Goal: Information Seeking & Learning: Learn about a topic

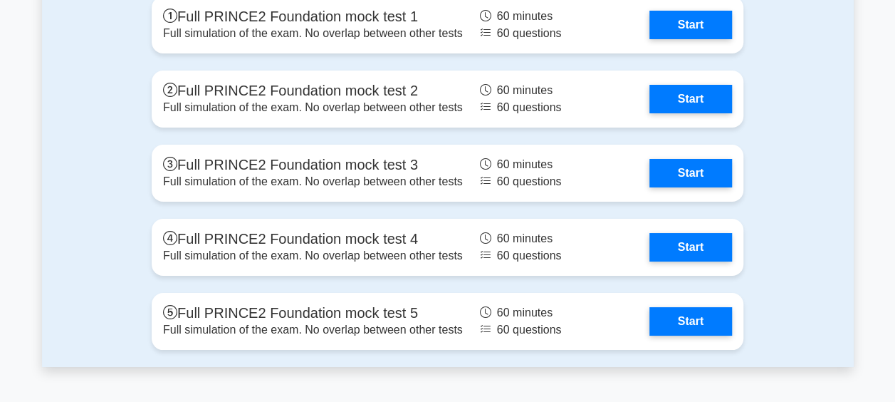
scroll to position [2492, 0]
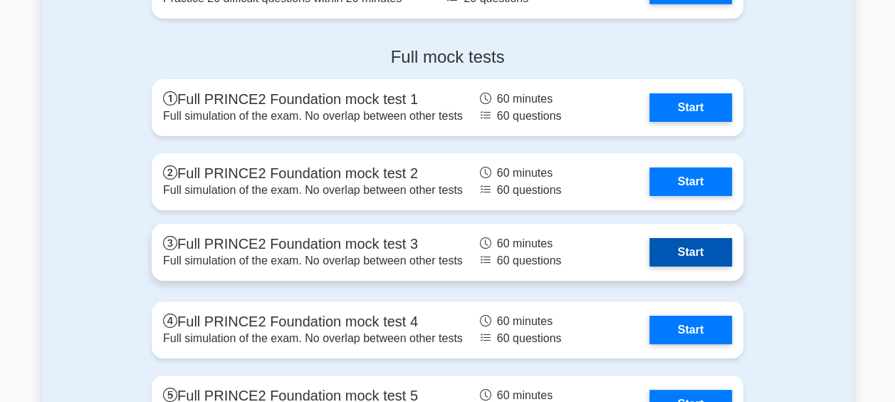
click at [673, 255] on link "Start" at bounding box center [690, 252] width 83 height 28
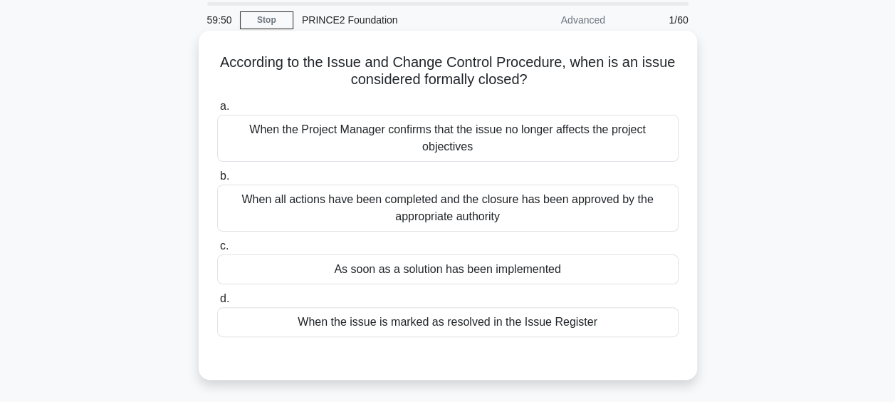
scroll to position [71, 0]
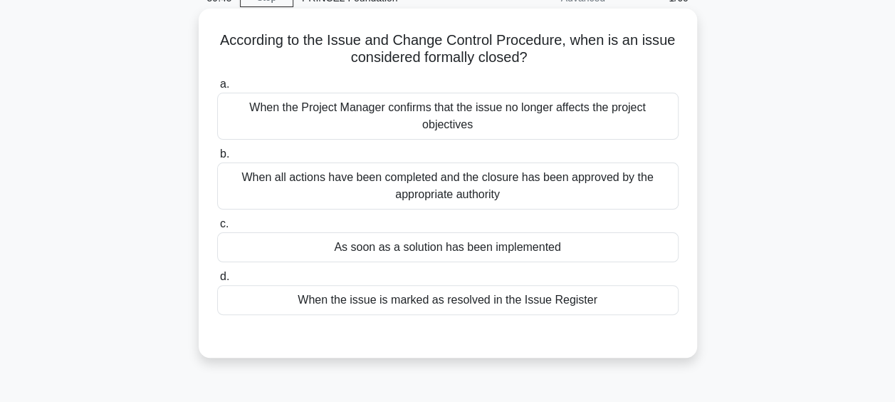
click at [488, 201] on div "When all actions have been completed and the closure has been approved by the a…" at bounding box center [447, 185] width 461 height 47
click at [217, 159] on input "b. When all actions have been completed and the closure has been approved by th…" at bounding box center [217, 153] width 0 height 9
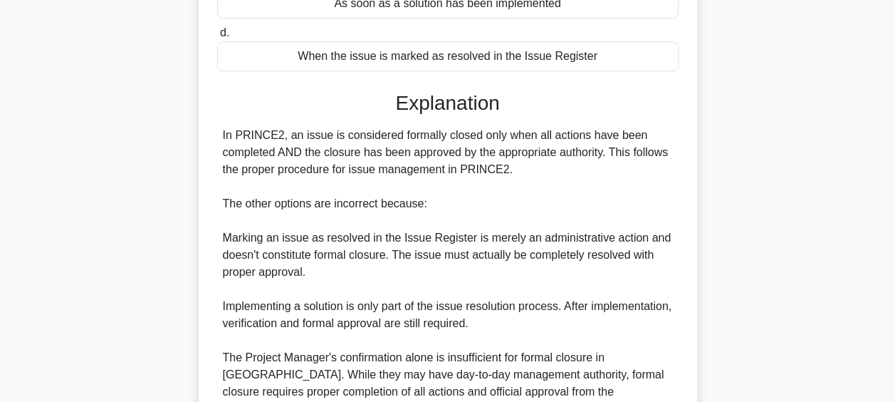
scroll to position [457, 0]
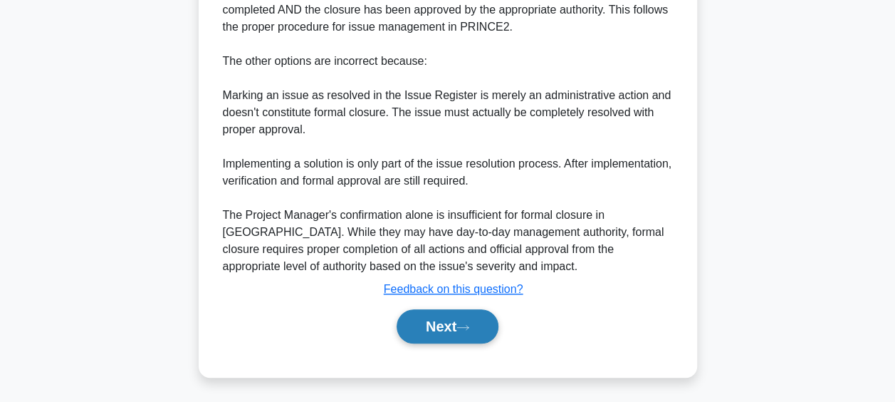
click at [439, 322] on button "Next" at bounding box center [448, 326] width 102 height 34
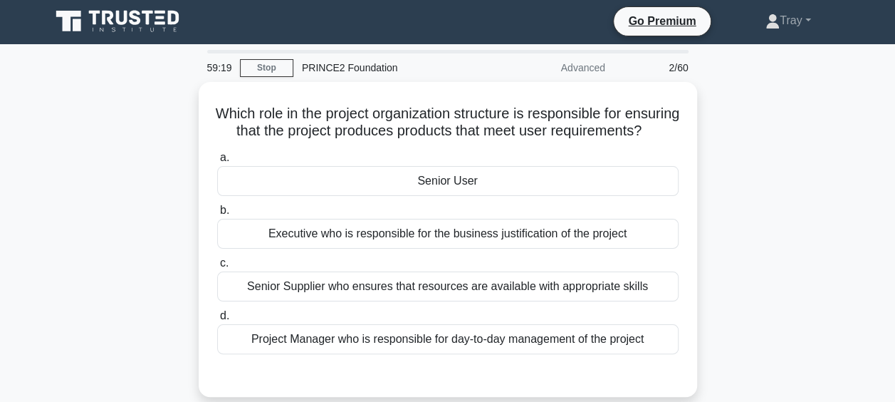
scroll to position [0, 0]
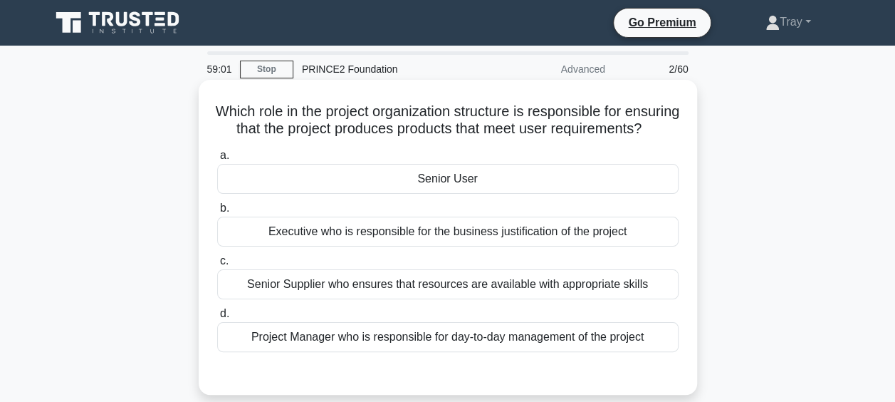
click at [414, 189] on div "Senior User" at bounding box center [447, 179] width 461 height 30
click at [217, 160] on input "a. Senior User" at bounding box center [217, 155] width 0 height 9
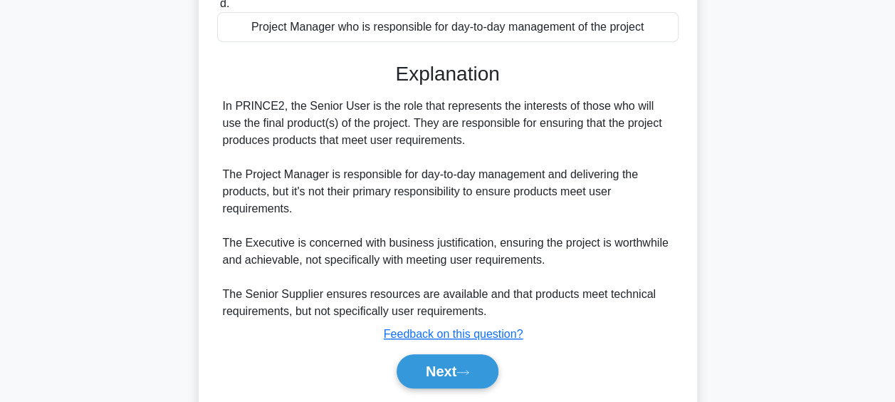
scroll to position [372, 0]
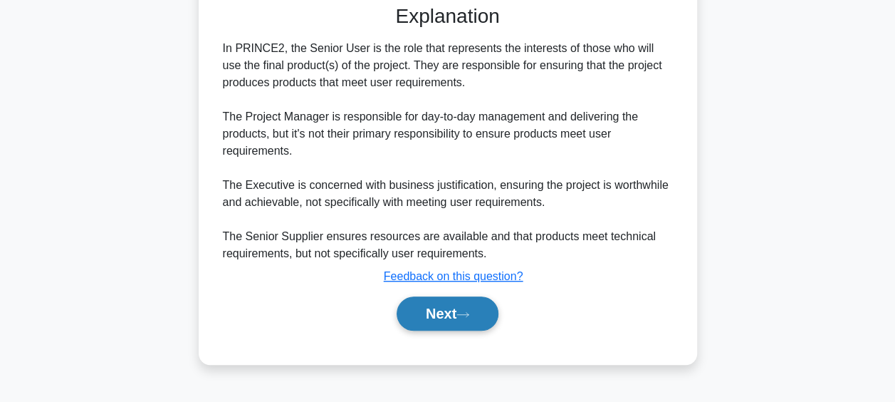
click at [463, 330] on button "Next" at bounding box center [448, 313] width 102 height 34
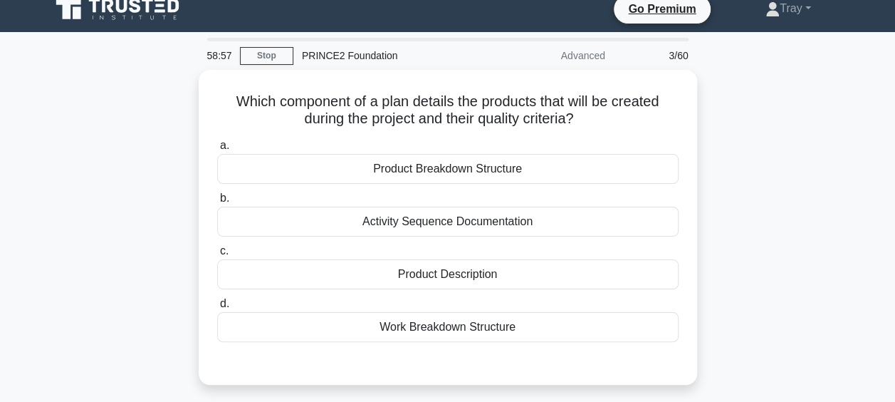
scroll to position [11, 0]
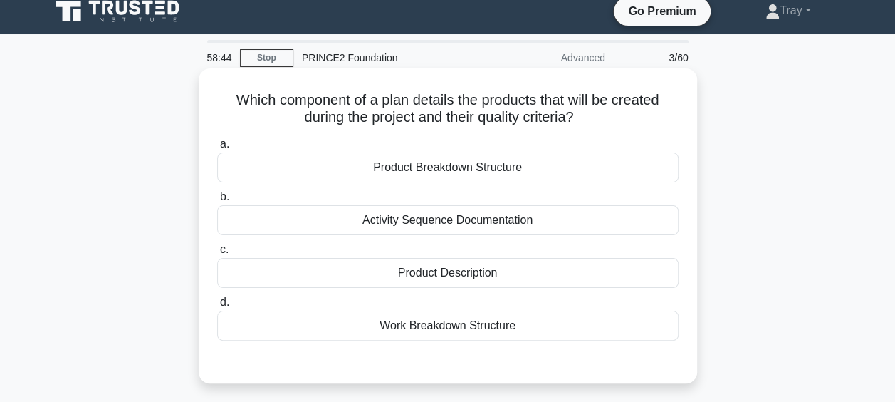
click at [465, 279] on div "Product Description" at bounding box center [447, 273] width 461 height 30
click at [217, 254] on input "c. Product Description" at bounding box center [217, 249] width 0 height 9
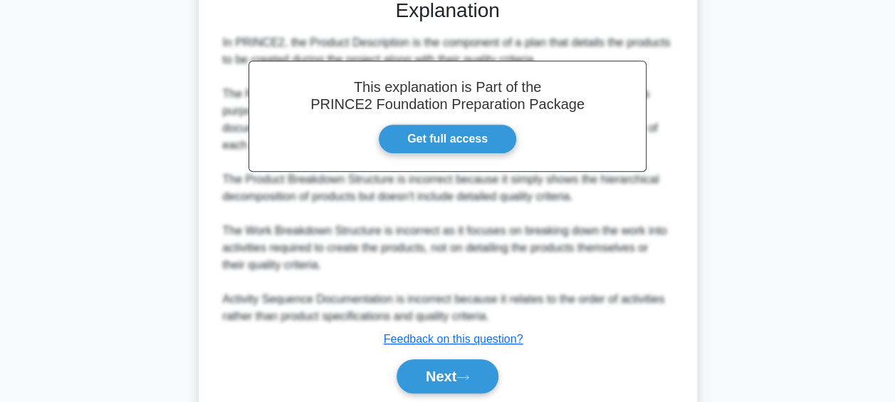
scroll to position [423, 0]
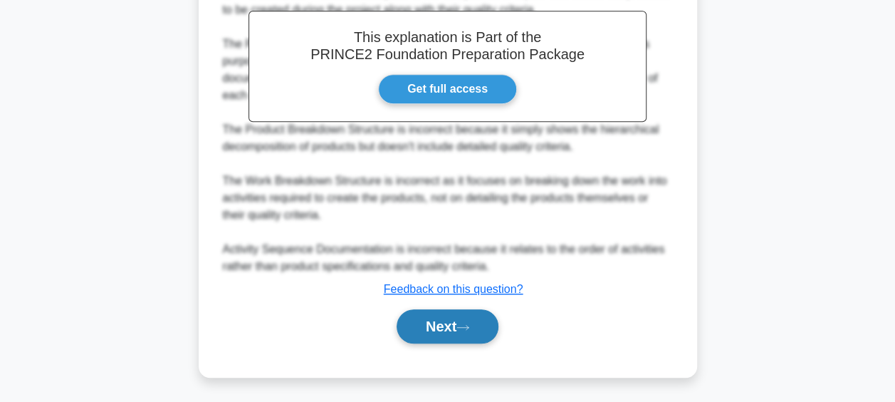
click at [416, 325] on button "Next" at bounding box center [448, 326] width 102 height 34
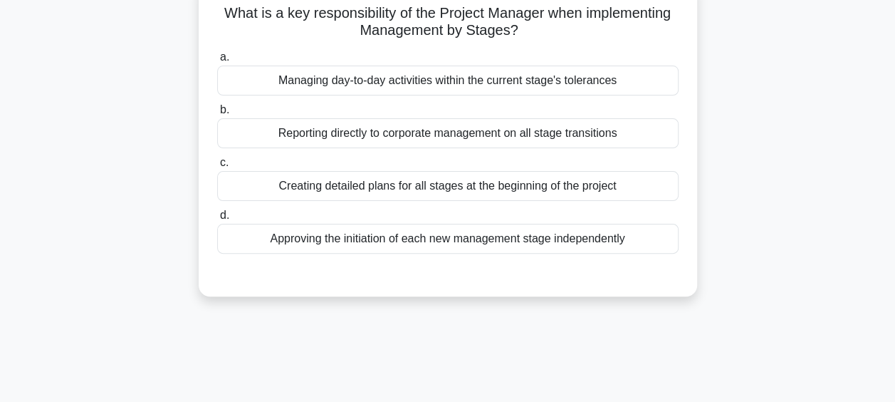
scroll to position [11, 0]
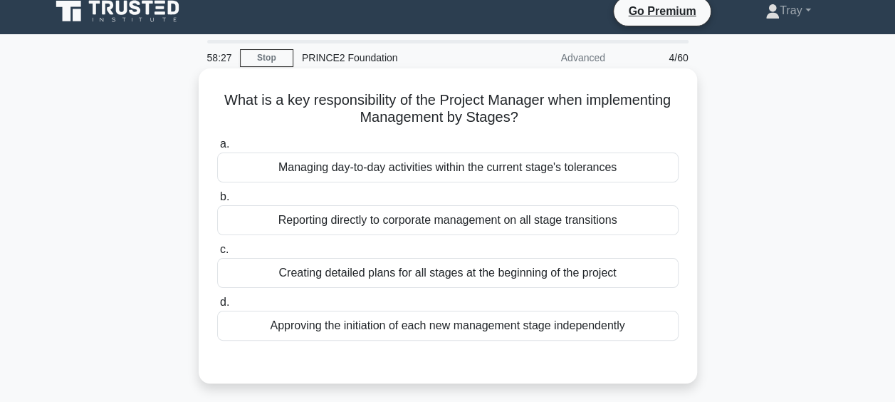
click at [417, 168] on div "Managing day-to-day activities within the current stage's tolerances" at bounding box center [447, 167] width 461 height 30
click at [217, 149] on input "a. Managing day-to-day activities within the current stage's tolerances" at bounding box center [217, 144] width 0 height 9
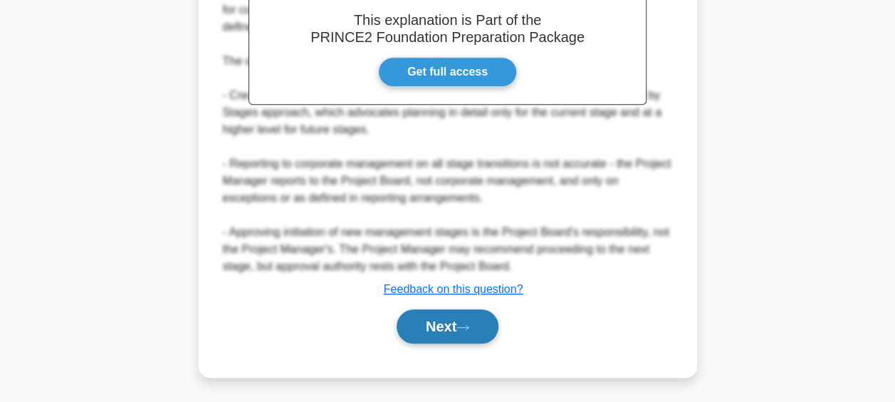
click at [443, 323] on button "Next" at bounding box center [448, 326] width 102 height 34
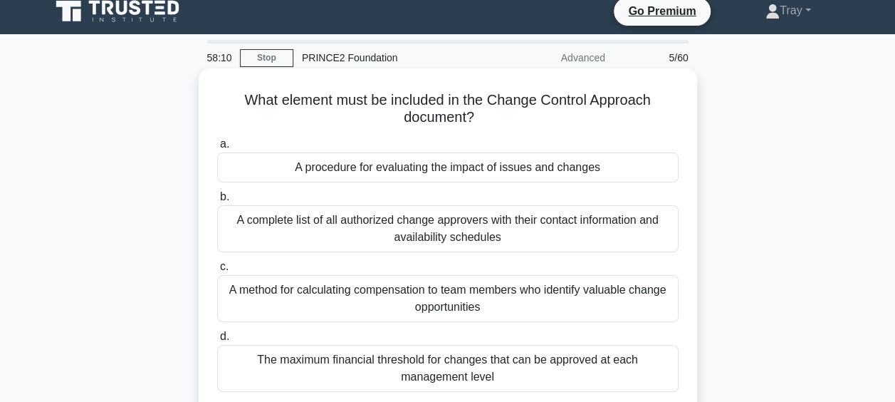
click at [409, 168] on div "A procedure for evaluating the impact of issues and changes" at bounding box center [447, 167] width 461 height 30
click at [217, 149] on input "a. A procedure for evaluating the impact of issues and changes" at bounding box center [217, 144] width 0 height 9
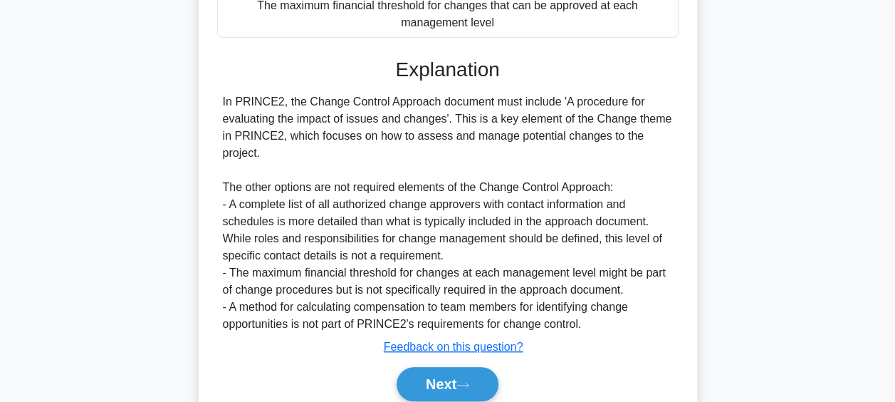
scroll to position [423, 0]
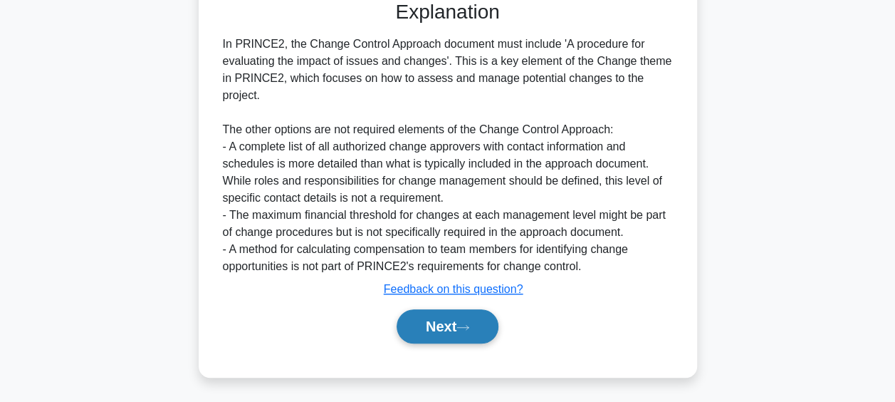
click at [441, 340] on button "Next" at bounding box center [448, 326] width 102 height 34
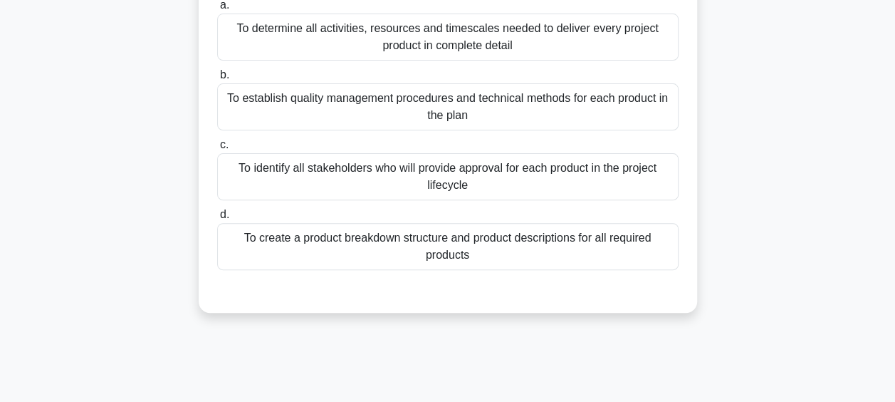
scroll to position [11, 0]
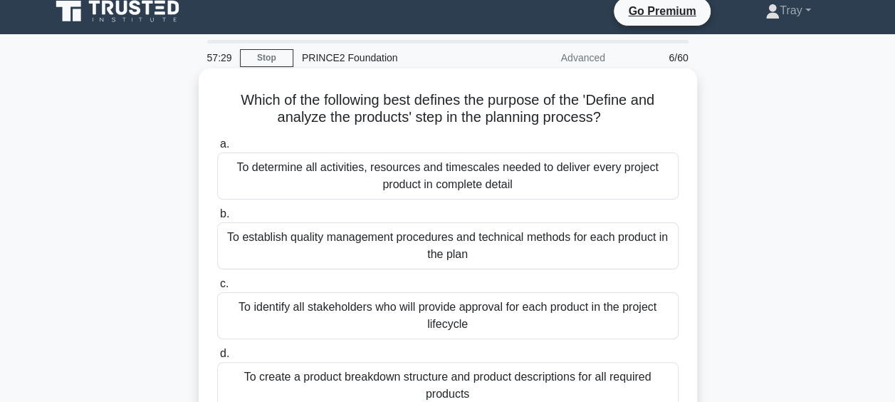
click at [514, 177] on div "To determine all activities, resources and timescales needed to deliver every p…" at bounding box center [447, 175] width 461 height 47
click at [217, 149] on input "a. To determine all activities, resources and timescales needed to deliver ever…" at bounding box center [217, 144] width 0 height 9
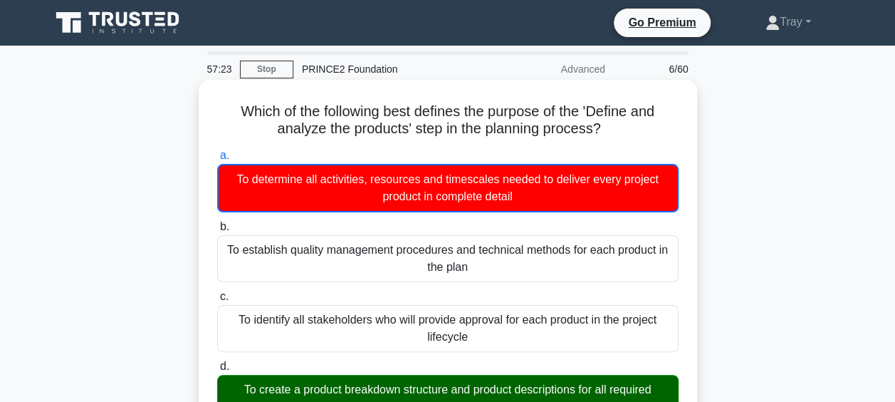
scroll to position [71, 0]
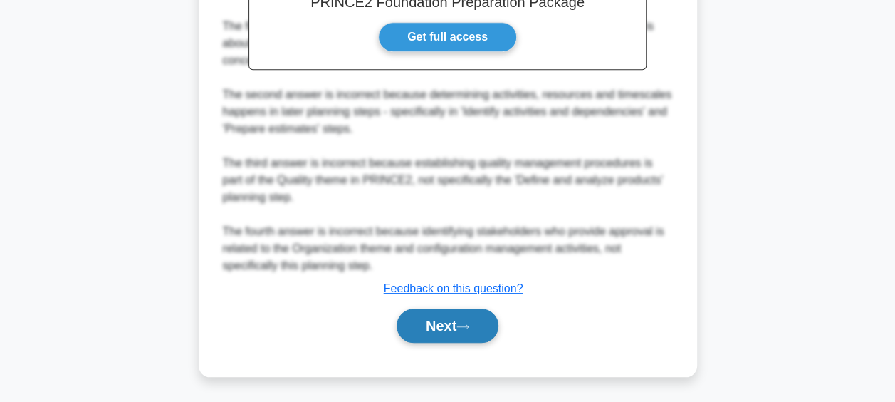
click at [433, 326] on button "Next" at bounding box center [448, 325] width 102 height 34
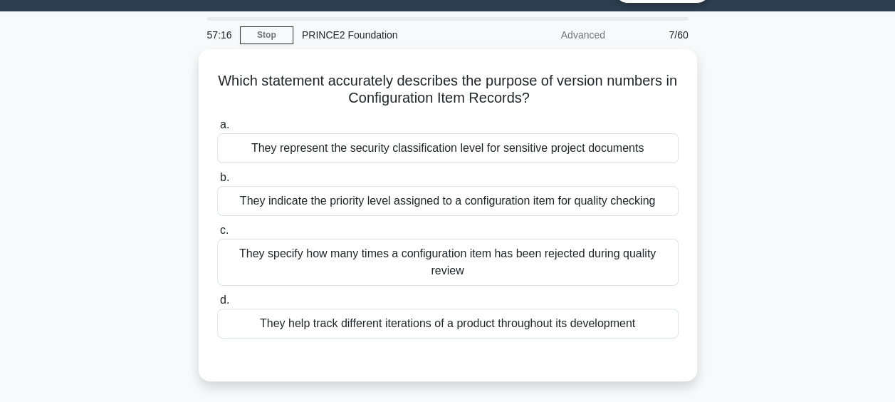
scroll to position [11, 0]
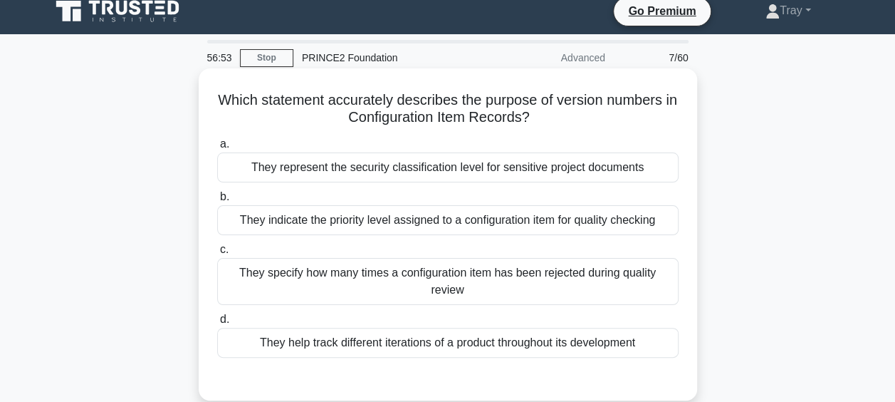
click at [468, 342] on div "They help track different iterations of a product throughout its development" at bounding box center [447, 342] width 461 height 30
click at [217, 324] on input "d. They help track different iterations of a product throughout its development" at bounding box center [217, 319] width 0 height 9
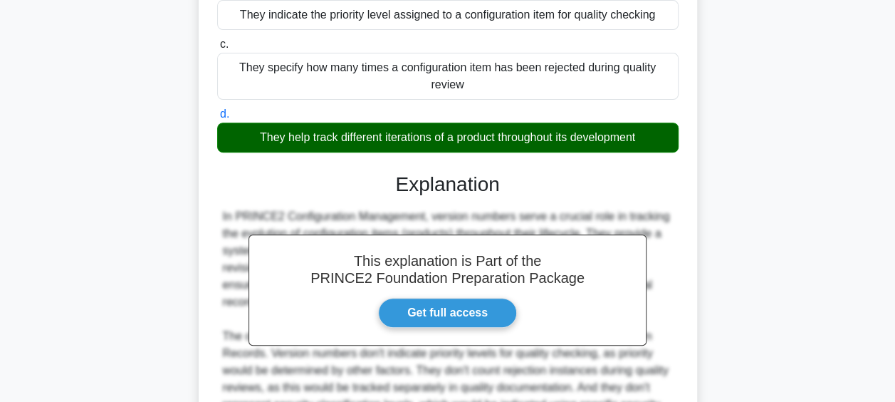
scroll to position [367, 0]
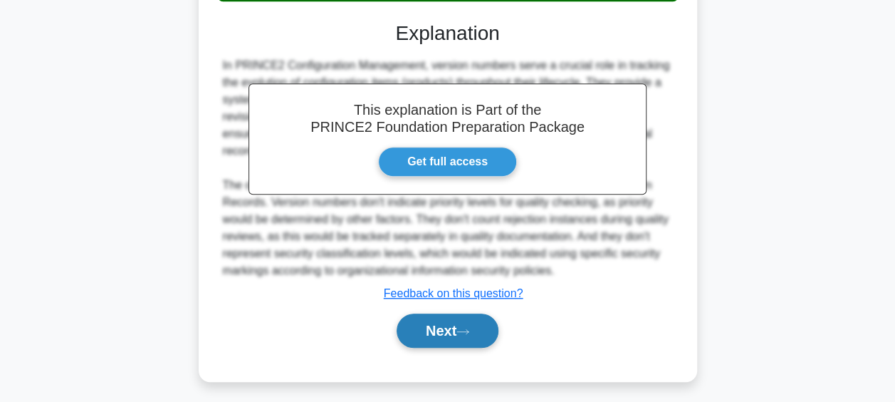
click at [442, 327] on button "Next" at bounding box center [448, 330] width 102 height 34
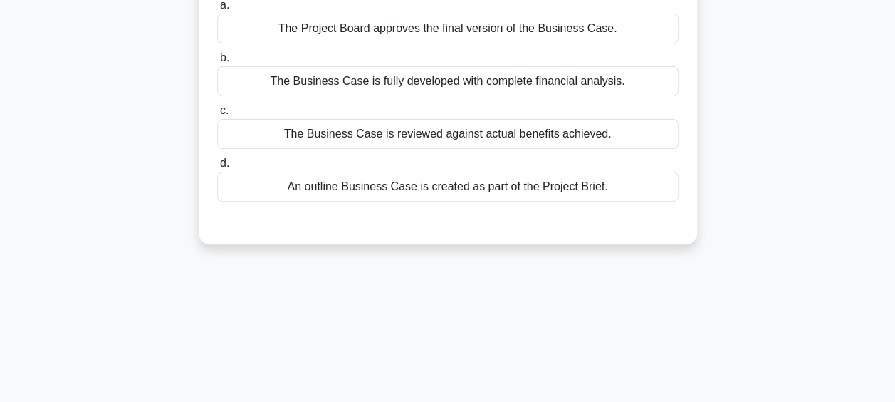
scroll to position [11, 0]
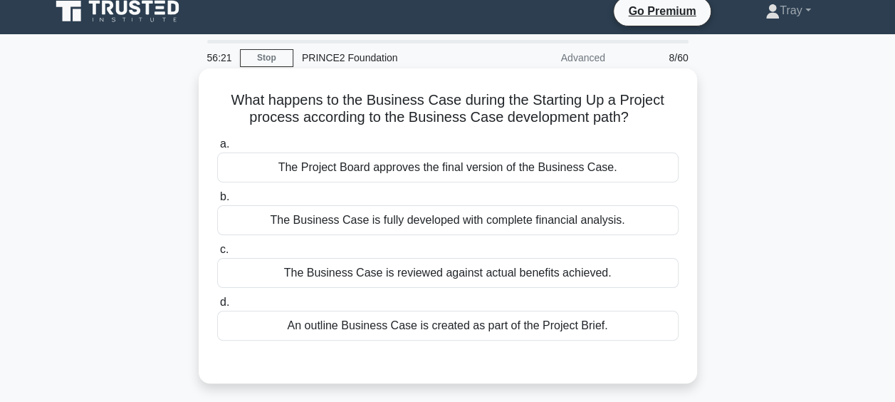
click at [573, 216] on div "The Business Case is fully developed with complete financial analysis." at bounding box center [447, 220] width 461 height 30
click at [217, 201] on input "b. The Business Case is fully developed with complete financial analysis." at bounding box center [217, 196] width 0 height 9
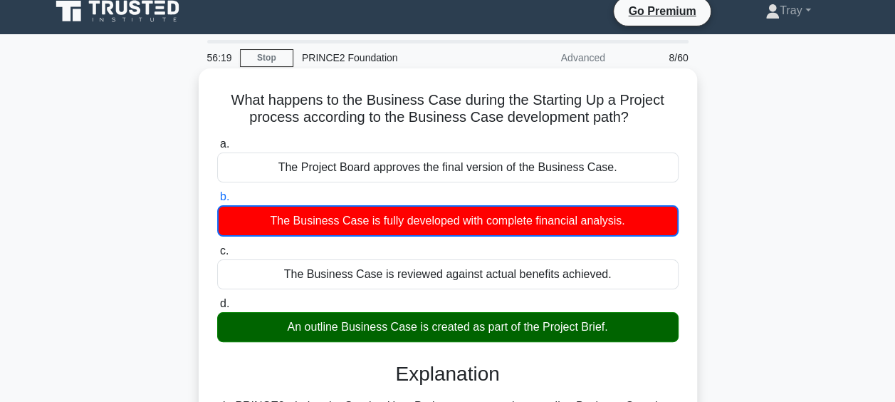
click at [532, 330] on div "An outline Business Case is created as part of the Project Brief." at bounding box center [447, 327] width 461 height 30
click at [217, 308] on input "d. An outline Business Case is created as part of the Project Brief." at bounding box center [217, 303] width 0 height 9
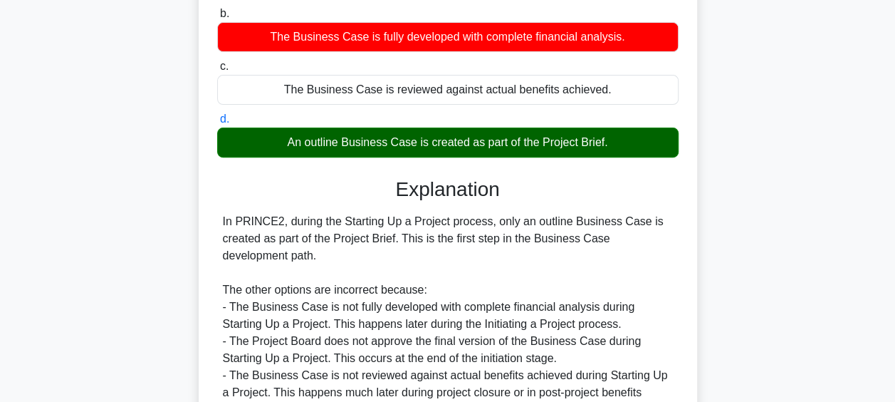
scroll to position [367, 0]
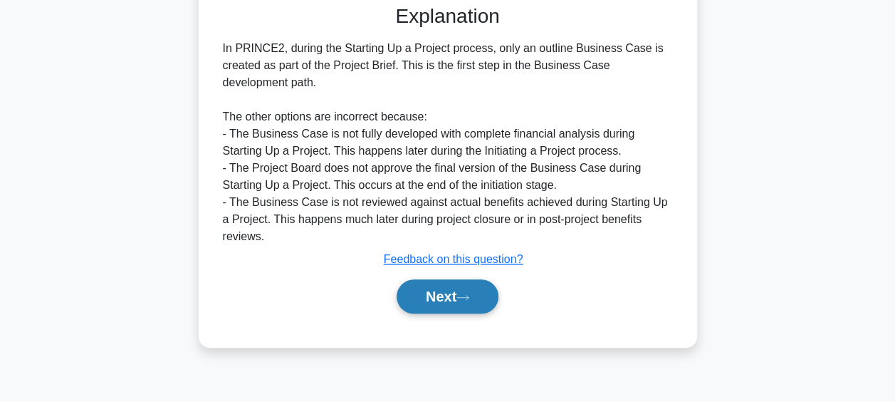
click at [463, 296] on icon at bounding box center [462, 297] width 13 height 8
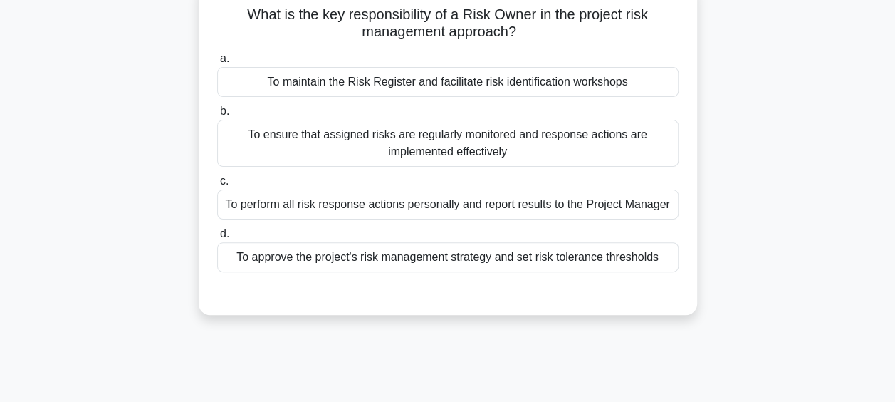
scroll to position [11, 0]
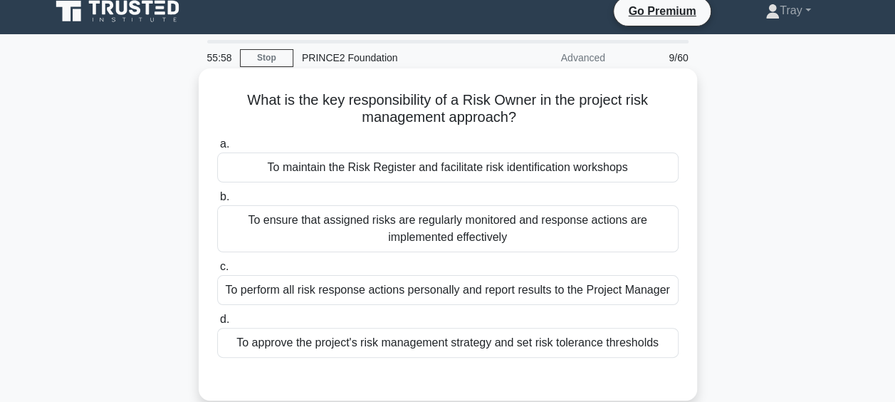
click at [426, 233] on div "To ensure that assigned risks are regularly monitored and response actions are …" at bounding box center [447, 228] width 461 height 47
click at [217, 201] on input "b. To ensure that assigned risks are regularly monitored and response actions a…" at bounding box center [217, 196] width 0 height 9
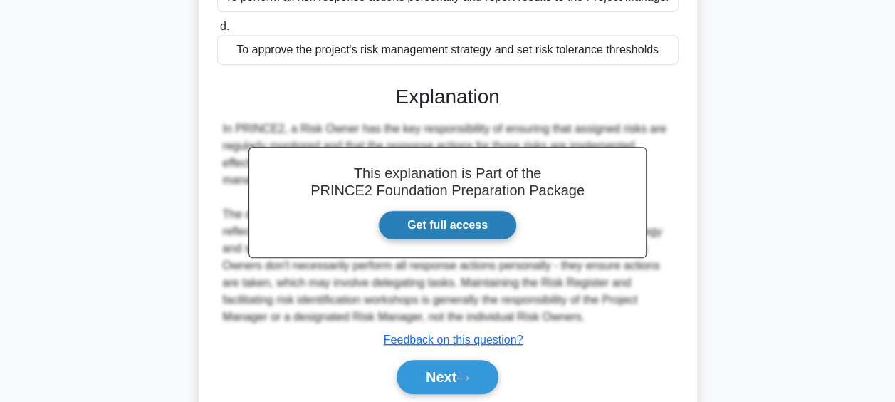
scroll to position [367, 0]
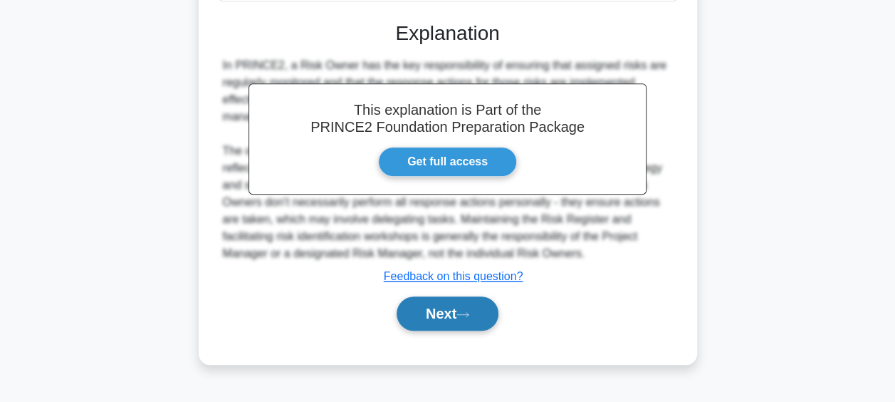
click at [413, 313] on button "Next" at bounding box center [448, 313] width 102 height 34
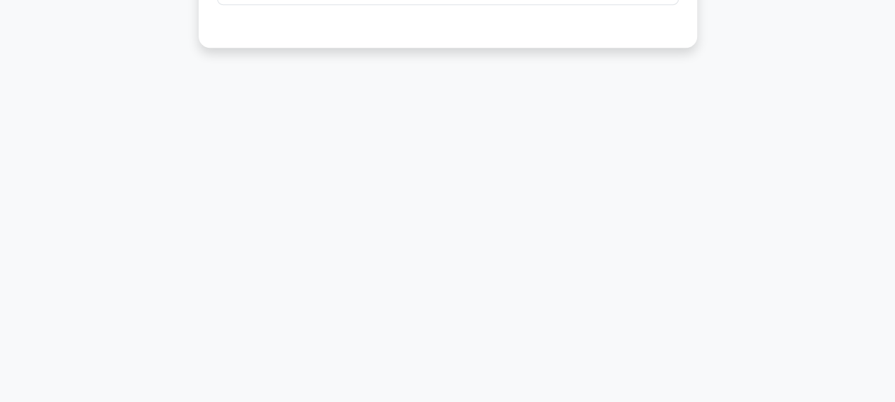
scroll to position [83, 0]
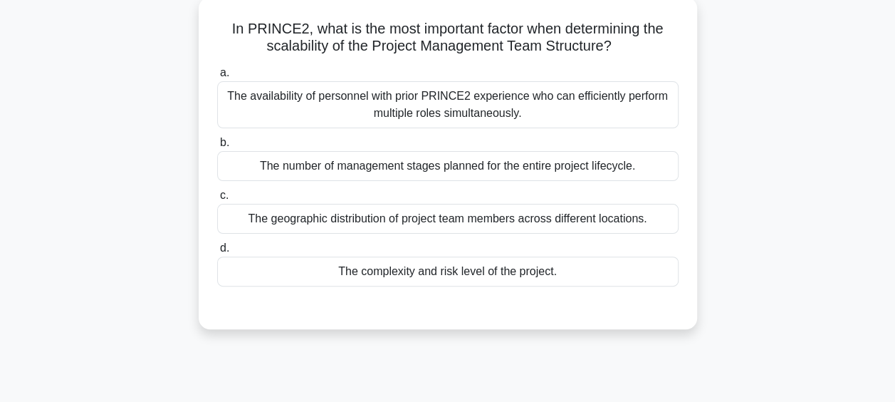
click at [476, 275] on div "The complexity and risk level of the project." at bounding box center [447, 271] width 461 height 30
click at [217, 253] on input "d. The complexity and risk level of the project." at bounding box center [217, 247] width 0 height 9
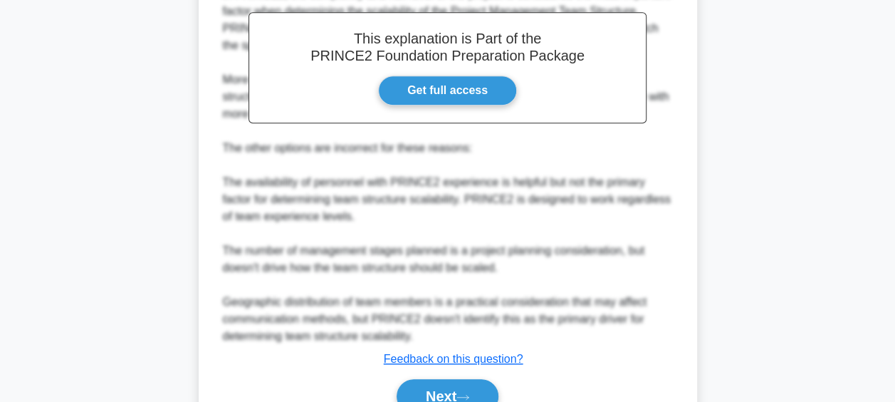
scroll to position [508, 0]
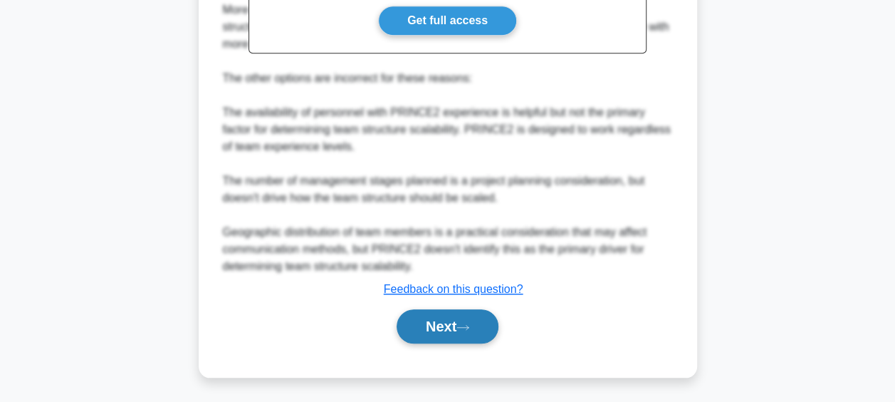
click at [416, 322] on button "Next" at bounding box center [448, 326] width 102 height 34
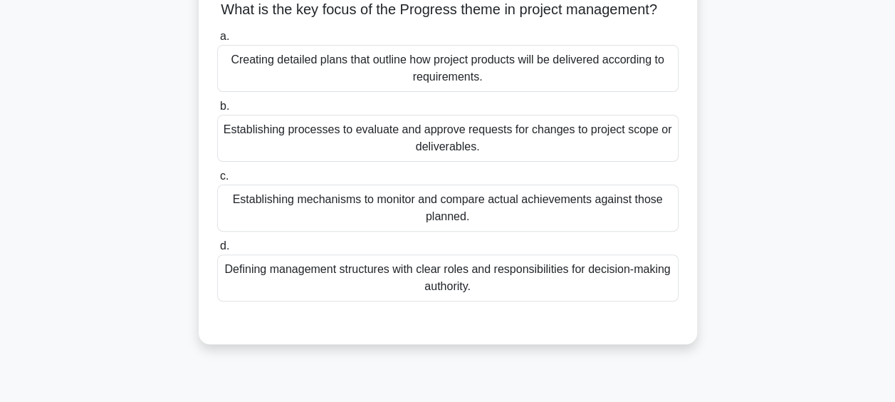
scroll to position [83, 0]
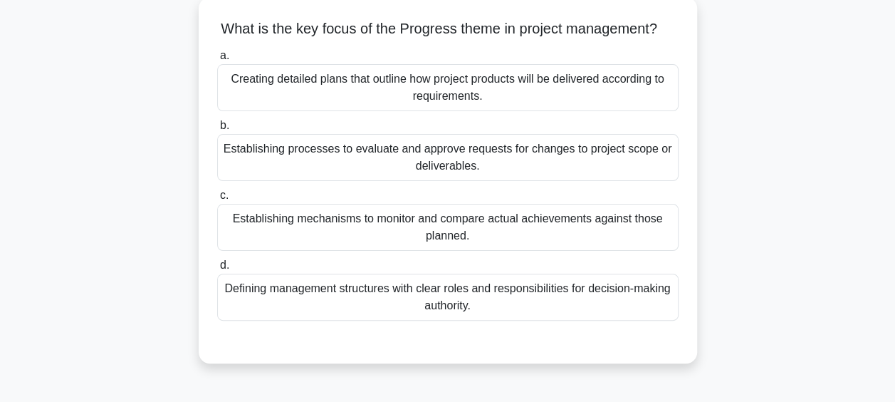
click at [507, 226] on div "Establishing mechanisms to monitor and compare actual achievements against thos…" at bounding box center [447, 227] width 461 height 47
click at [217, 200] on input "c. Establishing mechanisms to monitor and compare actual achievements against t…" at bounding box center [217, 195] width 0 height 9
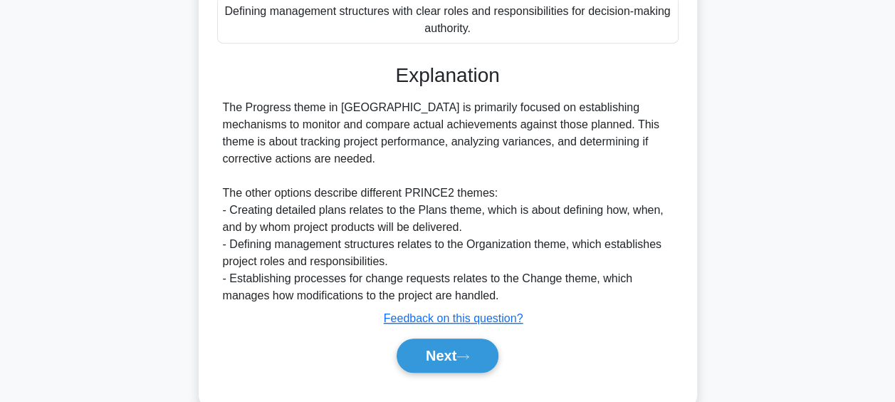
scroll to position [406, 0]
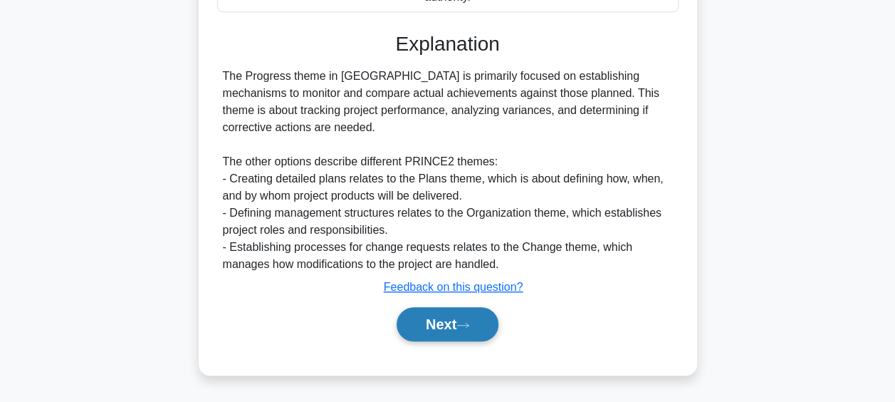
click at [439, 325] on button "Next" at bounding box center [448, 324] width 102 height 34
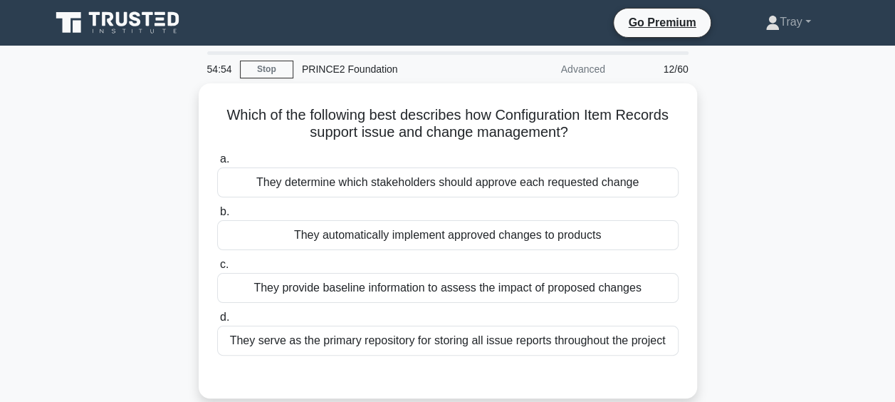
scroll to position [71, 0]
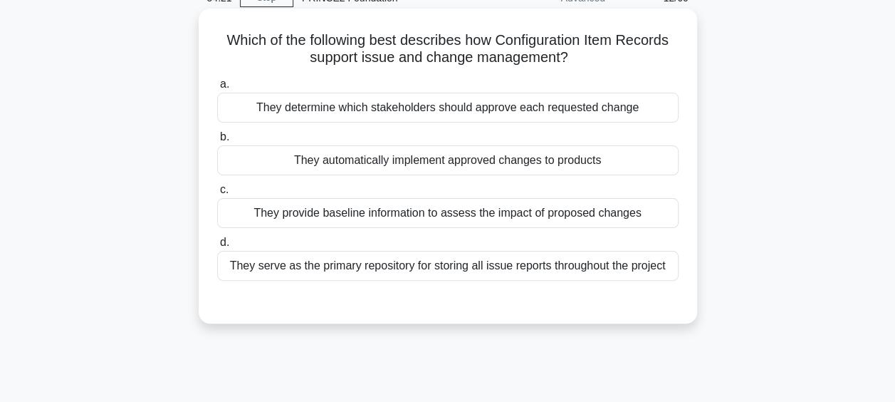
click at [490, 108] on div "They determine which stakeholders should approve each requested change" at bounding box center [447, 108] width 461 height 30
click at [217, 89] on input "a. They determine which stakeholders should approve each requested change" at bounding box center [217, 84] width 0 height 9
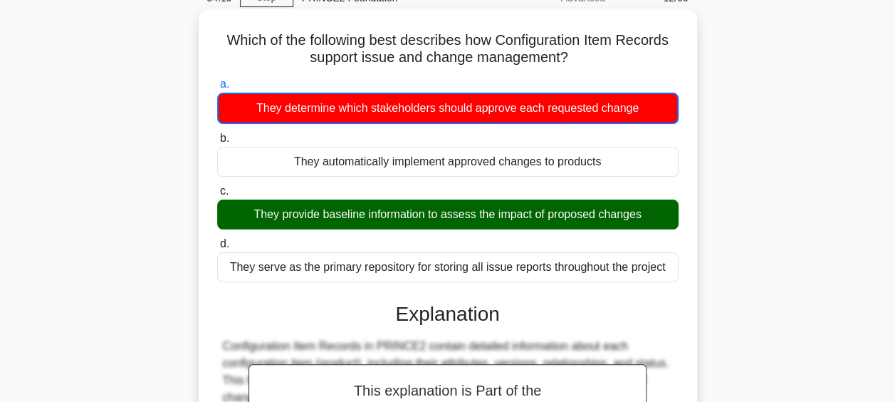
click at [414, 213] on div "They provide baseline information to assess the impact of proposed changes" at bounding box center [447, 214] width 461 height 30
click at [217, 196] on input "c. They provide baseline information to assess the impact of proposed changes" at bounding box center [217, 191] width 0 height 9
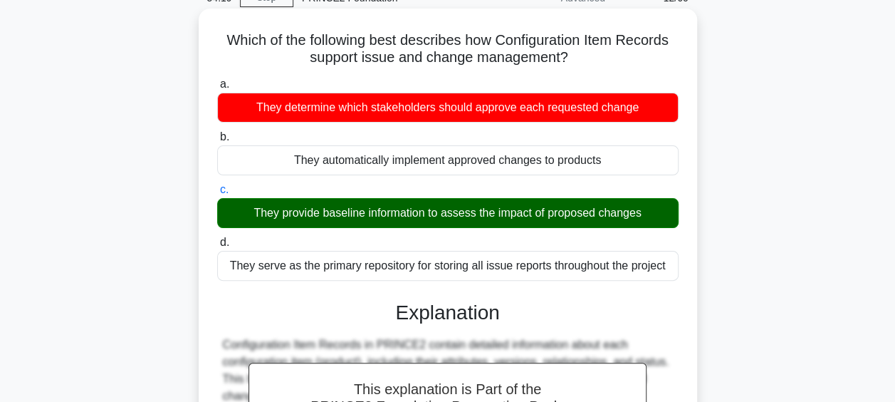
scroll to position [356, 0]
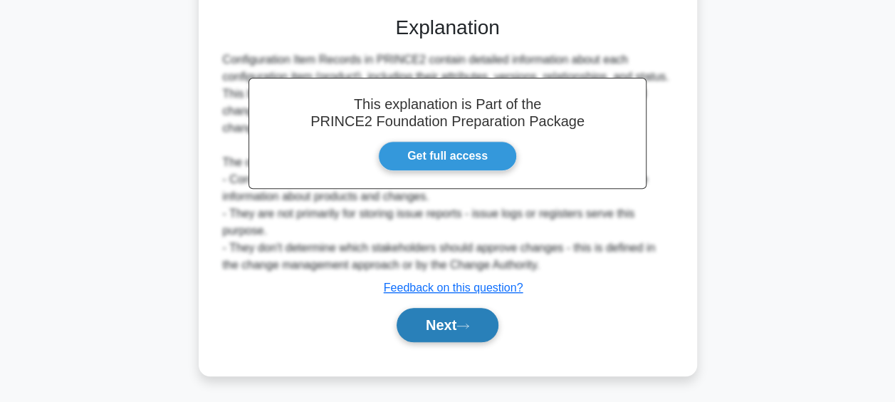
click at [416, 320] on button "Next" at bounding box center [448, 325] width 102 height 34
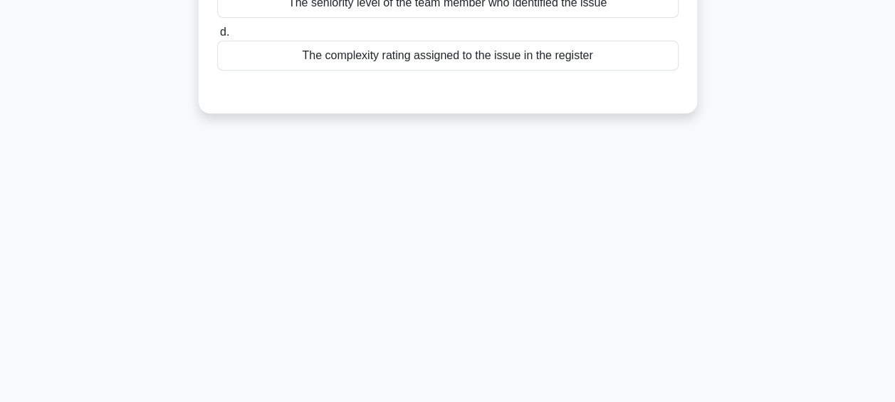
scroll to position [71, 0]
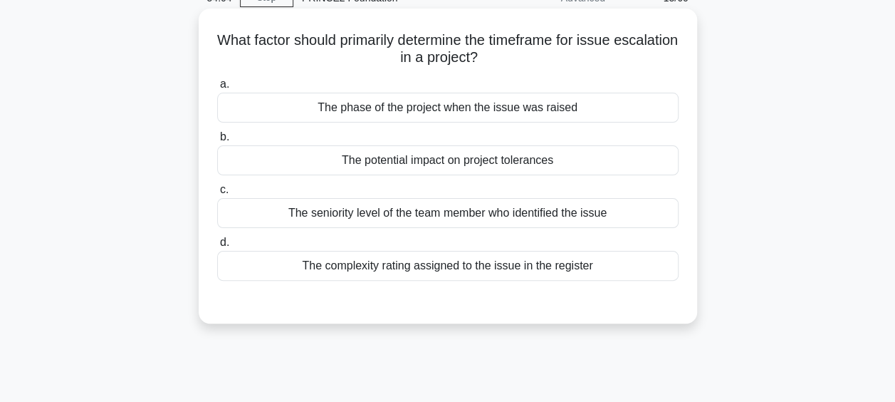
click at [468, 161] on div "The potential impact on project tolerances" at bounding box center [447, 160] width 461 height 30
click at [217, 142] on input "b. The potential impact on project tolerances" at bounding box center [217, 136] width 0 height 9
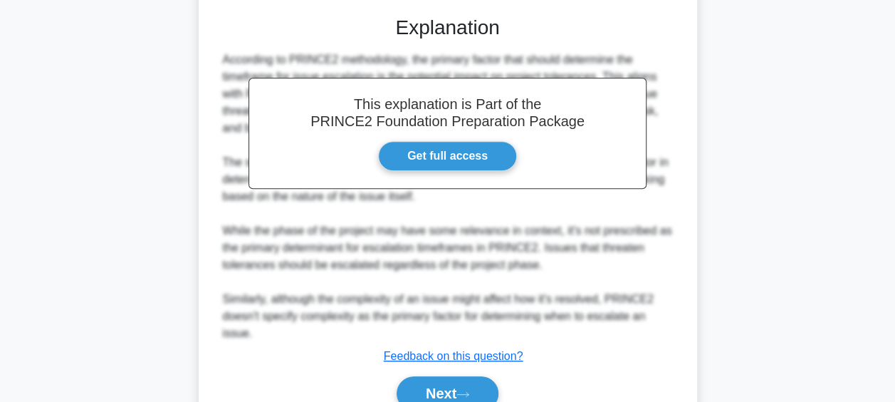
scroll to position [423, 0]
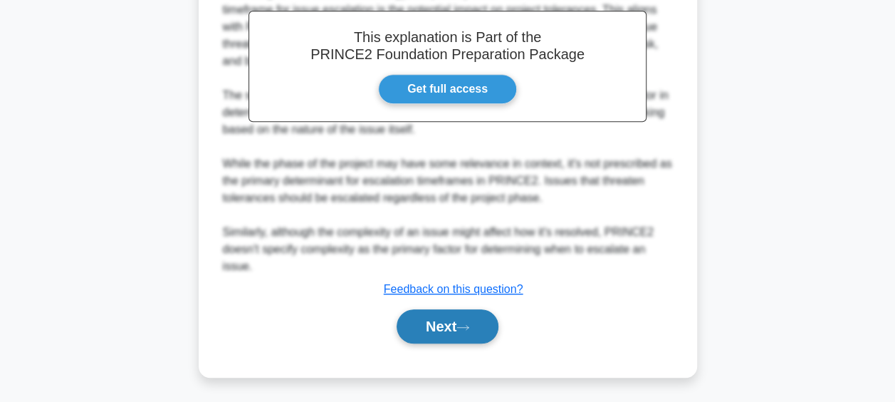
click at [437, 318] on button "Next" at bounding box center [448, 326] width 102 height 34
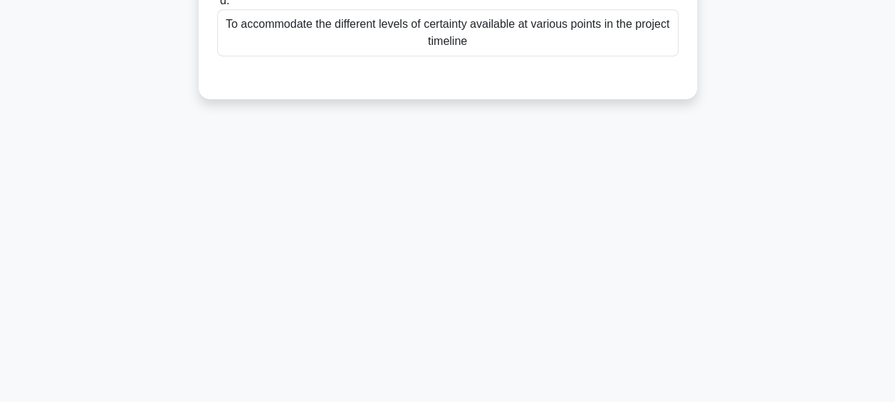
scroll to position [83, 0]
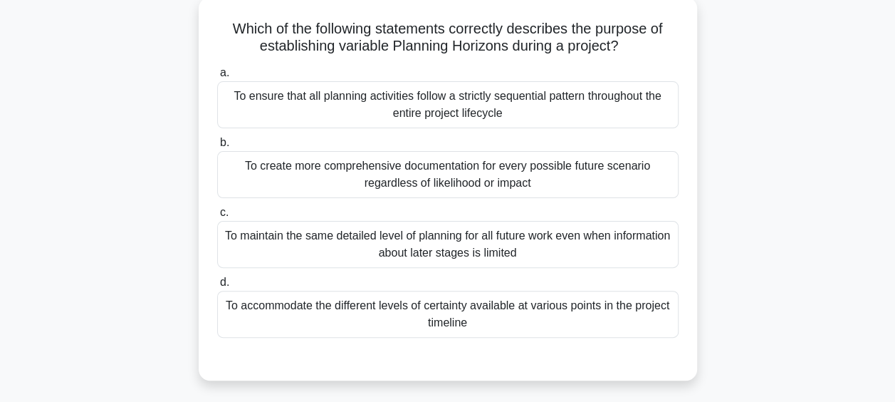
click at [521, 184] on div "To create more comprehensive documentation for every possible future scenario r…" at bounding box center [447, 174] width 461 height 47
click at [217, 147] on input "b. To create more comprehensive documentation for every possible future scenari…" at bounding box center [217, 142] width 0 height 9
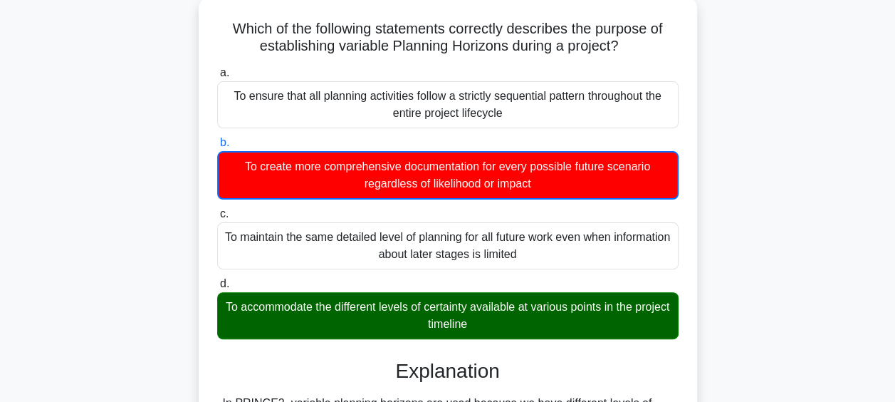
click at [490, 320] on div "To accommodate the different levels of certainty available at various points in…" at bounding box center [447, 315] width 461 height 47
click at [217, 288] on input "d. To accommodate the different levels of certainty available at various points…" at bounding box center [217, 283] width 0 height 9
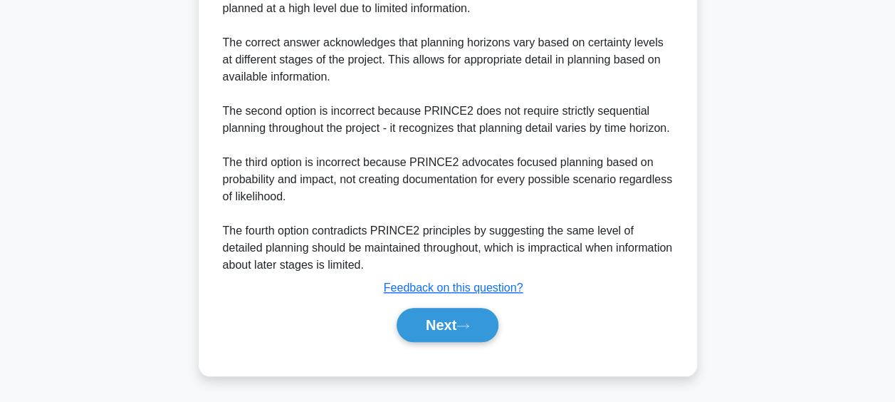
scroll to position [542, 0]
click at [450, 319] on button "Next" at bounding box center [448, 324] width 102 height 34
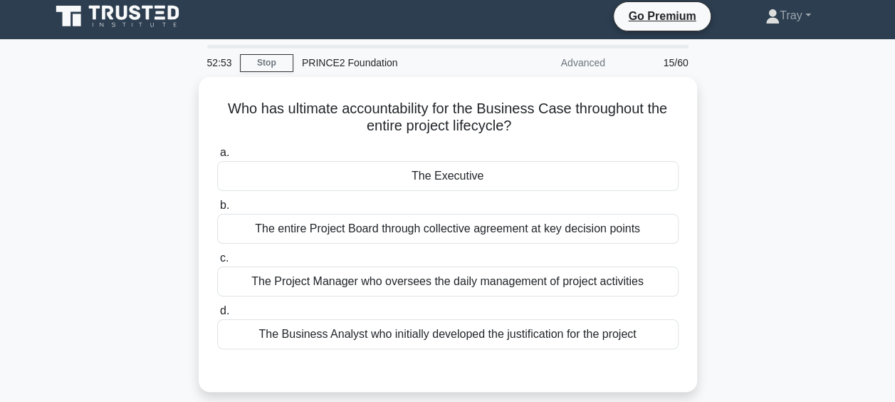
scroll to position [0, 0]
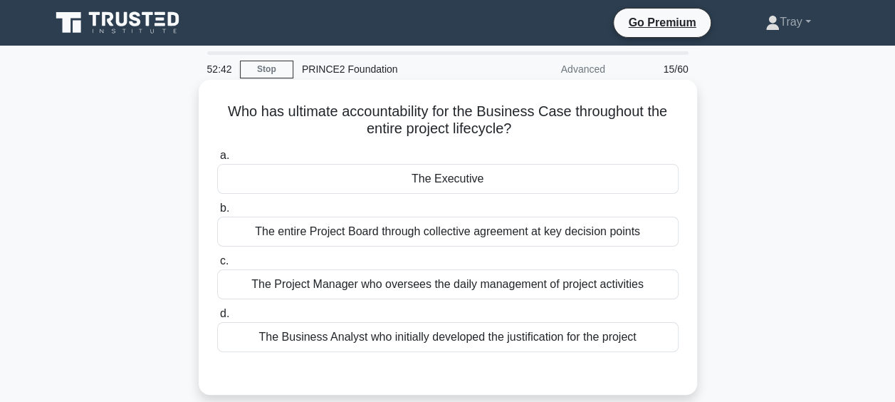
click at [460, 182] on div "The Executive" at bounding box center [447, 179] width 461 height 30
click at [217, 160] on input "a. The Executive" at bounding box center [217, 155] width 0 height 9
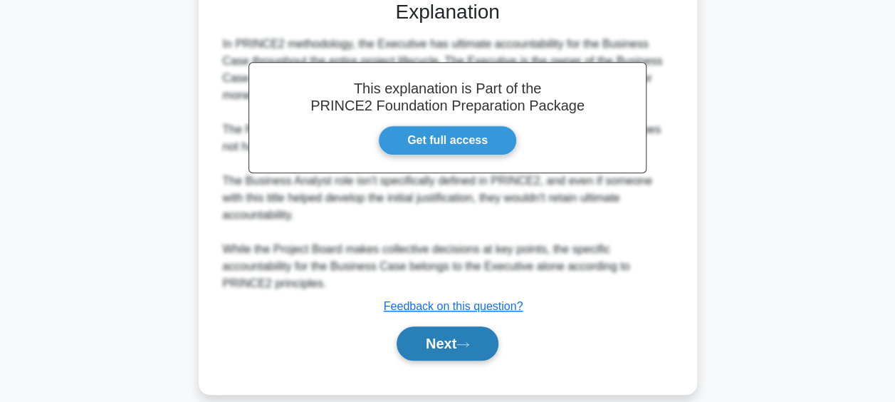
click at [446, 326] on button "Next" at bounding box center [448, 343] width 102 height 34
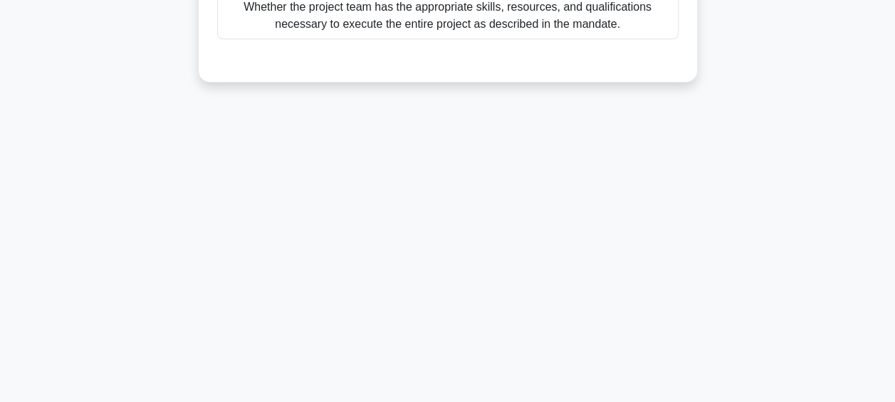
scroll to position [83, 0]
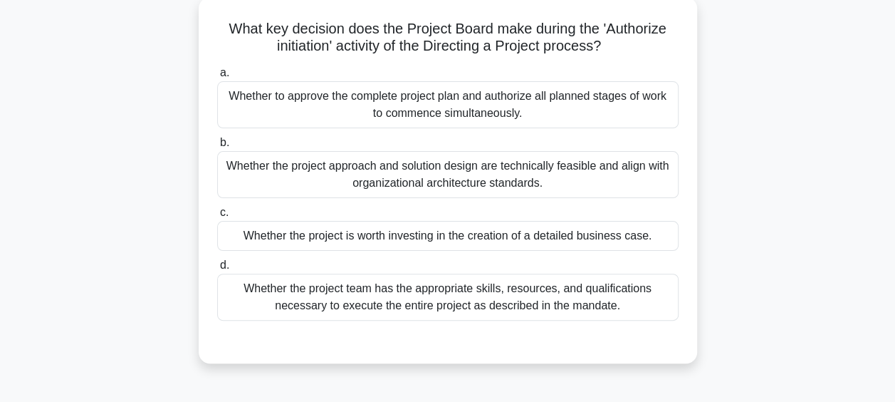
click at [502, 290] on div "Whether the project team has the appropriate skills, resources, and qualificati…" at bounding box center [447, 296] width 461 height 47
click at [217, 270] on input "d. Whether the project team has the appropriate skills, resources, and qualific…" at bounding box center [217, 265] width 0 height 9
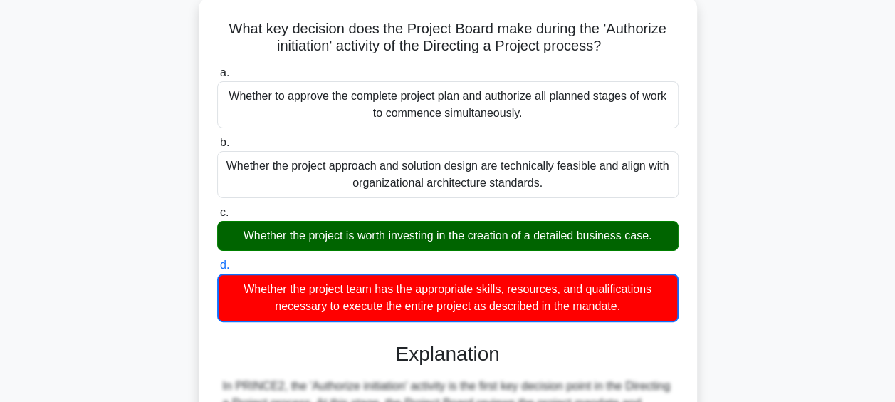
click at [498, 235] on div "Whether the project is worth investing in the creation of a detailed business c…" at bounding box center [447, 236] width 461 height 30
click at [217, 217] on input "c. Whether the project is worth investing in the creation of a detailed busines…" at bounding box center [217, 212] width 0 height 9
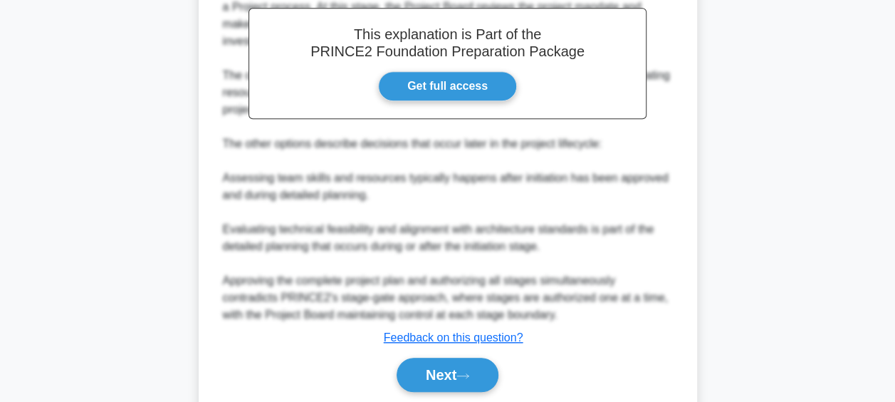
scroll to position [508, 0]
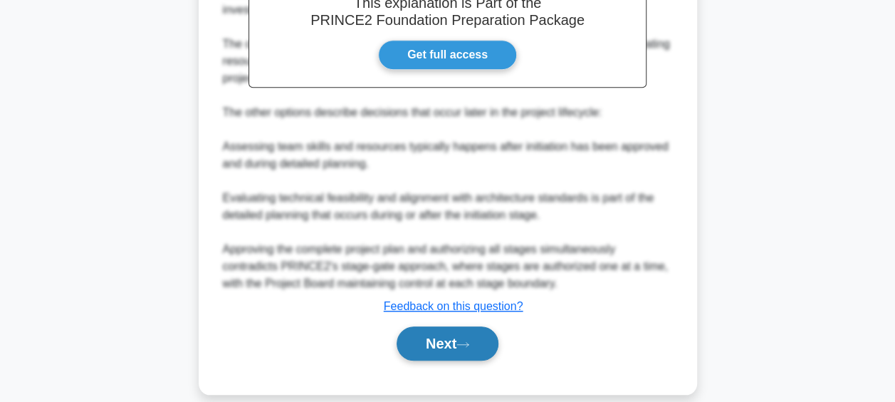
click at [431, 326] on button "Next" at bounding box center [448, 343] width 102 height 34
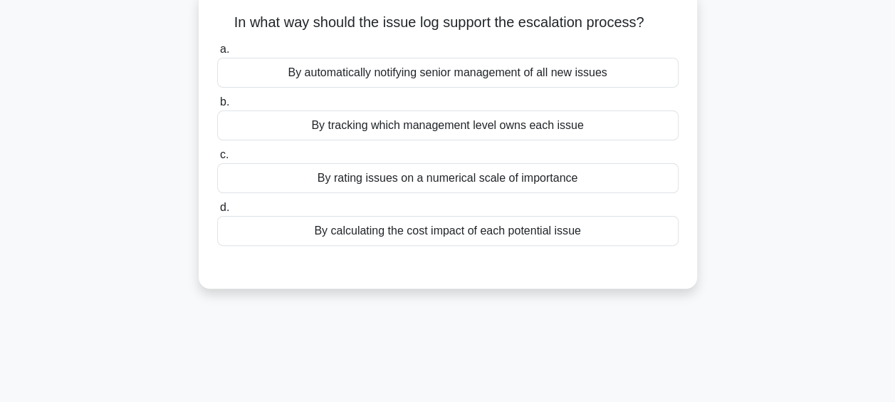
scroll to position [11, 0]
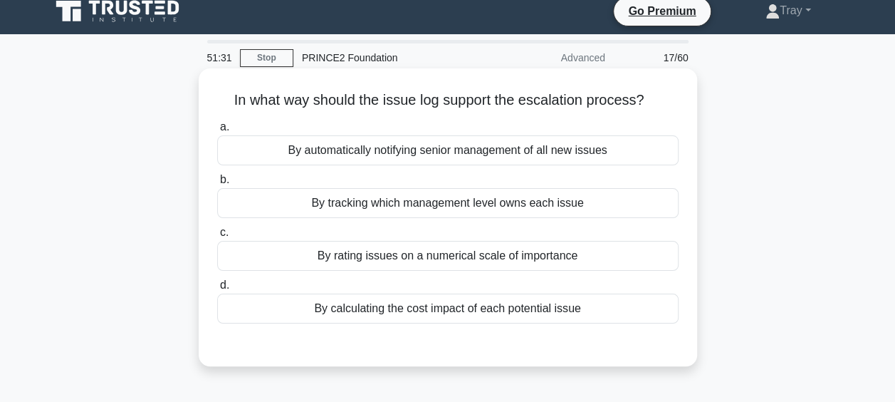
click at [415, 152] on div "By automatically notifying senior management of all new issues" at bounding box center [447, 150] width 461 height 30
click at [217, 132] on input "a. By automatically notifying senior management of all new issues" at bounding box center [217, 126] width 0 height 9
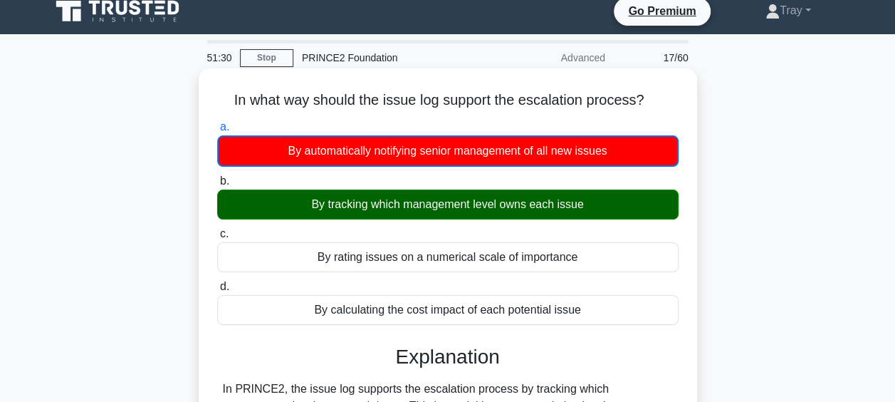
click at [431, 206] on div "By tracking which management level owns each issue" at bounding box center [447, 204] width 461 height 30
click at [217, 186] on input "b. By tracking which management level owns each issue" at bounding box center [217, 181] width 0 height 9
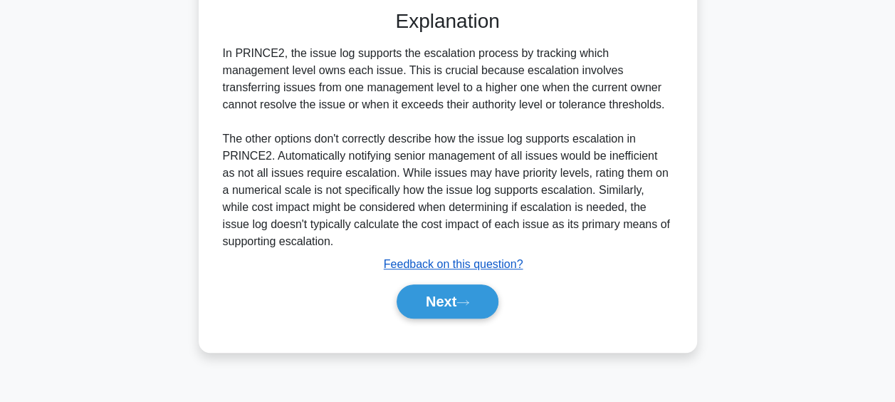
scroll to position [367, 0]
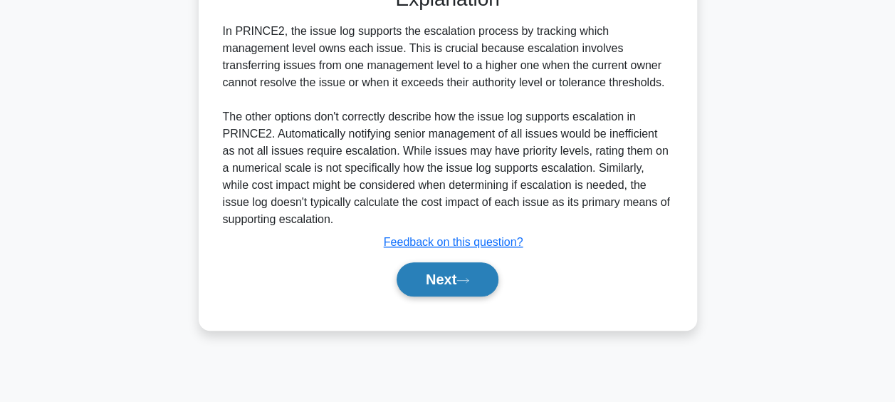
click at [433, 268] on button "Next" at bounding box center [448, 279] width 102 height 34
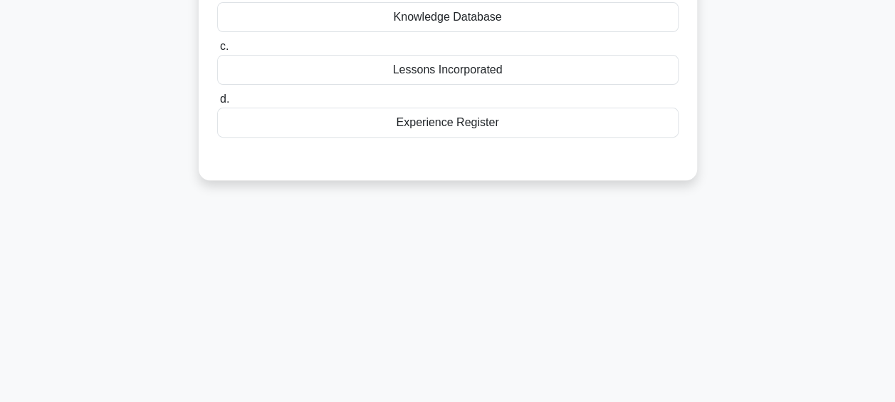
scroll to position [83, 0]
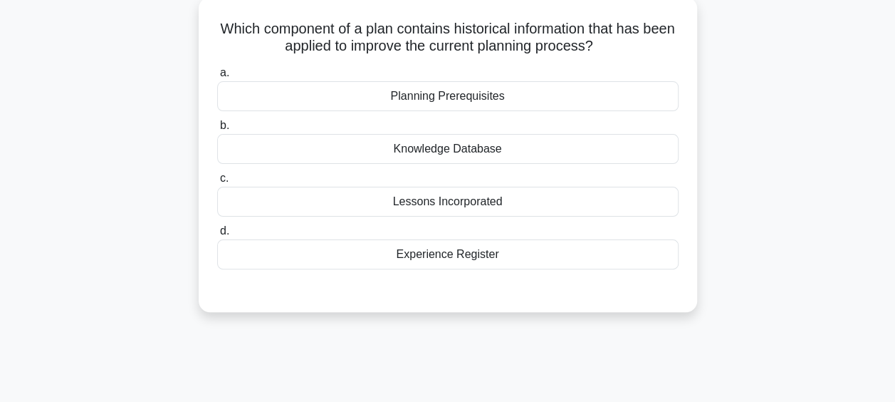
click at [470, 149] on div "Knowledge Database" at bounding box center [447, 149] width 461 height 30
click at [217, 130] on input "b. Knowledge Database" at bounding box center [217, 125] width 0 height 9
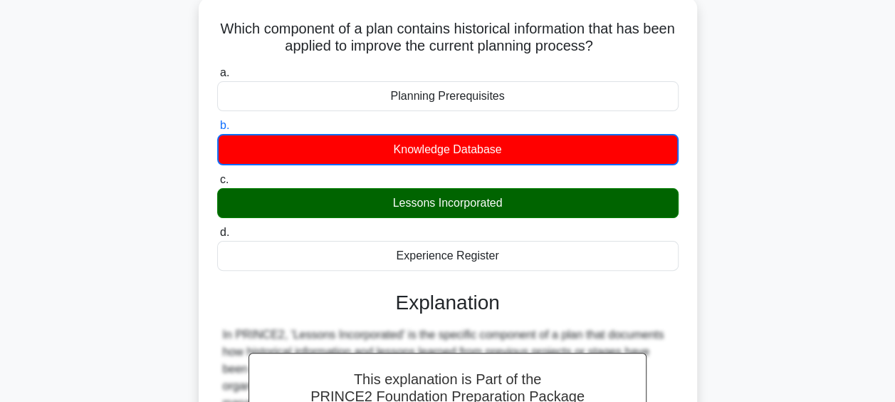
click at [470, 194] on div "Lessons Incorporated" at bounding box center [447, 203] width 461 height 30
click at [217, 184] on input "c. Lessons Incorporated" at bounding box center [217, 179] width 0 height 9
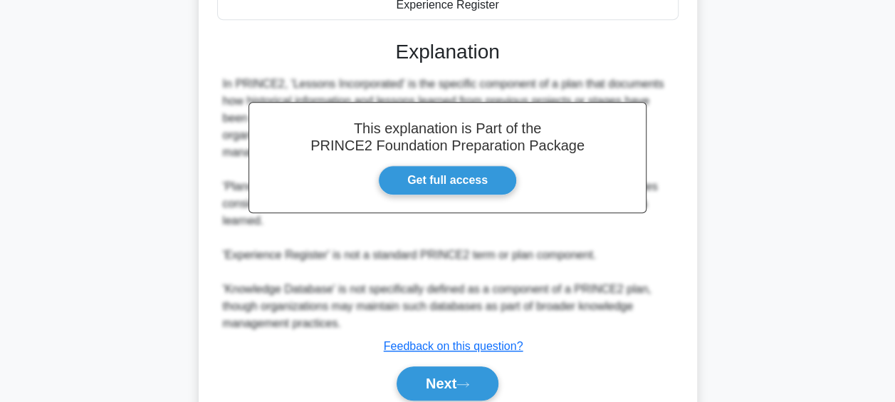
scroll to position [389, 0]
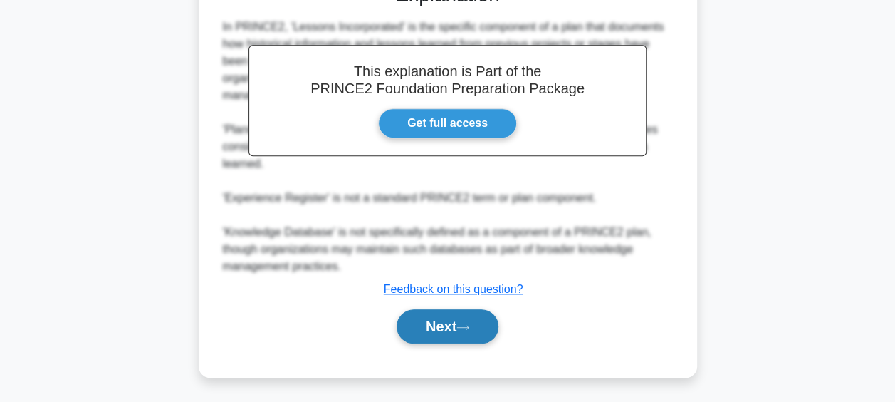
click at [426, 336] on button "Next" at bounding box center [448, 326] width 102 height 34
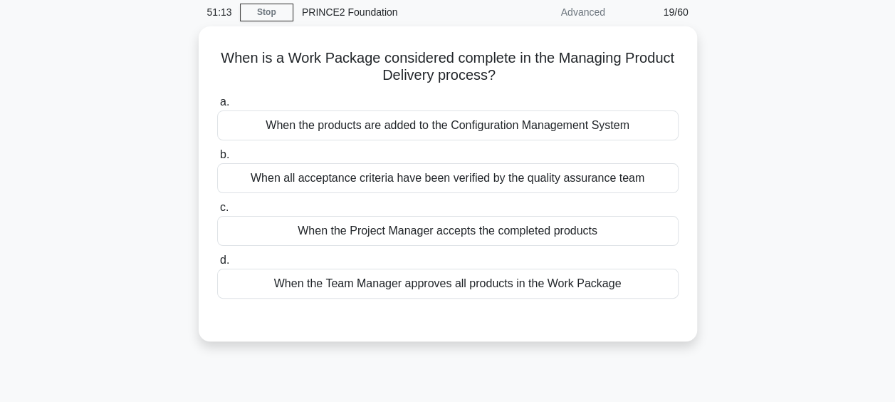
scroll to position [11, 0]
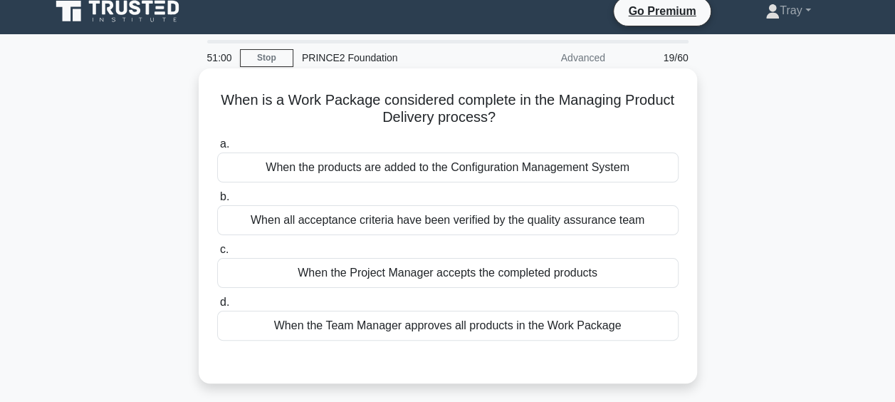
click at [538, 272] on div "When the Project Manager accepts the completed products" at bounding box center [447, 273] width 461 height 30
click at [217, 254] on input "c. When the Project Manager accepts the completed products" at bounding box center [217, 249] width 0 height 9
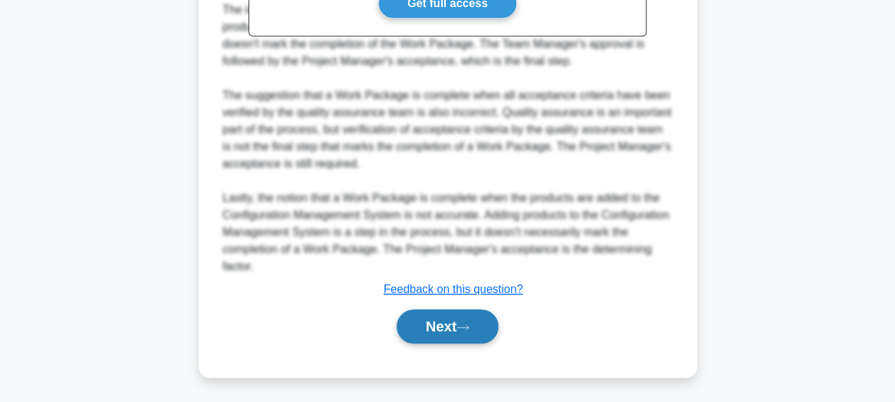
click at [460, 324] on button "Next" at bounding box center [448, 326] width 102 height 34
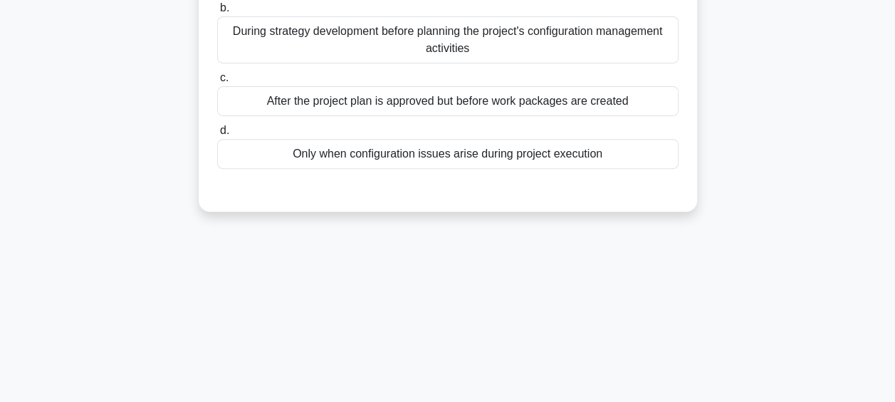
scroll to position [83, 0]
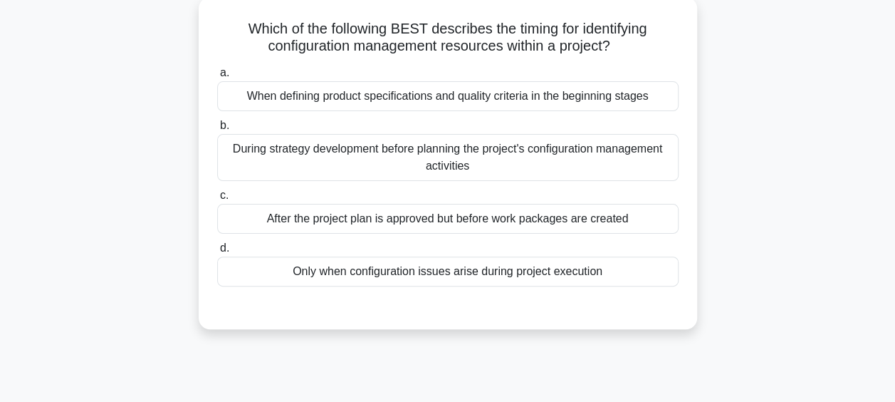
click at [449, 144] on div "During strategy development before planning the project's configuration managem…" at bounding box center [447, 157] width 461 height 47
click at [217, 130] on input "b. During strategy development before planning the project's configuration mana…" at bounding box center [217, 125] width 0 height 9
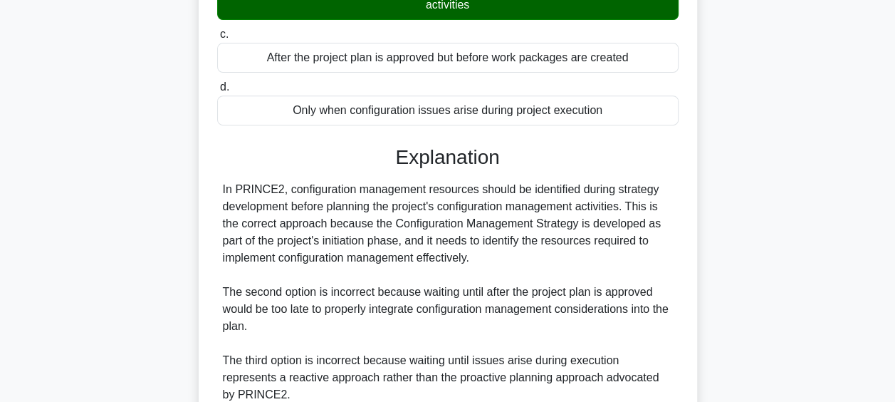
scroll to position [315, 0]
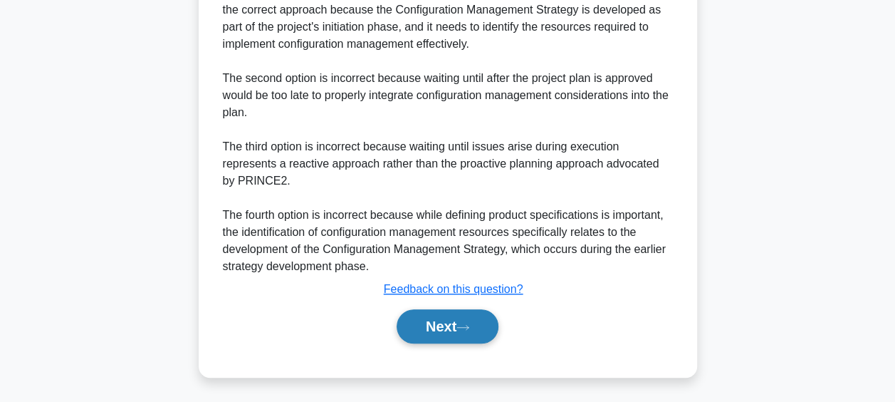
click at [440, 330] on button "Next" at bounding box center [448, 326] width 102 height 34
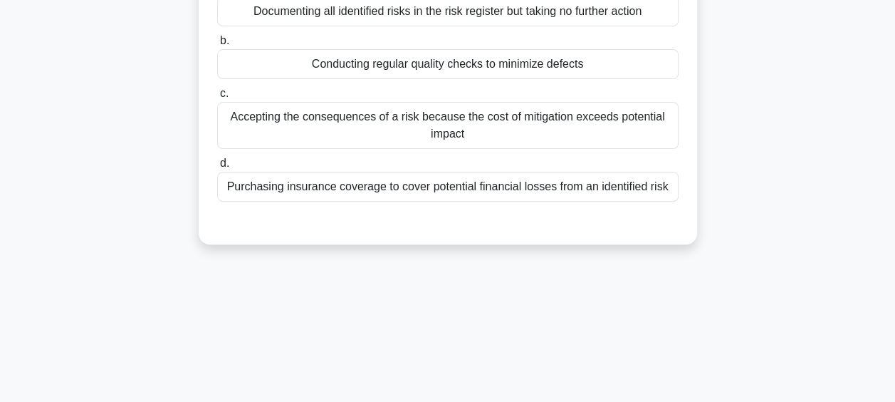
scroll to position [11, 0]
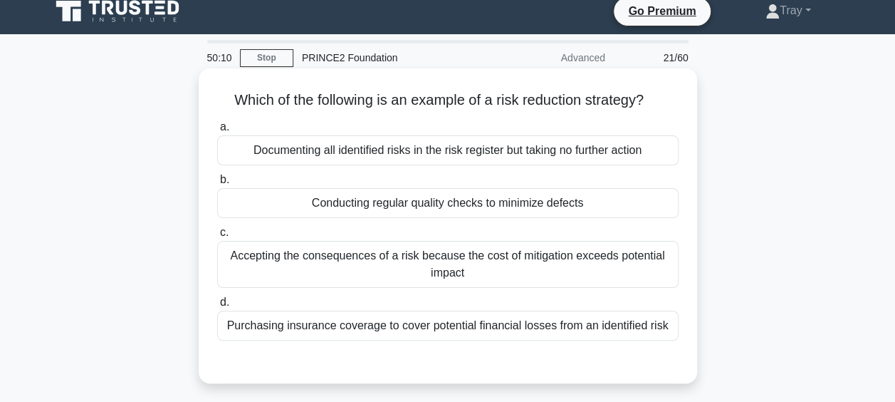
click at [376, 266] on div "Accepting the consequences of a risk because the cost of mitigation exceeds pot…" at bounding box center [447, 264] width 461 height 47
click at [217, 237] on input "c. Accepting the consequences of a risk because the cost of mitigation exceeds …" at bounding box center [217, 232] width 0 height 9
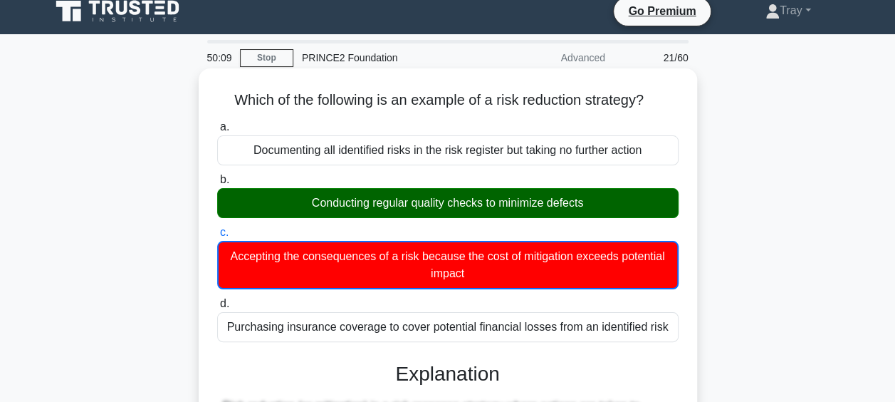
click at [440, 191] on div "Conducting regular quality checks to minimize defects" at bounding box center [447, 203] width 461 height 30
click at [217, 184] on input "b. Conducting regular quality checks to minimize defects" at bounding box center [217, 179] width 0 height 9
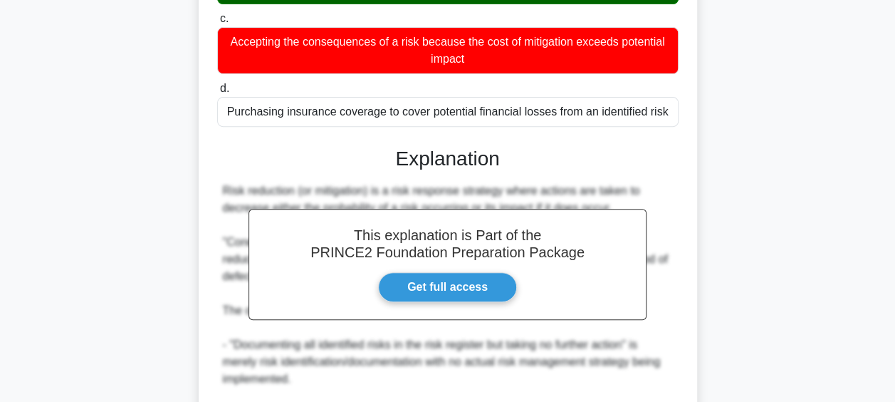
scroll to position [439, 0]
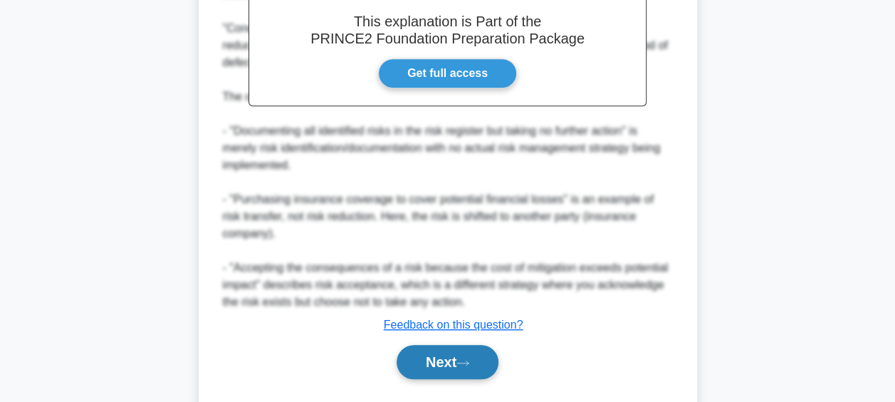
click at [433, 345] on button "Next" at bounding box center [448, 362] width 102 height 34
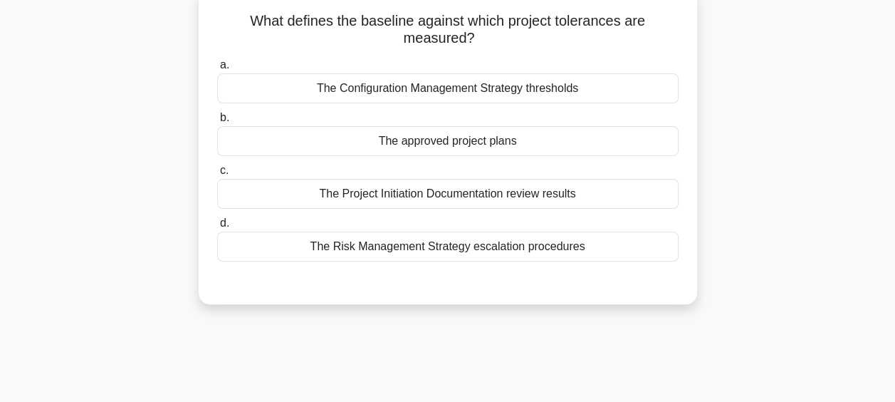
scroll to position [11, 0]
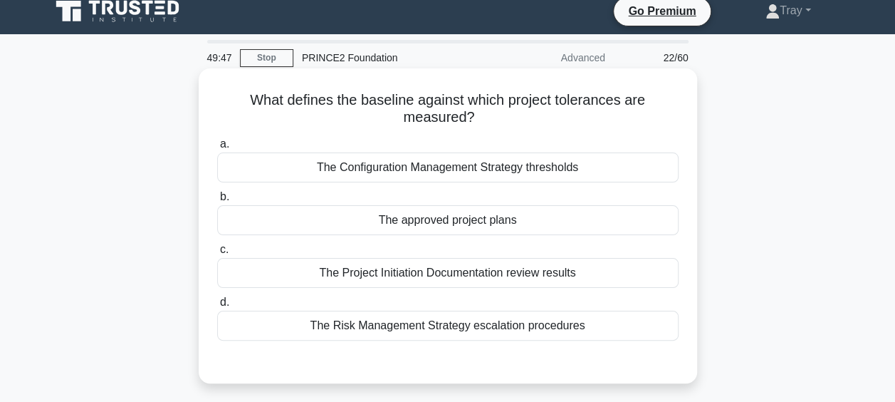
click at [460, 214] on div "The approved project plans" at bounding box center [447, 220] width 461 height 30
click at [217, 201] on input "b. The approved project plans" at bounding box center [217, 196] width 0 height 9
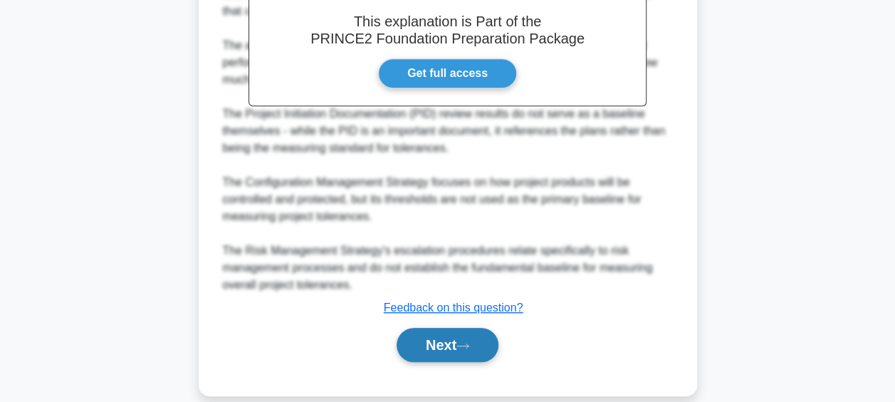
click at [464, 342] on icon at bounding box center [462, 346] width 13 height 8
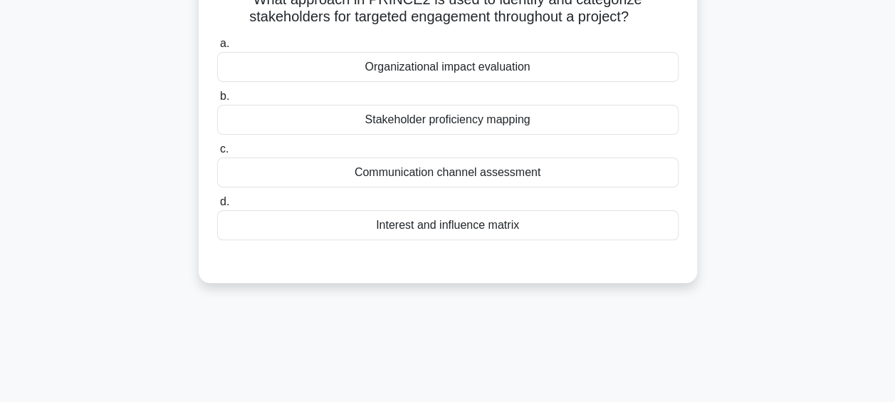
scroll to position [83, 0]
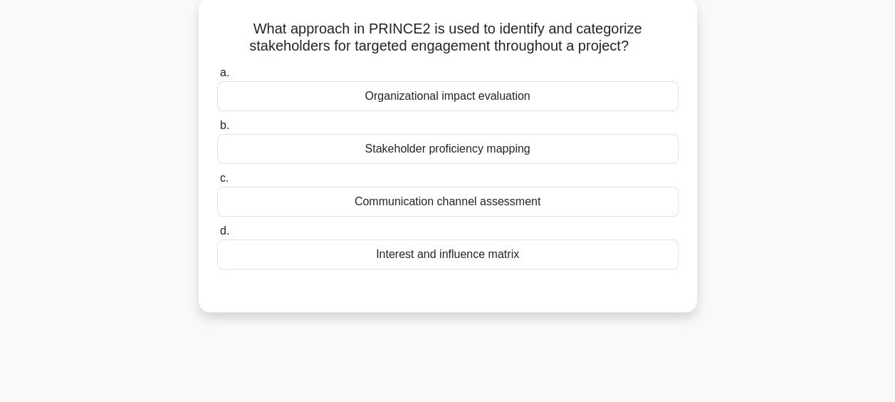
click at [487, 146] on div "Stakeholder proficiency mapping" at bounding box center [447, 149] width 461 height 30
click at [217, 130] on input "b. Stakeholder proficiency mapping" at bounding box center [217, 125] width 0 height 9
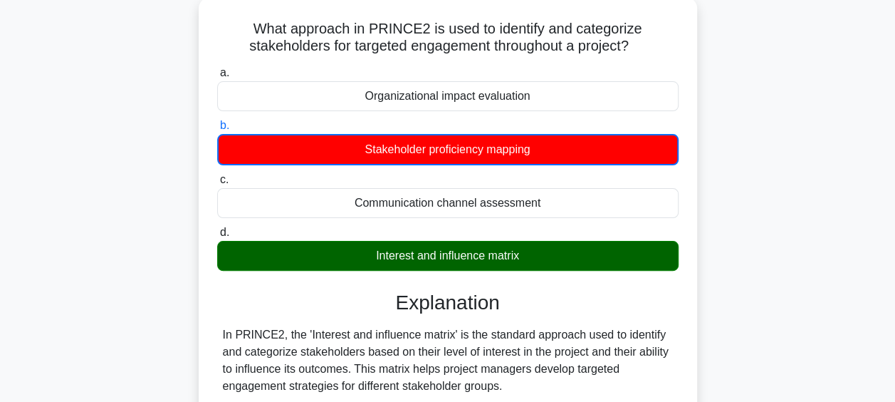
click at [488, 263] on div "Interest and influence matrix" at bounding box center [447, 256] width 461 height 30
click at [217, 237] on input "d. Interest and influence matrix" at bounding box center [217, 232] width 0 height 9
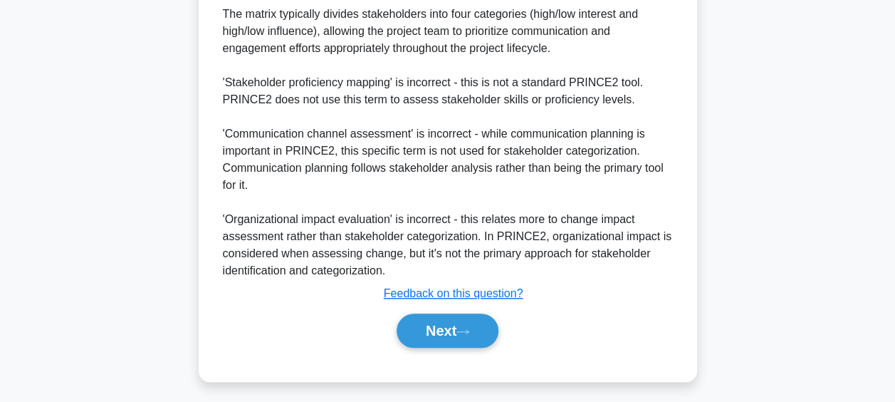
scroll to position [491, 0]
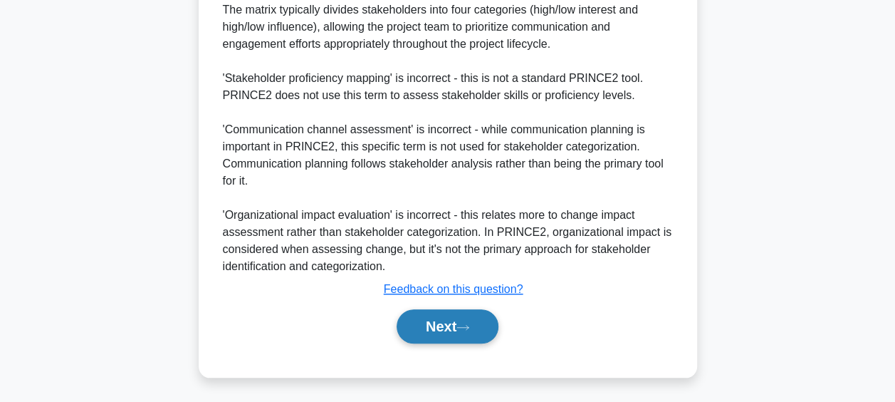
click at [453, 335] on button "Next" at bounding box center [448, 326] width 102 height 34
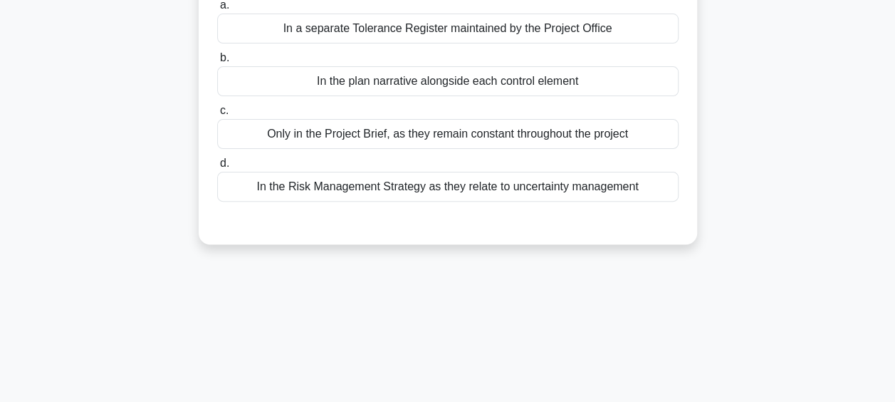
scroll to position [0, 0]
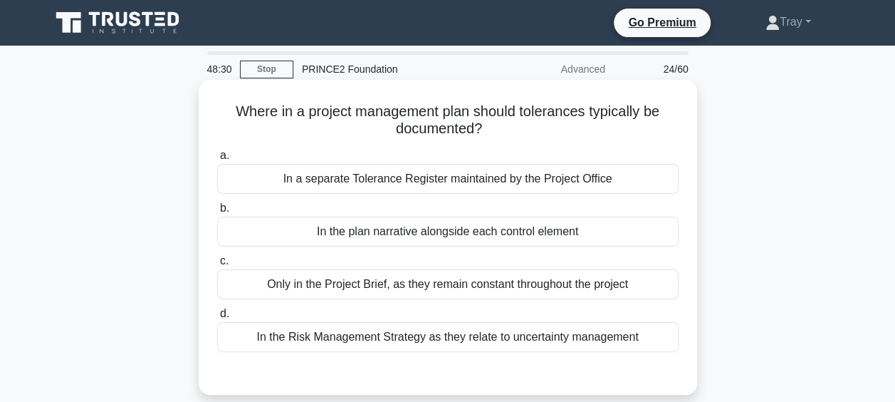
click at [553, 288] on div "Only in the Project Brief, as they remain constant throughout the project" at bounding box center [447, 284] width 461 height 30
click at [217, 266] on input "c. Only in the Project Brief, as they remain constant throughout the project" at bounding box center [217, 260] width 0 height 9
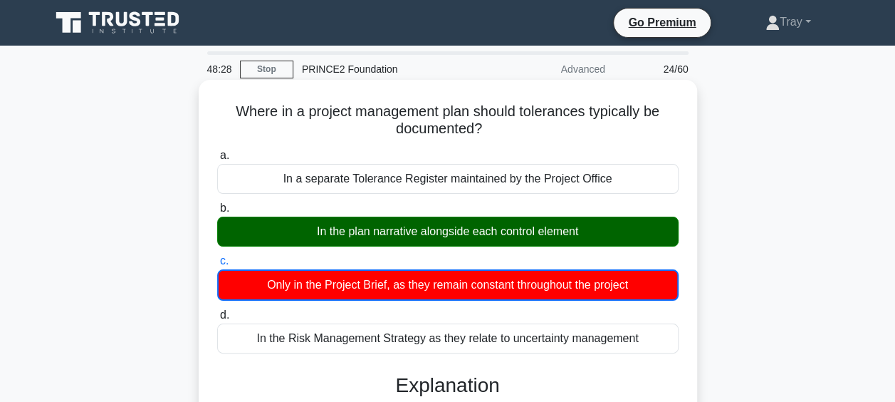
click at [446, 233] on div "In the plan narrative alongside each control element" at bounding box center [447, 231] width 461 height 30
click at [217, 213] on input "b. In the plan narrative alongside each control element" at bounding box center [217, 208] width 0 height 9
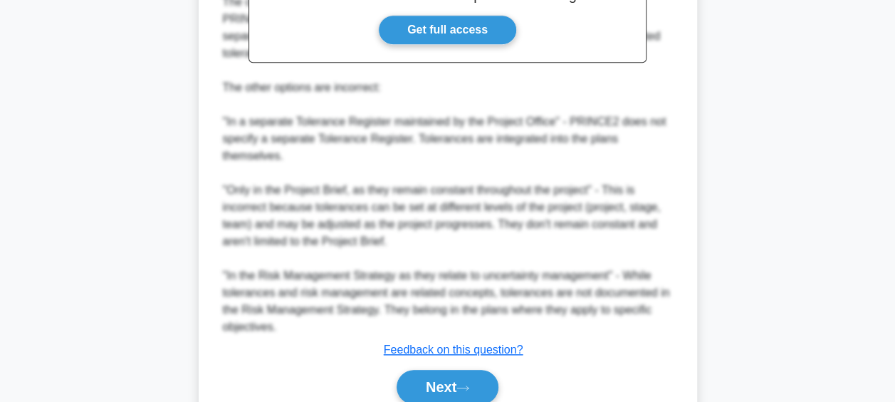
scroll to position [525, 0]
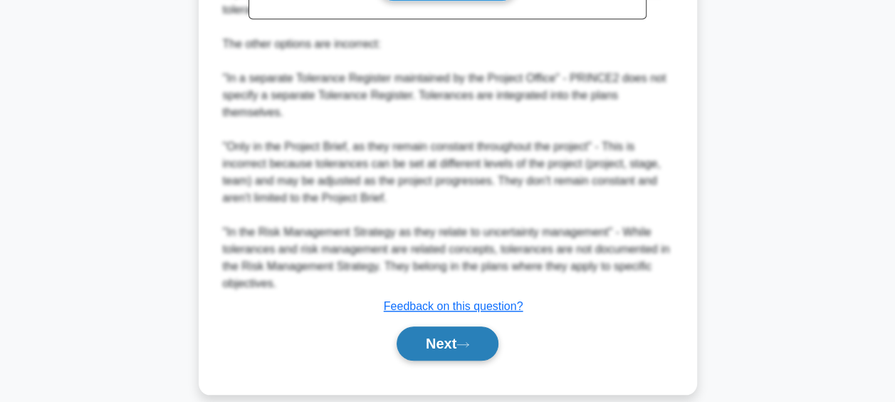
click at [424, 326] on button "Next" at bounding box center [448, 343] width 102 height 34
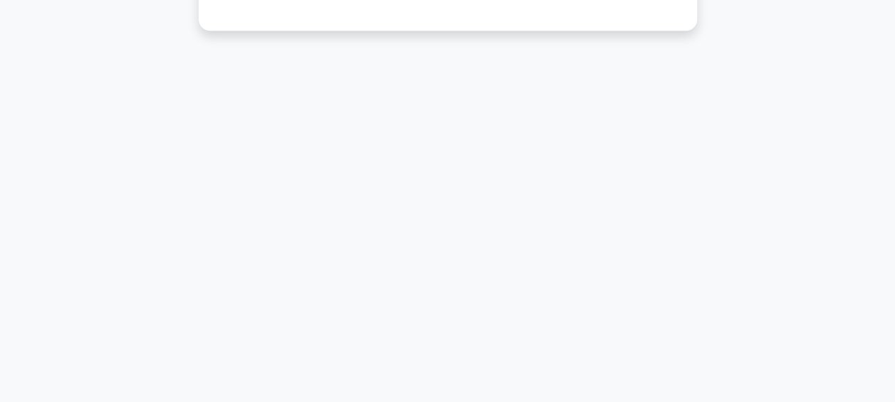
scroll to position [83, 0]
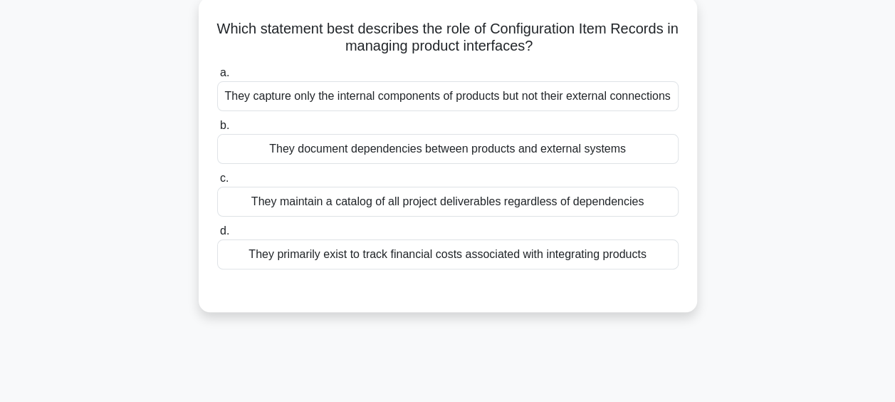
click at [550, 216] on div "They maintain a catalog of all project deliverables regardless of dependencies" at bounding box center [447, 202] width 461 height 30
click at [217, 183] on input "c. They maintain a catalog of all project deliverables regardless of dependenci…" at bounding box center [217, 178] width 0 height 9
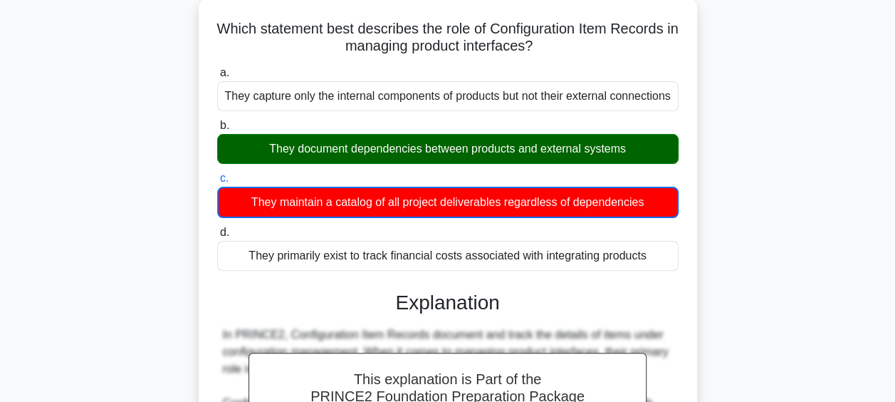
click at [535, 164] on div "They document dependencies between products and external systems" at bounding box center [447, 149] width 461 height 30
click at [217, 130] on input "b. They document dependencies between products and external systems" at bounding box center [217, 125] width 0 height 9
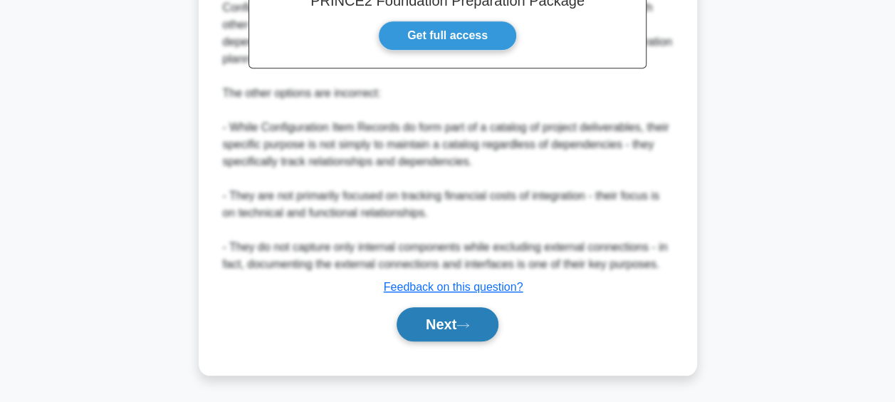
click at [406, 318] on button "Next" at bounding box center [448, 324] width 102 height 34
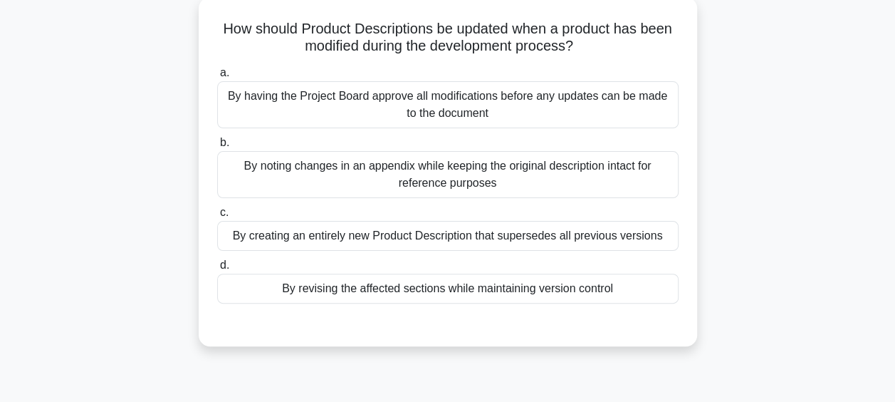
click at [497, 286] on div "By revising the affected sections while maintaining version control" at bounding box center [447, 288] width 461 height 30
click at [217, 270] on input "d. By revising the affected sections while maintaining version control" at bounding box center [217, 265] width 0 height 9
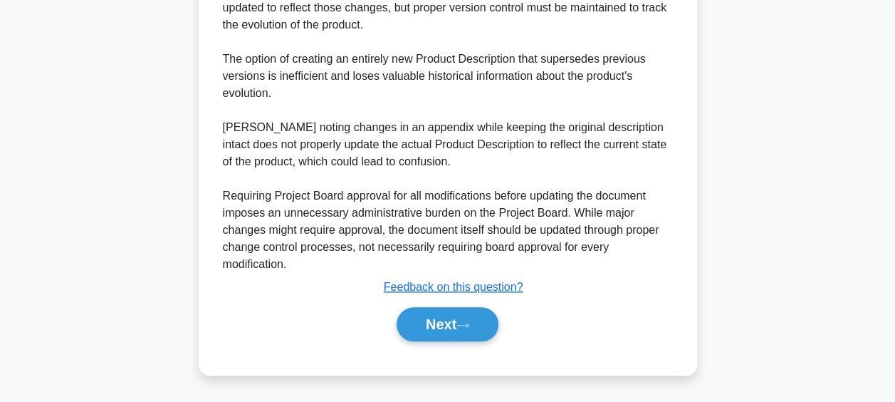
scroll to position [560, 0]
click at [448, 320] on button "Next" at bounding box center [448, 324] width 102 height 34
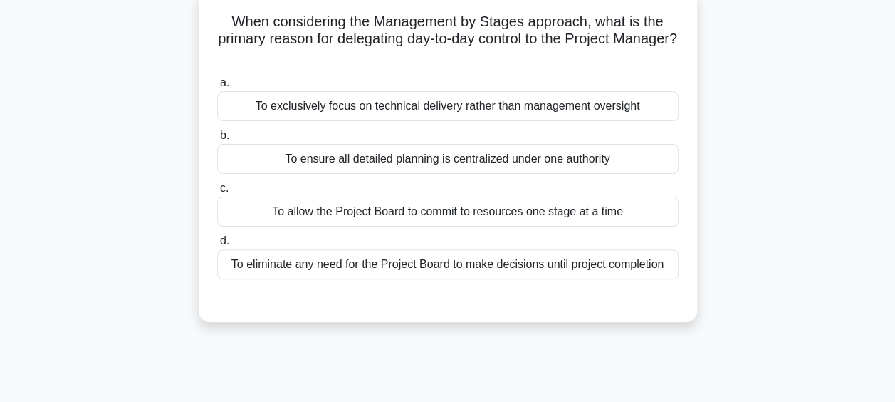
scroll to position [83, 0]
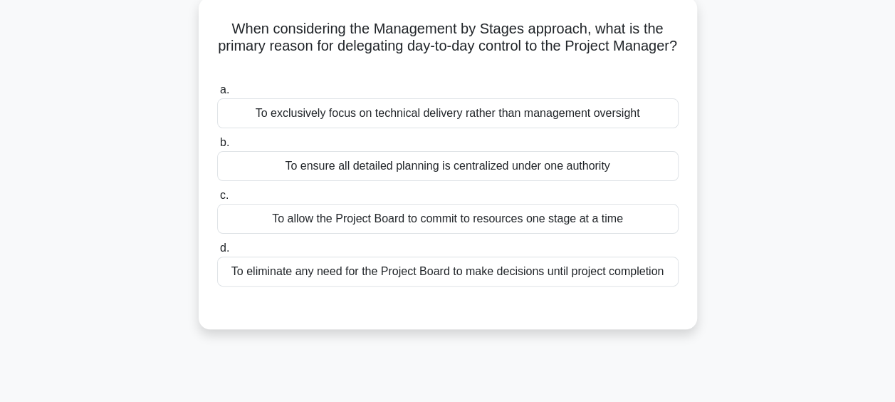
click at [530, 119] on div "To exclusively focus on technical delivery rather than management oversight" at bounding box center [447, 113] width 461 height 30
click at [217, 95] on input "a. To exclusively focus on technical delivery rather than management oversight" at bounding box center [217, 89] width 0 height 9
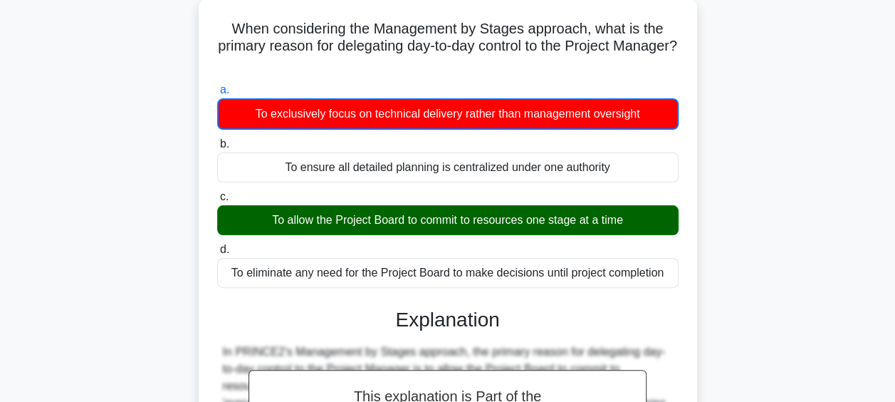
click at [428, 222] on div "To allow the Project Board to commit to resources one stage at a time" at bounding box center [447, 220] width 461 height 30
click at [217, 201] on input "c. To allow the Project Board to commit to resources one stage at a time" at bounding box center [217, 196] width 0 height 9
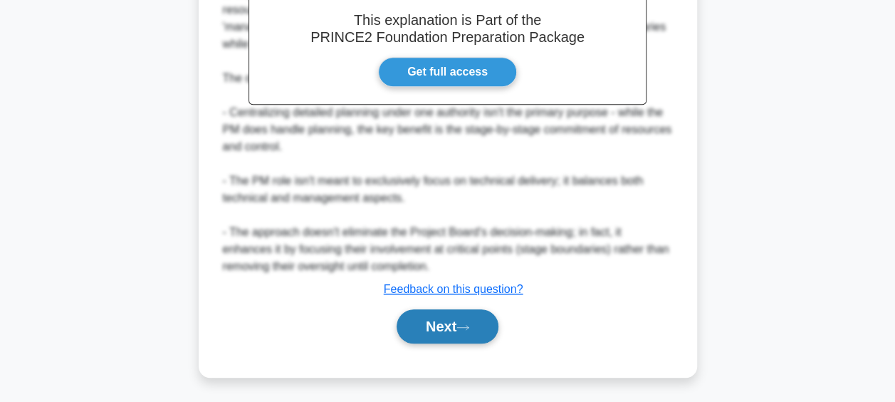
click at [434, 313] on button "Next" at bounding box center [448, 326] width 102 height 34
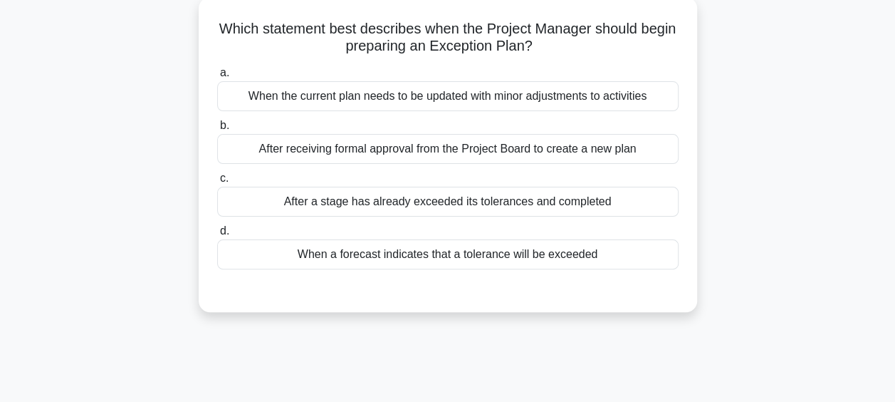
click at [516, 256] on div "When a forecast indicates that a tolerance will be exceeded" at bounding box center [447, 254] width 461 height 30
click at [217, 236] on input "d. When a forecast indicates that a tolerance will be exceeded" at bounding box center [217, 230] width 0 height 9
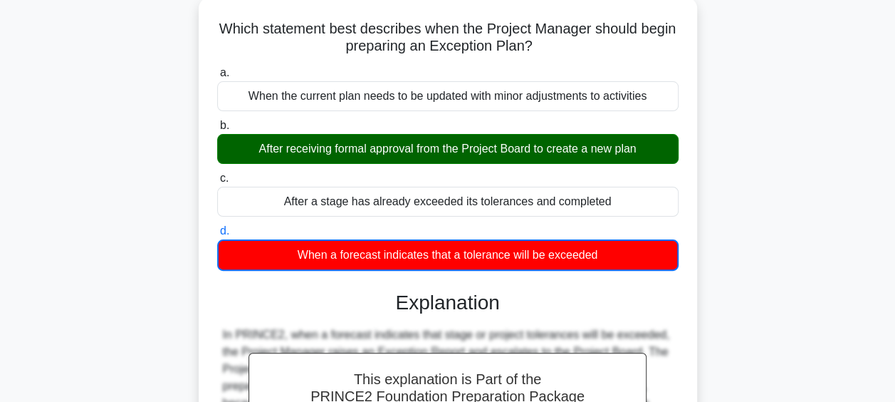
click at [474, 153] on div "After receiving formal approval from the Project Board to create a new plan" at bounding box center [447, 149] width 461 height 30
click at [217, 130] on input "b. After receiving formal approval from the Project Board to create a new plan" at bounding box center [217, 125] width 0 height 9
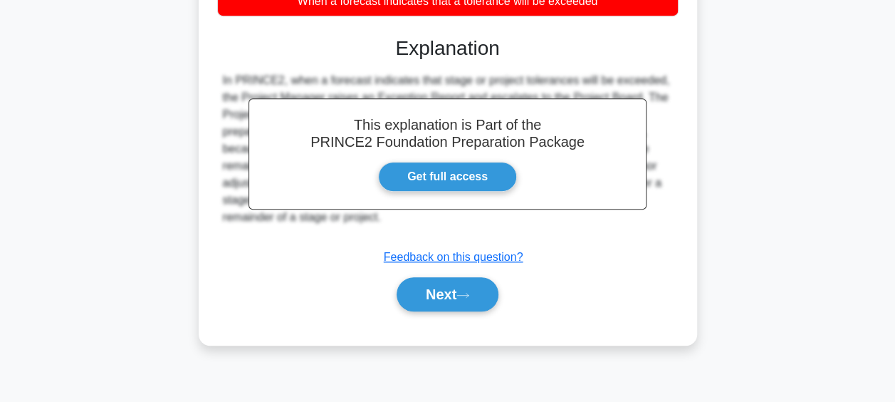
scroll to position [367, 0]
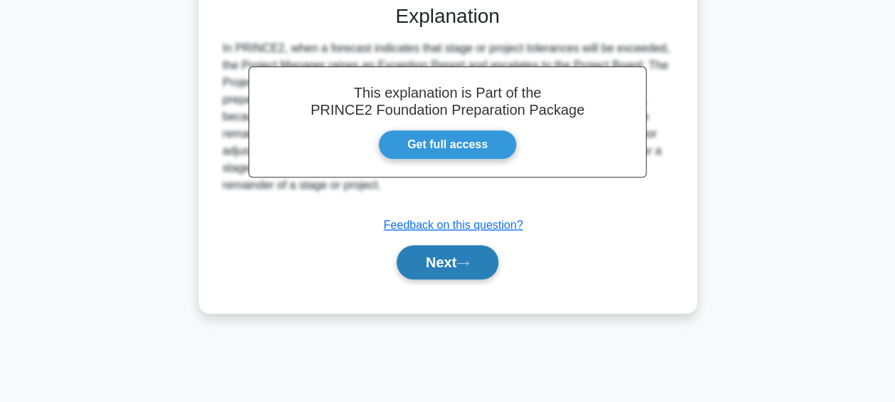
click at [464, 254] on button "Next" at bounding box center [448, 262] width 102 height 34
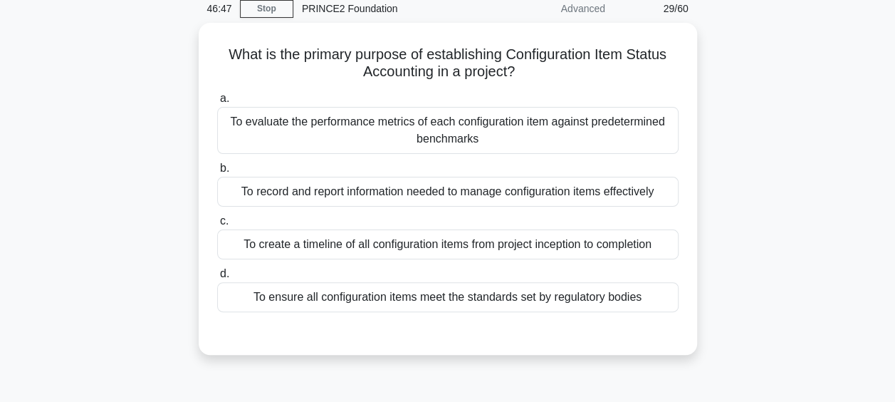
scroll to position [83, 0]
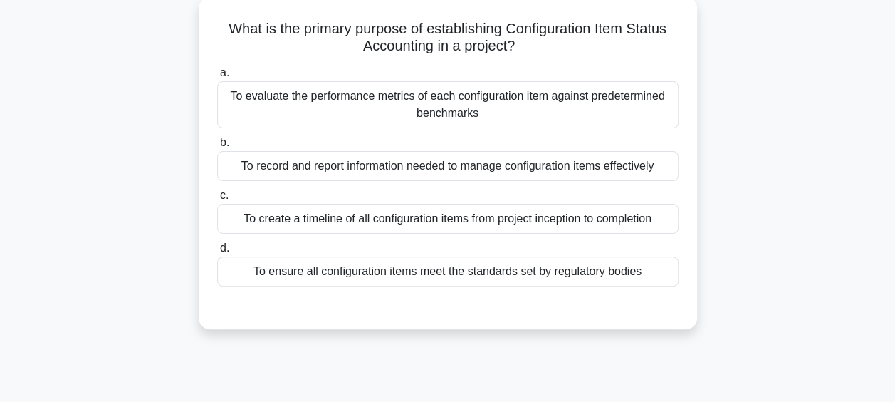
click at [557, 282] on div "To ensure all configuration items meet the standards set by regulatory bodies" at bounding box center [447, 271] width 461 height 30
click at [217, 253] on input "d. To ensure all configuration items meet the standards set by regulatory bodies" at bounding box center [217, 247] width 0 height 9
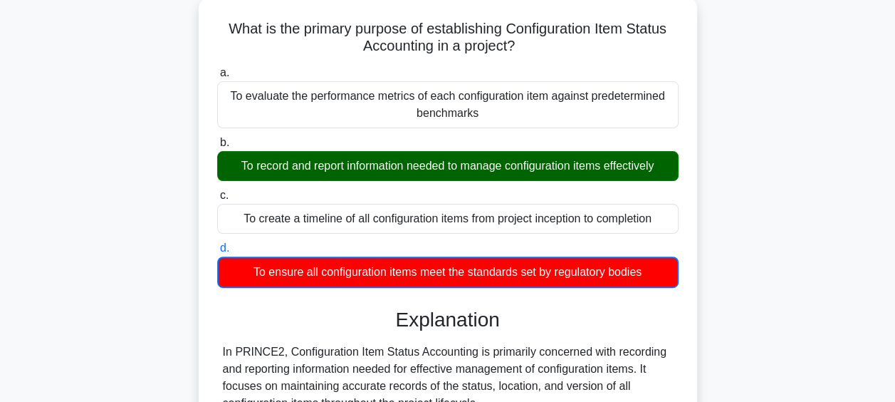
click at [460, 172] on div "To record and report information needed to manage configuration items effective…" at bounding box center [447, 166] width 461 height 30
click at [217, 147] on input "b. To record and report information needed to manage configuration items effect…" at bounding box center [217, 142] width 0 height 9
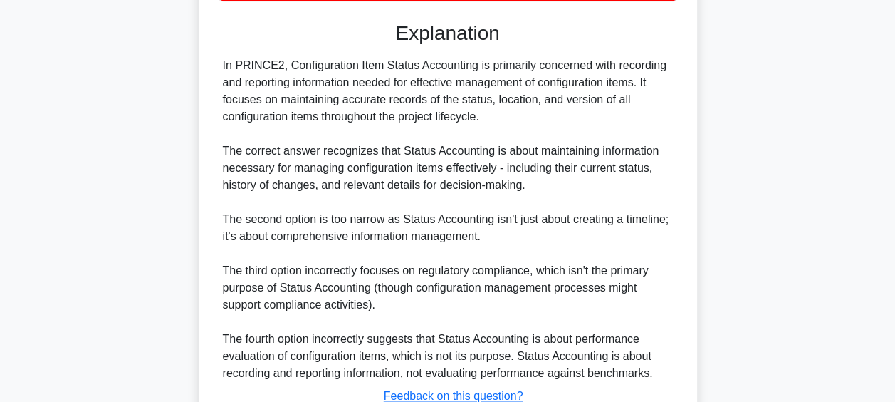
scroll to position [474, 0]
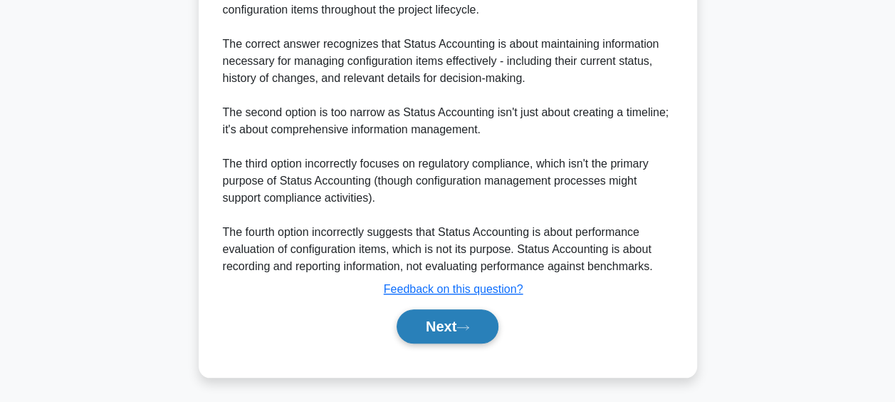
click at [467, 316] on button "Next" at bounding box center [448, 326] width 102 height 34
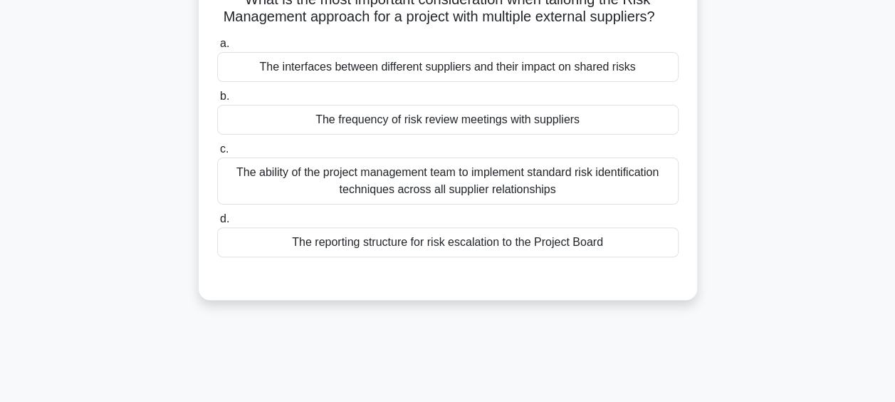
scroll to position [83, 0]
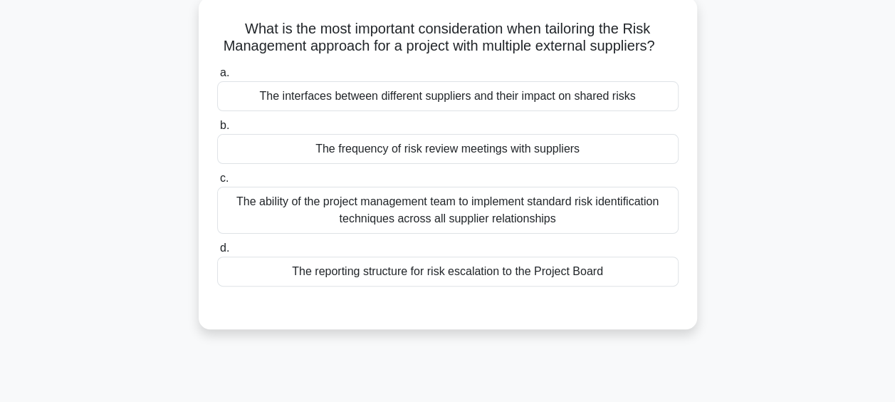
click at [532, 111] on div "The interfaces between different suppliers and their impact on shared risks" at bounding box center [447, 96] width 461 height 30
click at [217, 78] on input "a. The interfaces between different suppliers and their impact on shared risks" at bounding box center [217, 72] width 0 height 9
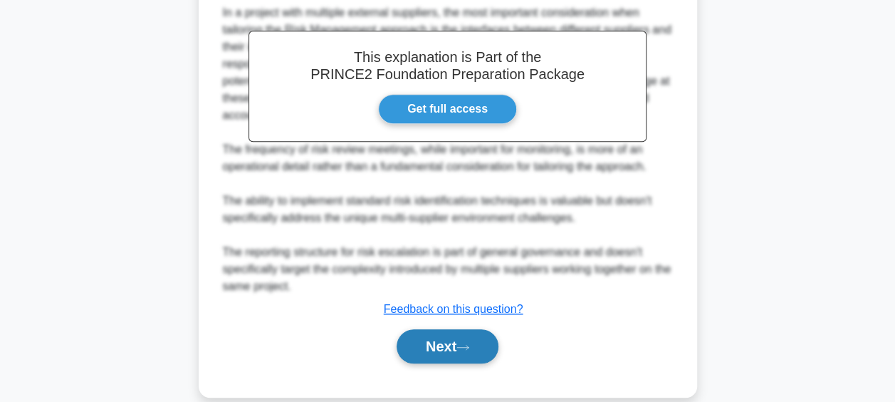
scroll to position [457, 0]
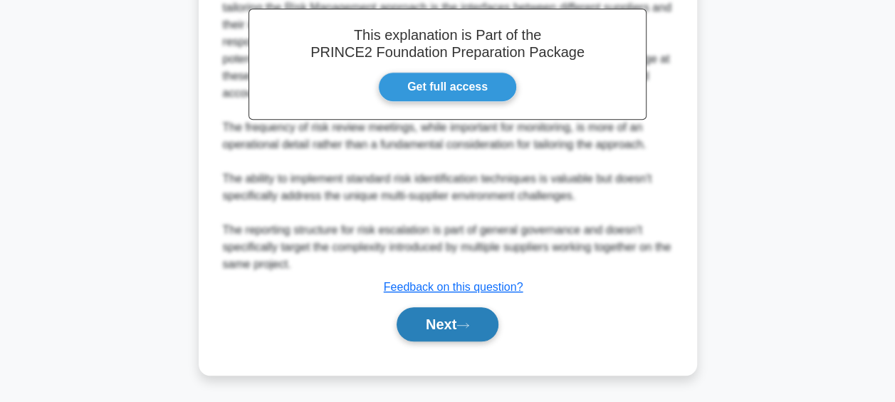
click at [451, 334] on button "Next" at bounding box center [448, 324] width 102 height 34
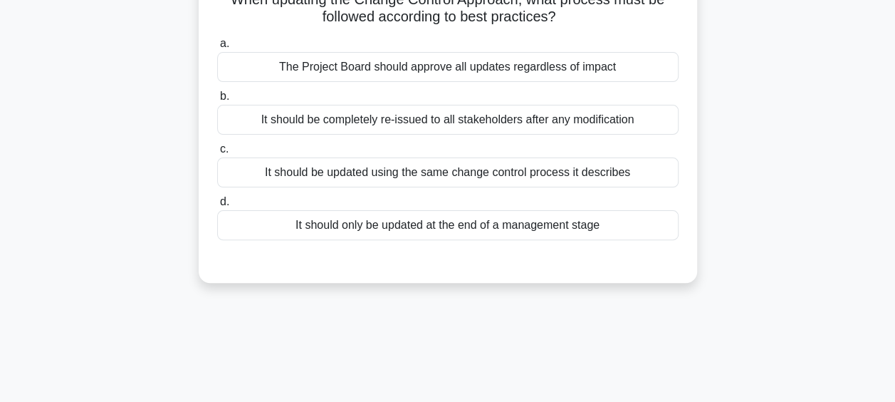
scroll to position [83, 0]
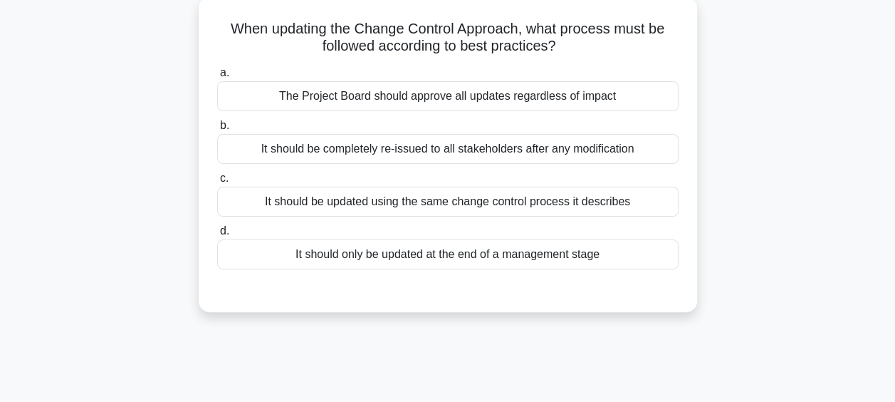
click at [570, 156] on div "It should be completely re-issued to all stakeholders after any modification" at bounding box center [447, 149] width 461 height 30
click at [217, 130] on input "b. It should be completely re-issued to all stakeholders after any modification" at bounding box center [217, 125] width 0 height 9
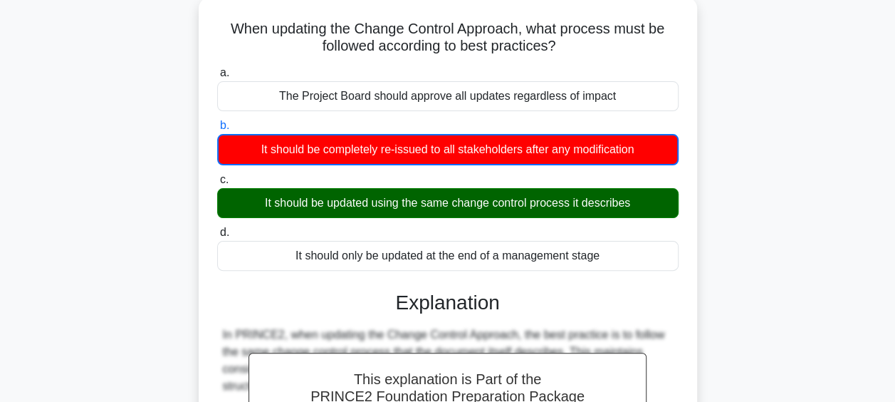
click at [477, 206] on div "It should be updated using the same change control process it describes" at bounding box center [447, 203] width 461 height 30
click at [217, 184] on input "c. It should be updated using the same change control process it describes" at bounding box center [217, 179] width 0 height 9
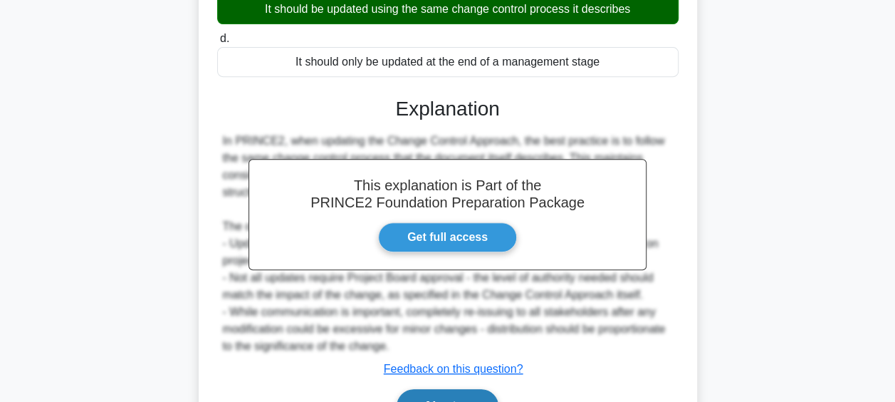
scroll to position [367, 0]
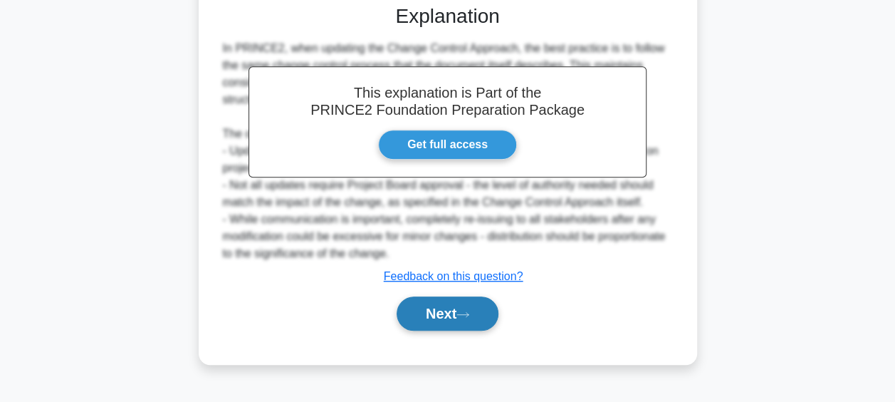
click at [442, 324] on button "Next" at bounding box center [448, 313] width 102 height 34
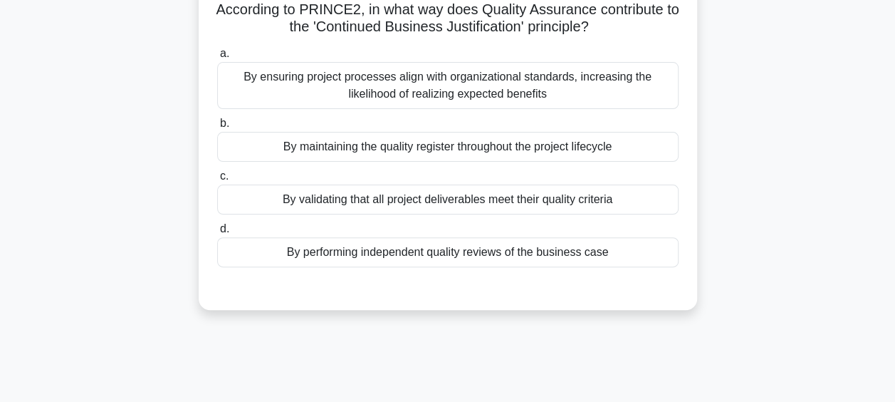
scroll to position [83, 0]
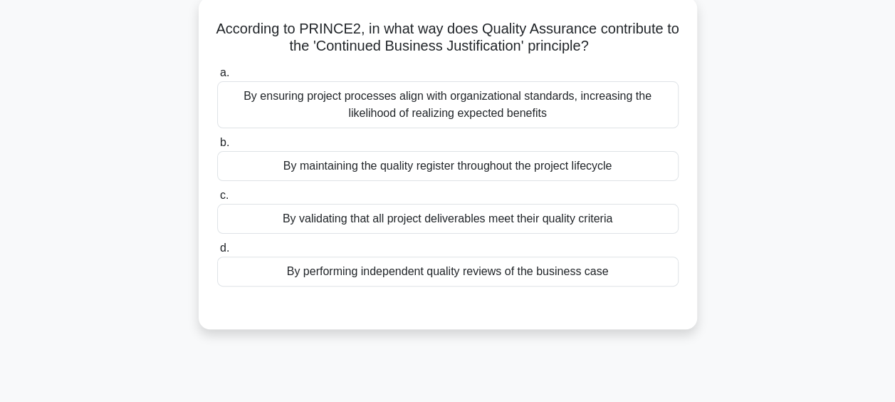
click at [478, 111] on div "By ensuring project processes align with organizational standards, increasing t…" at bounding box center [447, 104] width 461 height 47
click at [217, 78] on input "a. By ensuring project processes align with organizational standards, increasin…" at bounding box center [217, 72] width 0 height 9
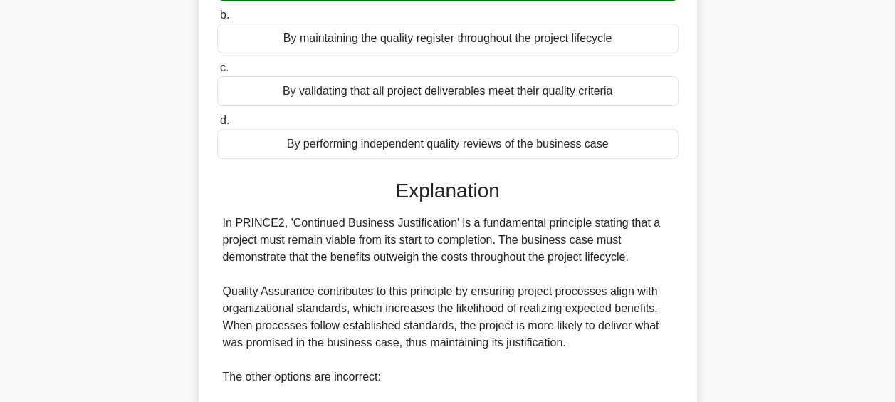
scroll to position [296, 0]
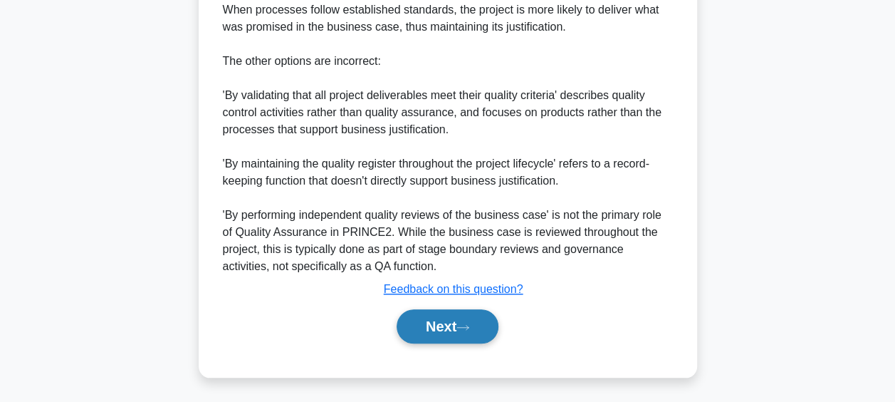
click at [437, 326] on button "Next" at bounding box center [448, 326] width 102 height 34
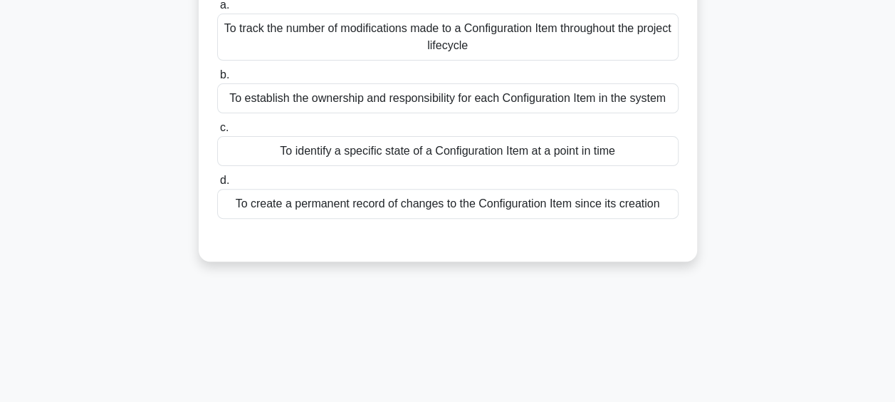
scroll to position [83, 0]
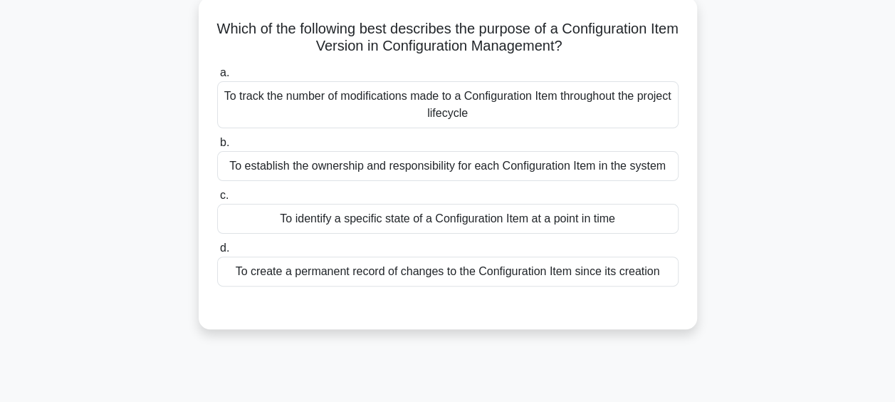
click at [388, 271] on div "To create a permanent record of changes to the Configuration Item since its cre…" at bounding box center [447, 271] width 461 height 30
click at [217, 253] on input "d. To create a permanent record of changes to the Configuration Item since its …" at bounding box center [217, 247] width 0 height 9
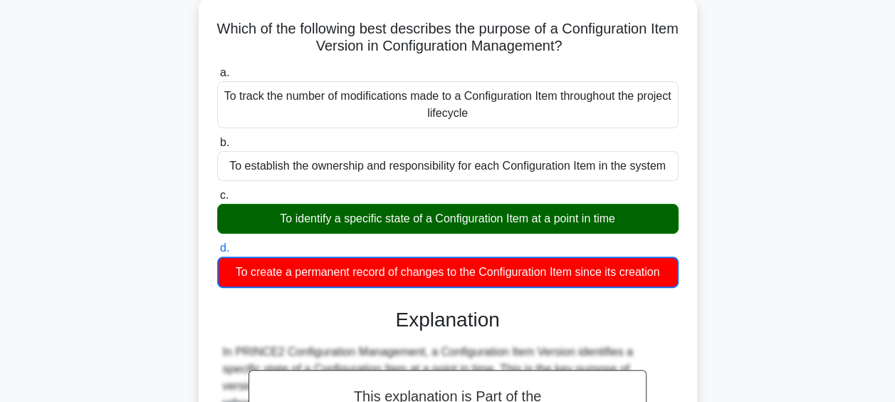
click at [390, 222] on div "To identify a specific state of a Configuration Item at a point in time" at bounding box center [447, 219] width 461 height 30
click at [217, 200] on input "c. To identify a specific state of a Configuration Item at a point in time" at bounding box center [217, 195] width 0 height 9
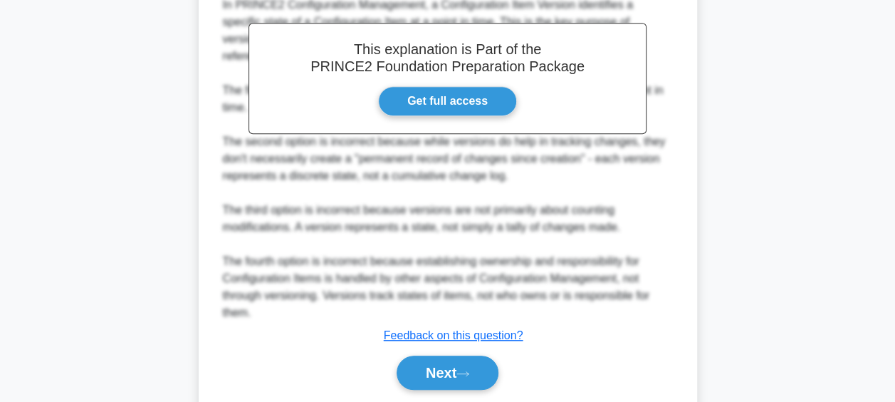
scroll to position [474, 0]
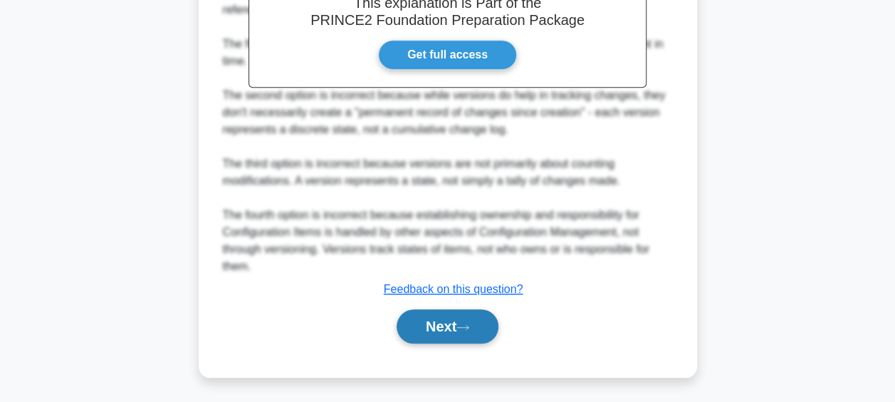
click at [452, 317] on button "Next" at bounding box center [448, 326] width 102 height 34
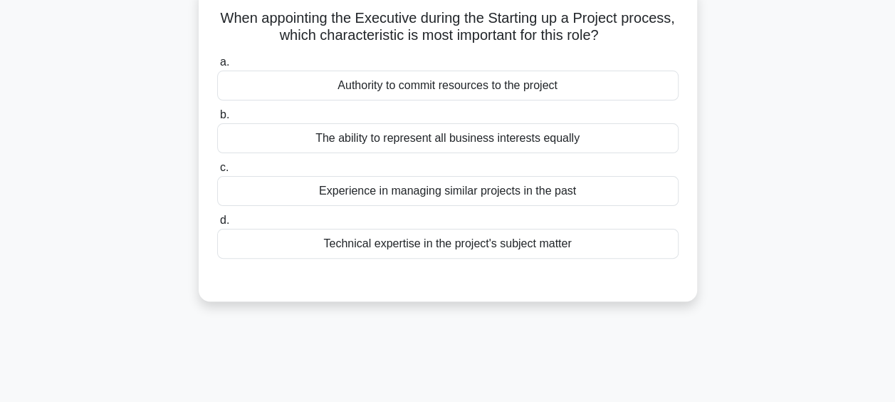
scroll to position [83, 0]
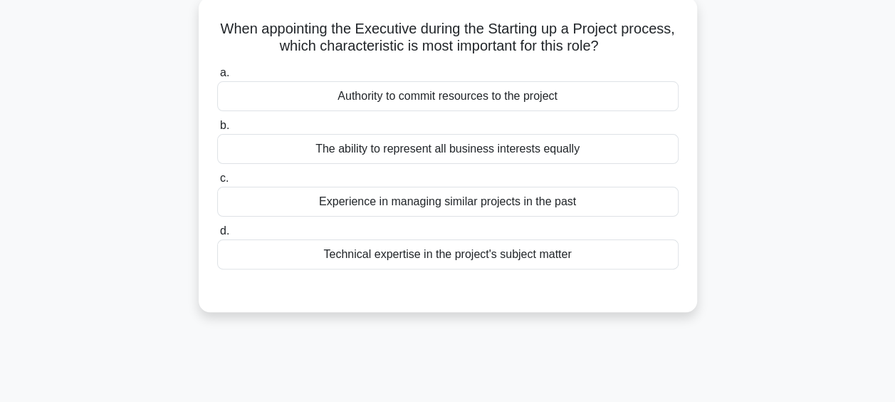
click at [492, 103] on div "Authority to commit resources to the project" at bounding box center [447, 96] width 461 height 30
click at [217, 78] on input "a. Authority to commit resources to the project" at bounding box center [217, 72] width 0 height 9
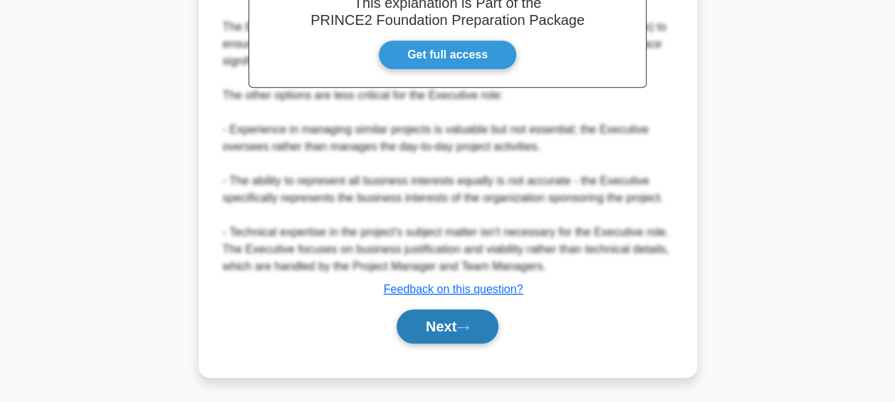
click at [456, 335] on button "Next" at bounding box center [448, 326] width 102 height 34
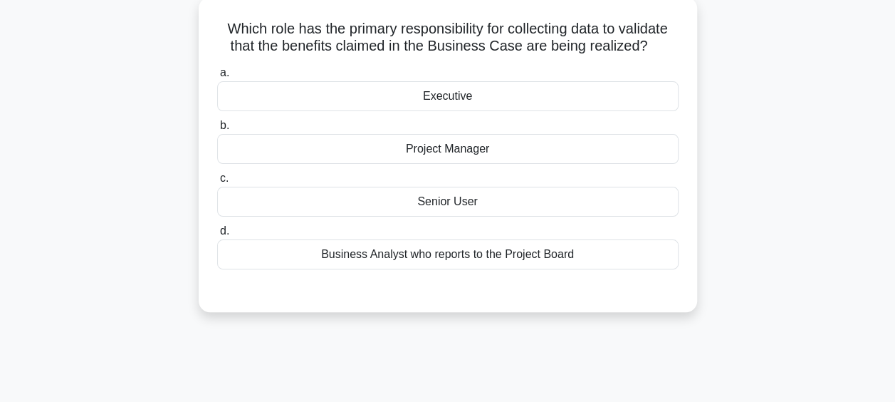
click at [473, 196] on div "Senior User" at bounding box center [447, 202] width 461 height 30
click at [217, 183] on input "c. Senior User" at bounding box center [217, 178] width 0 height 9
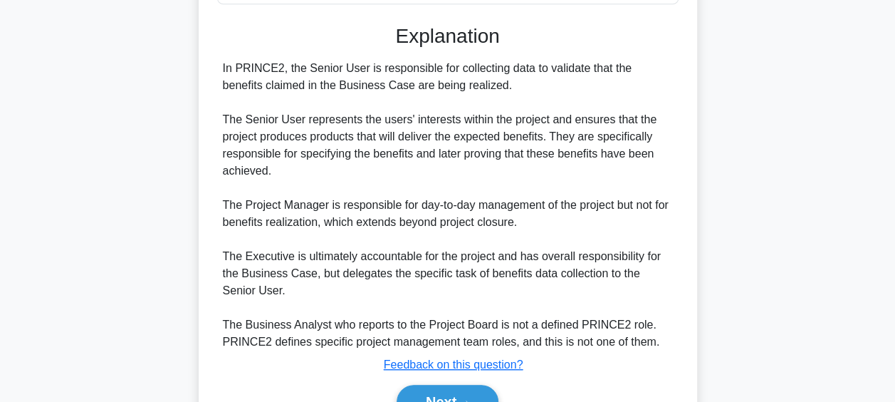
scroll to position [423, 0]
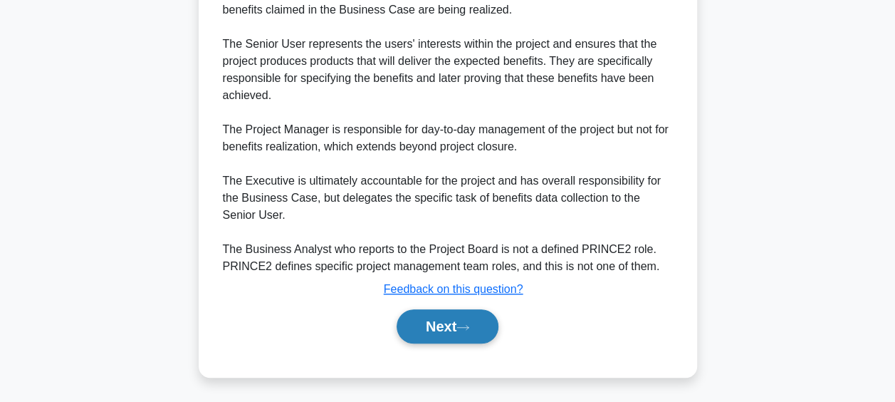
click at [460, 327] on button "Next" at bounding box center [448, 326] width 102 height 34
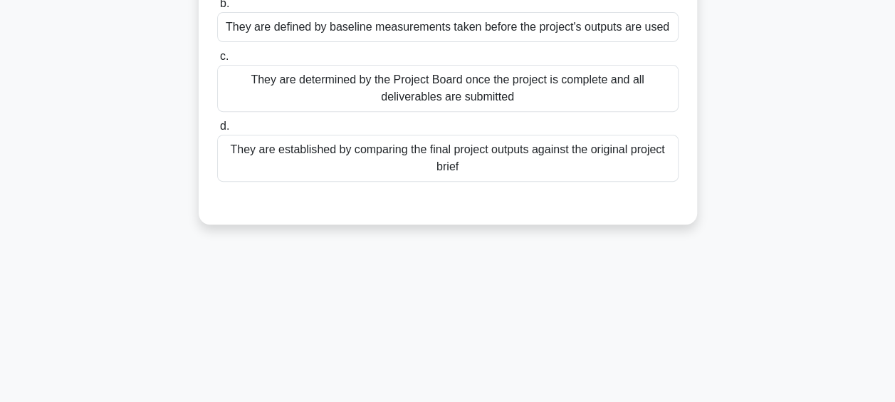
scroll to position [83, 0]
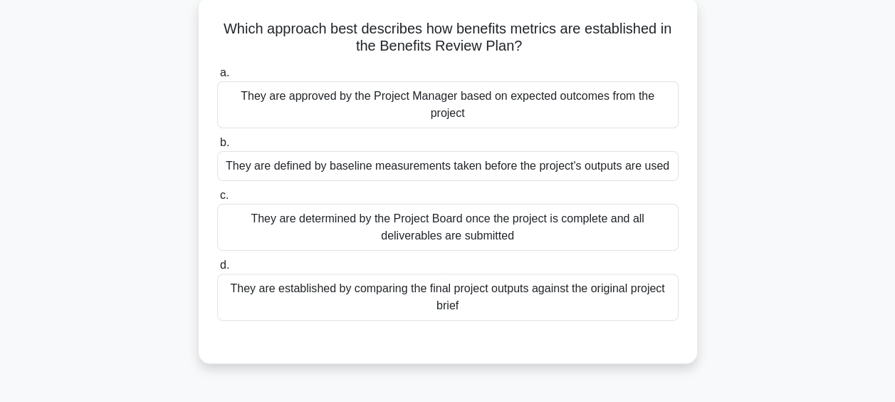
click at [477, 239] on div "They are determined by the Project Board once the project is complete and all d…" at bounding box center [447, 227] width 461 height 47
click at [217, 200] on input "c. They are determined by the Project Board once the project is complete and al…" at bounding box center [217, 195] width 0 height 9
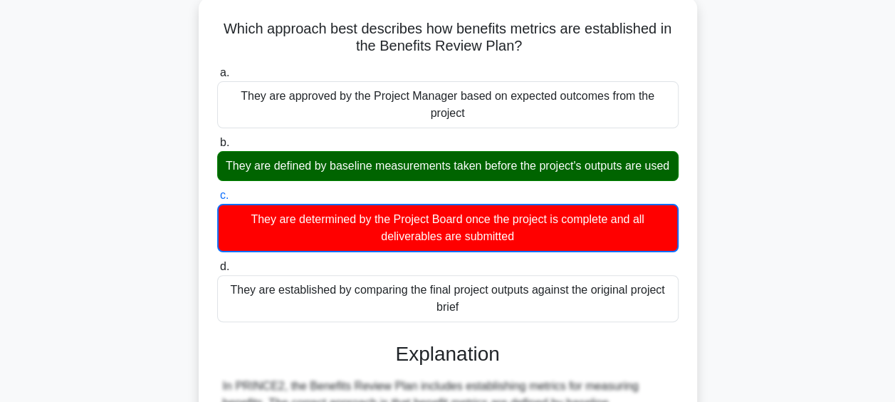
click at [457, 175] on div "They are defined by baseline measurements taken before the project's outputs ar…" at bounding box center [447, 166] width 461 height 30
click at [217, 147] on input "b. They are defined by baseline measurements taken before the project's outputs…" at bounding box center [217, 142] width 0 height 9
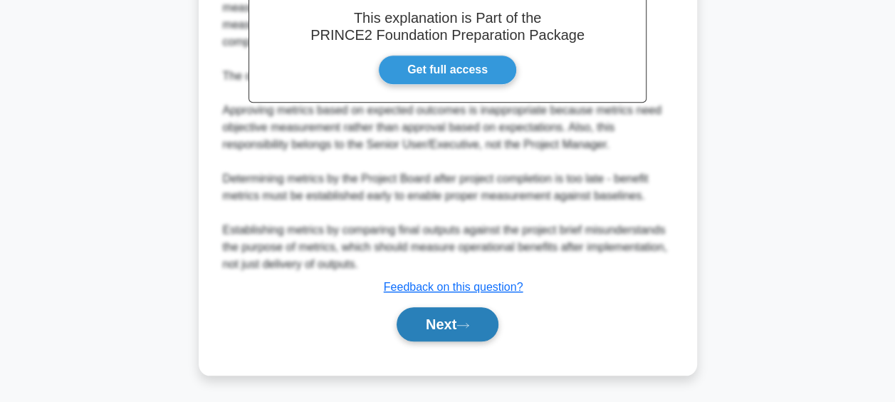
drag, startPoint x: 442, startPoint y: 322, endPoint x: 478, endPoint y: 323, distance: 35.6
click at [441, 322] on button "Next" at bounding box center [448, 324] width 102 height 34
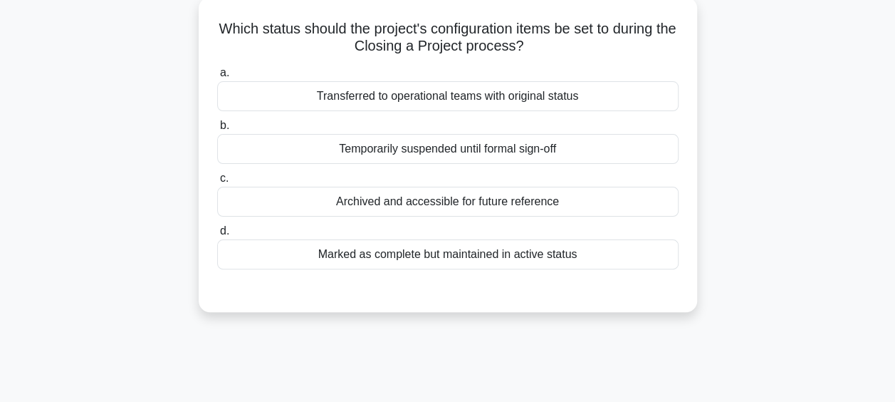
click at [517, 249] on div "Marked as complete but maintained in active status" at bounding box center [447, 254] width 461 height 30
click at [217, 236] on input "d. Marked as complete but maintained in active status" at bounding box center [217, 230] width 0 height 9
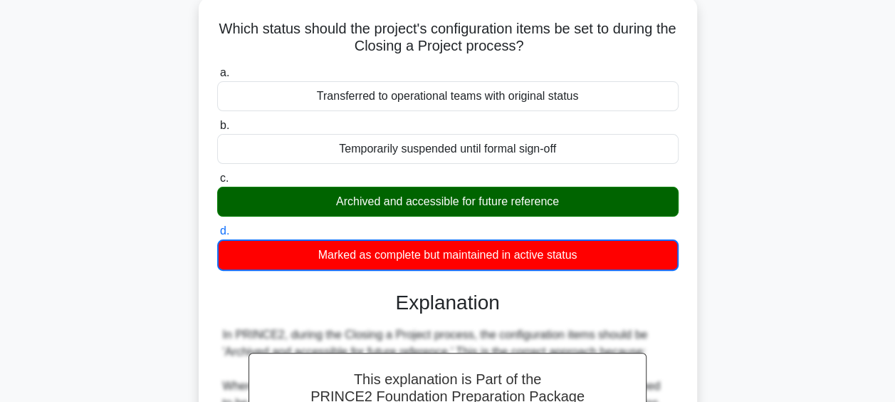
click at [484, 199] on div "Archived and accessible for future reference" at bounding box center [447, 202] width 461 height 30
click at [217, 183] on input "c. Archived and accessible for future reference" at bounding box center [217, 178] width 0 height 9
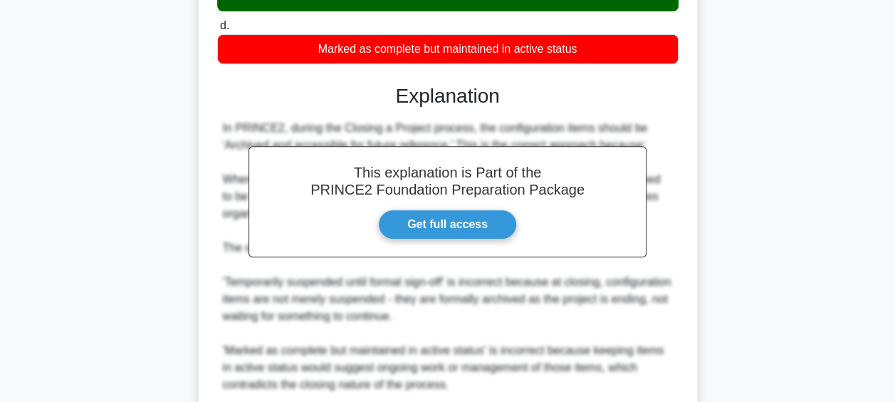
scroll to position [439, 0]
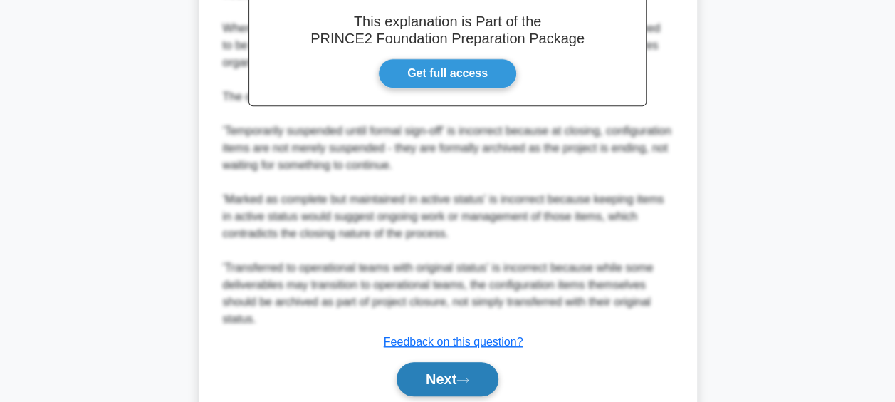
click at [441, 374] on button "Next" at bounding box center [448, 379] width 102 height 34
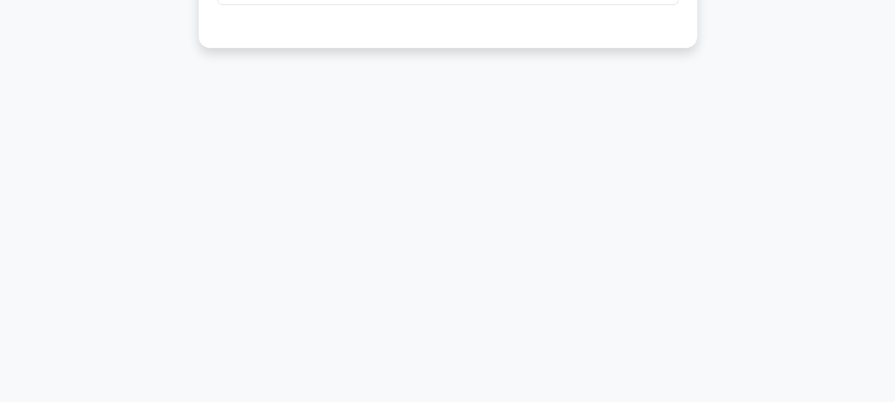
scroll to position [83, 0]
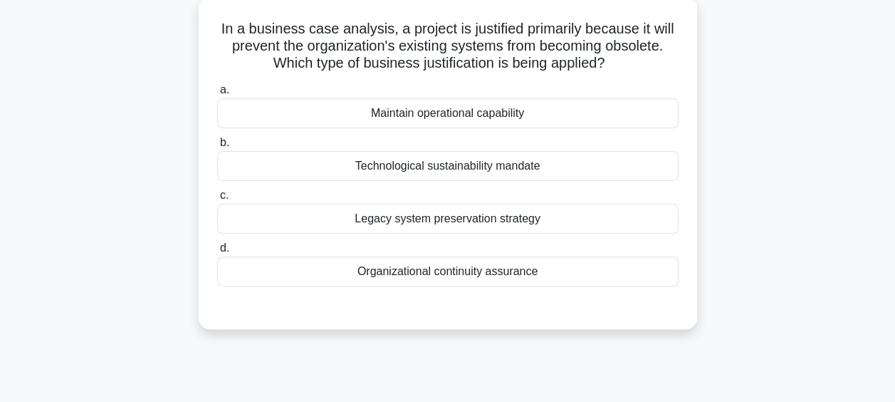
click at [500, 121] on div "Maintain operational capability" at bounding box center [447, 113] width 461 height 30
click at [217, 95] on input "a. Maintain operational capability" at bounding box center [217, 89] width 0 height 9
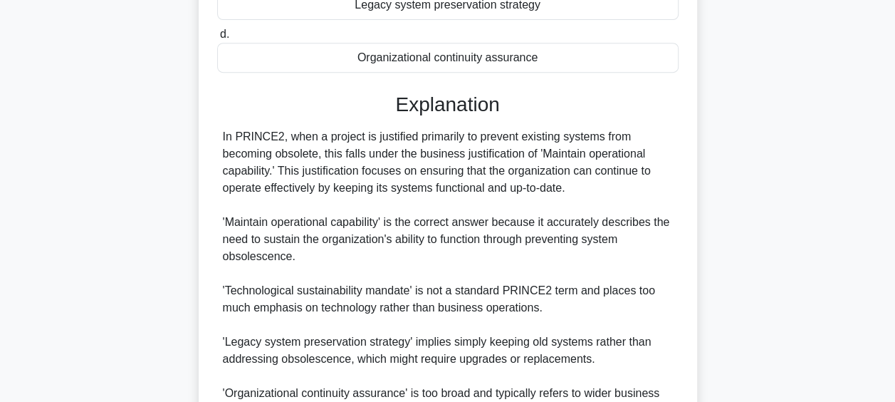
scroll to position [440, 0]
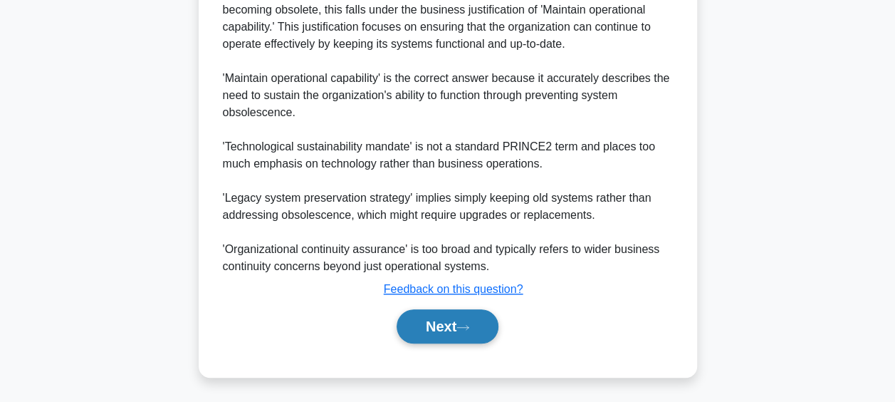
click at [452, 329] on button "Next" at bounding box center [448, 326] width 102 height 34
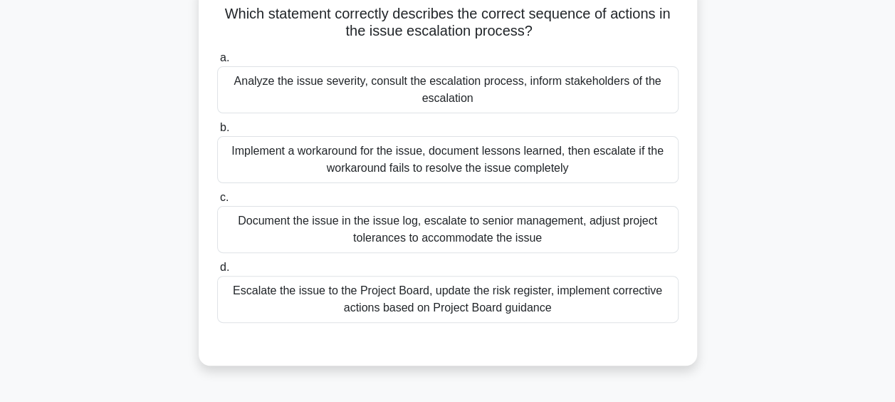
scroll to position [83, 0]
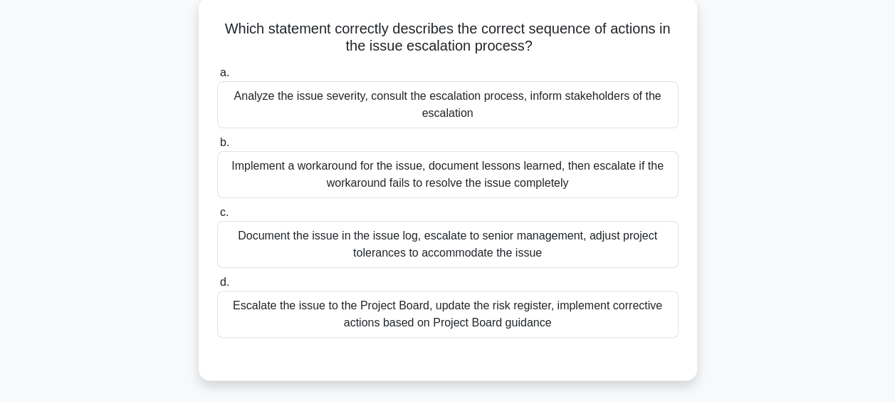
click at [497, 251] on div "Document the issue in the issue log, escalate to senior management, adjust proj…" at bounding box center [447, 244] width 461 height 47
click at [217, 217] on input "c. Document the issue in the issue log, escalate to senior management, adjust p…" at bounding box center [217, 212] width 0 height 9
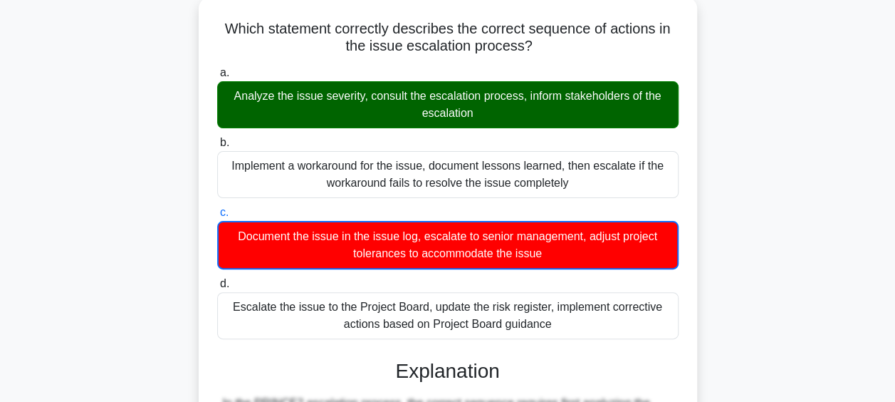
click at [372, 100] on div "Analyze the issue severity, consult the escalation process, inform stakeholders…" at bounding box center [447, 104] width 461 height 47
click at [217, 78] on input "a. Analyze the issue severity, consult the escalation process, inform stakehold…" at bounding box center [217, 72] width 0 height 9
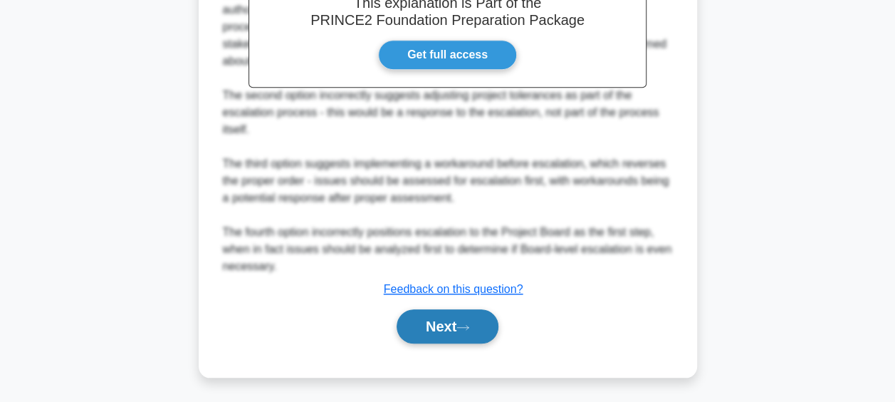
click at [444, 330] on button "Next" at bounding box center [448, 326] width 102 height 34
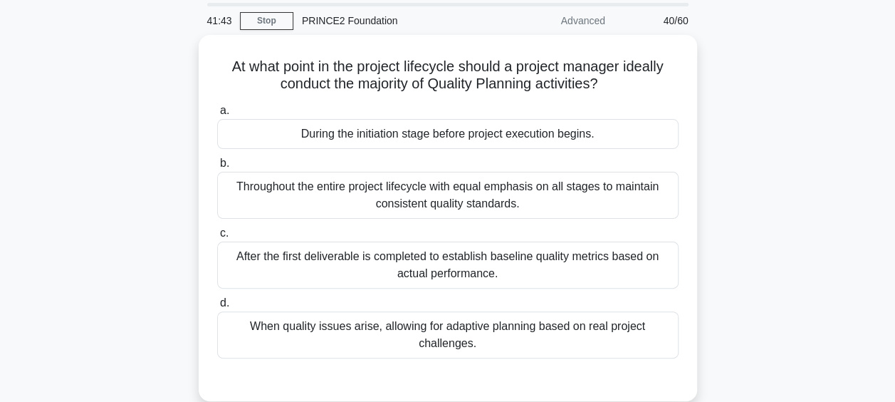
scroll to position [71, 0]
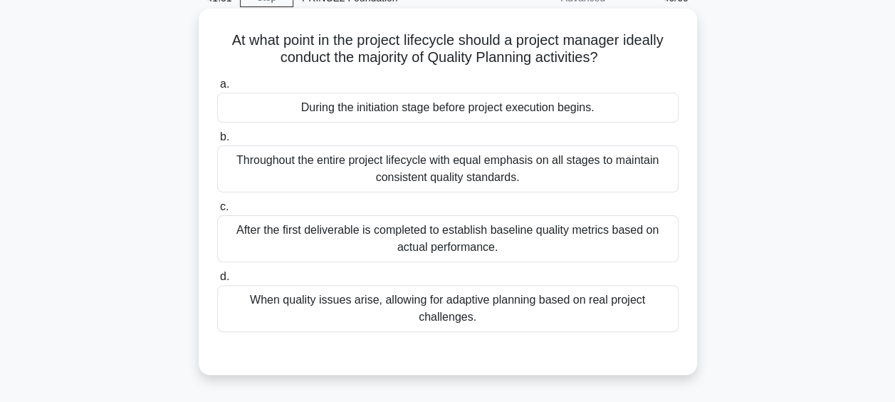
click at [456, 172] on div "Throughout the entire project lifecycle with equal emphasis on all stages to ma…" at bounding box center [447, 168] width 461 height 47
click at [217, 142] on input "b. Throughout the entire project lifecycle with equal emphasis on all stages to…" at bounding box center [217, 136] width 0 height 9
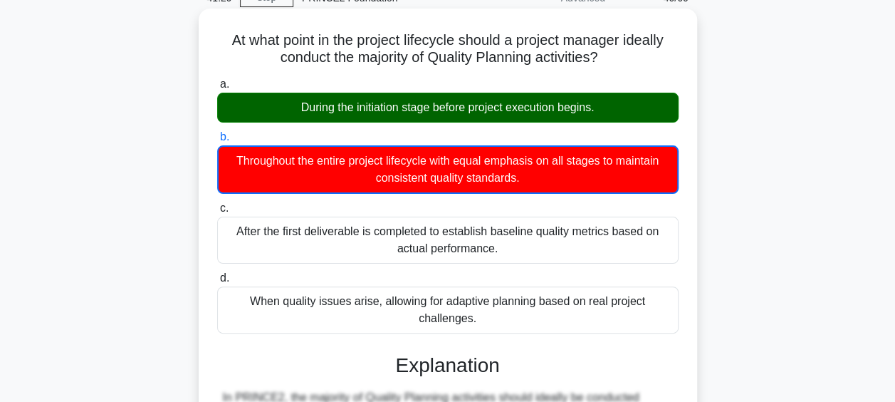
click at [505, 110] on div "During the initiation stage before project execution begins." at bounding box center [447, 108] width 461 height 30
click at [217, 89] on input "a. During the initiation stage before project execution begins." at bounding box center [217, 84] width 0 height 9
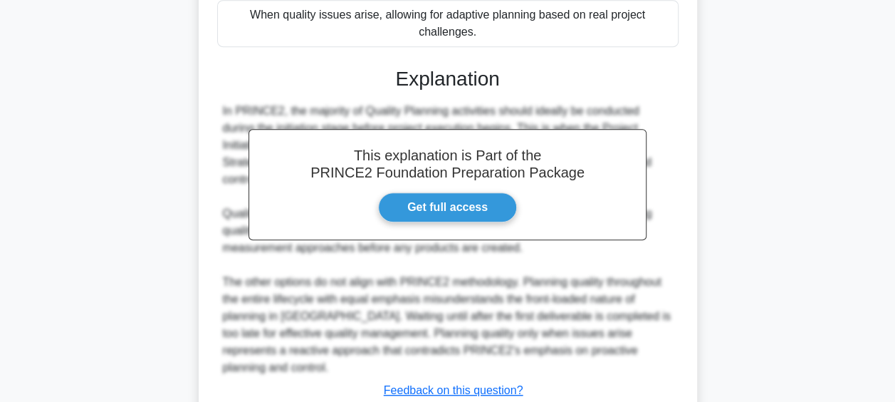
scroll to position [457, 0]
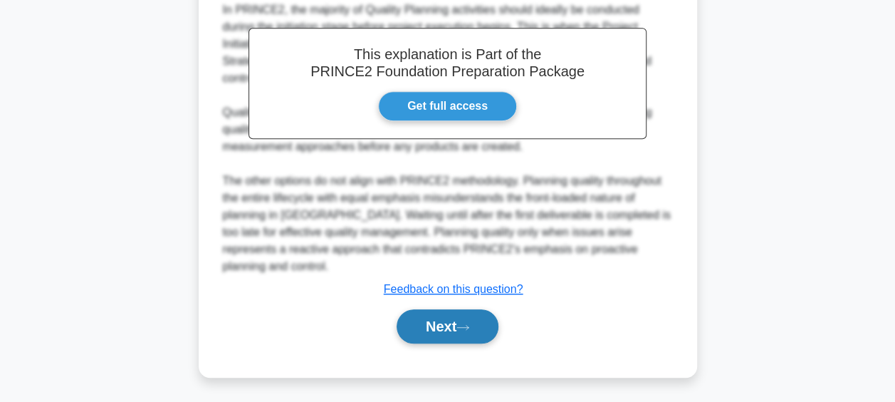
click at [448, 329] on button "Next" at bounding box center [448, 326] width 102 height 34
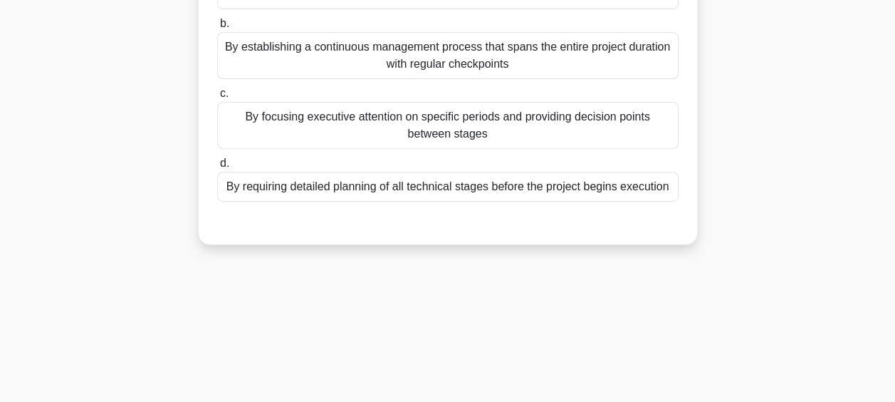
scroll to position [83, 0]
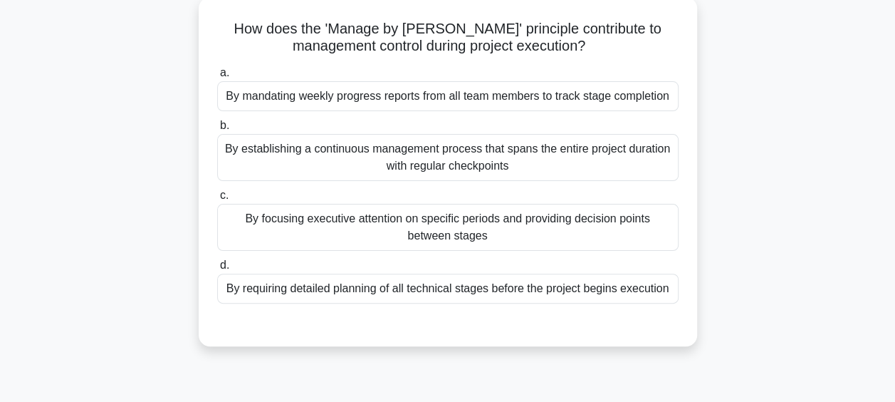
click at [411, 145] on div "By establishing a continuous management process that spans the entire project d…" at bounding box center [447, 157] width 461 height 47
click at [217, 130] on input "b. By establishing a continuous management process that spans the entire projec…" at bounding box center [217, 125] width 0 height 9
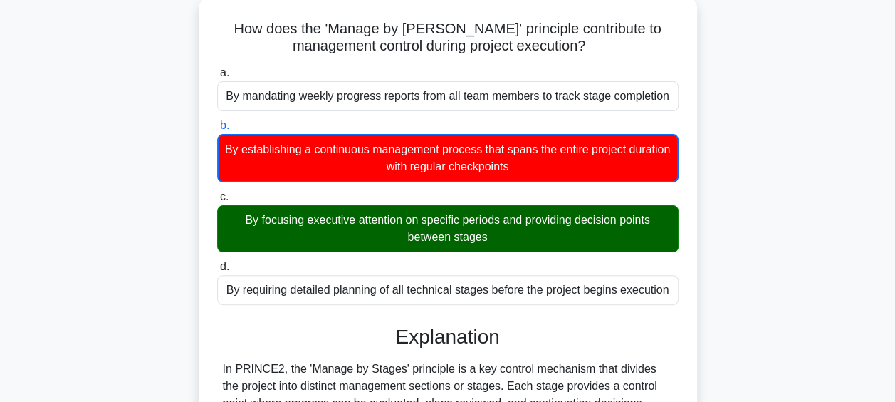
click at [513, 229] on div "By focusing executive attention on specific periods and providing decision poin…" at bounding box center [447, 228] width 461 height 47
click at [217, 201] on input "c. By focusing executive attention on specific periods and providing decision p…" at bounding box center [217, 196] width 0 height 9
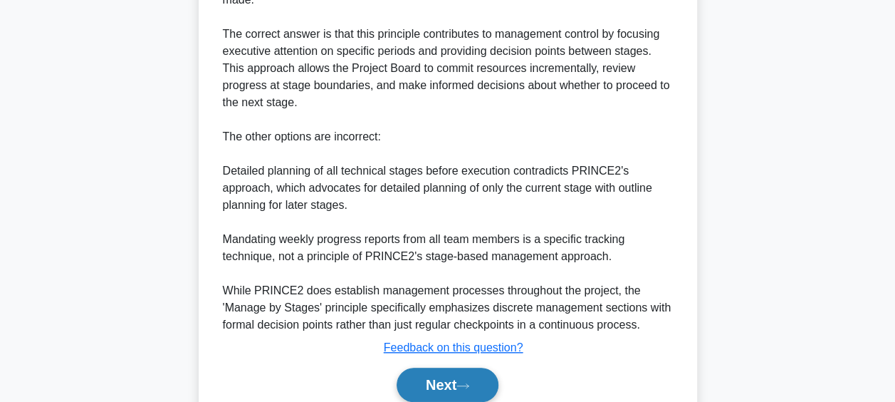
scroll to position [542, 0]
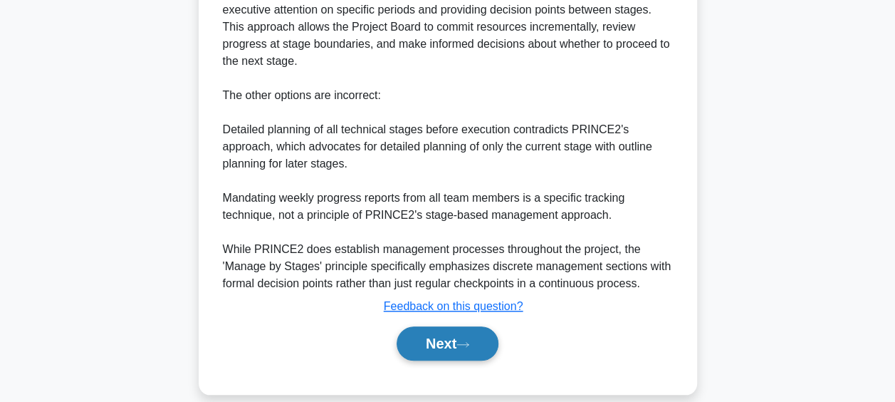
click at [467, 340] on icon at bounding box center [462, 344] width 13 height 8
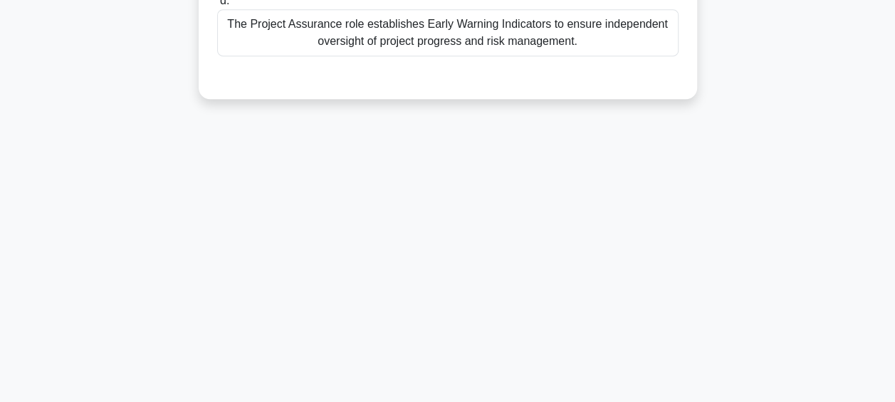
scroll to position [98, 0]
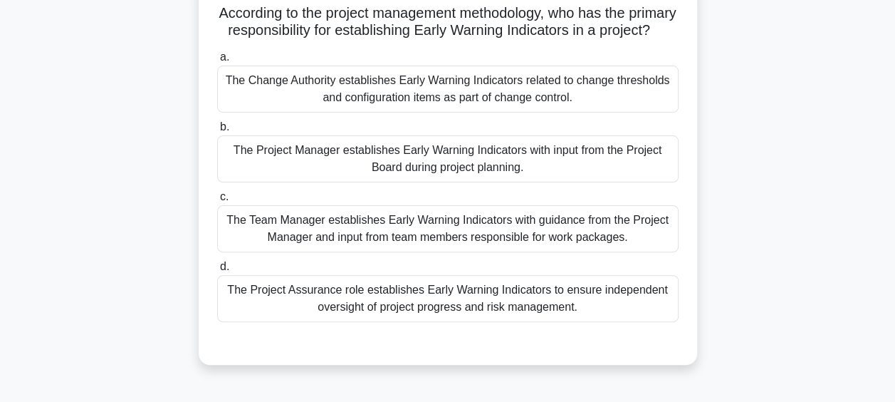
click at [405, 241] on div "The Team Manager establishes Early Warning Indicators with guidance from the Pr…" at bounding box center [447, 228] width 461 height 47
click at [217, 201] on input "c. The Team Manager establishes Early Warning Indicators with guidance from the…" at bounding box center [217, 196] width 0 height 9
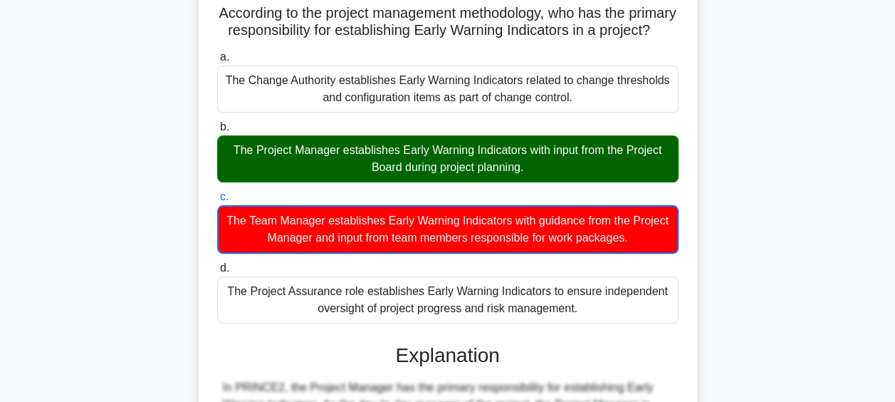
click at [414, 174] on div "The Project Manager establishes Early Warning Indicators with input from the Pr…" at bounding box center [447, 158] width 461 height 47
click at [217, 132] on input "b. The Project Manager establishes Early Warning Indicators with input from the…" at bounding box center [217, 126] width 0 height 9
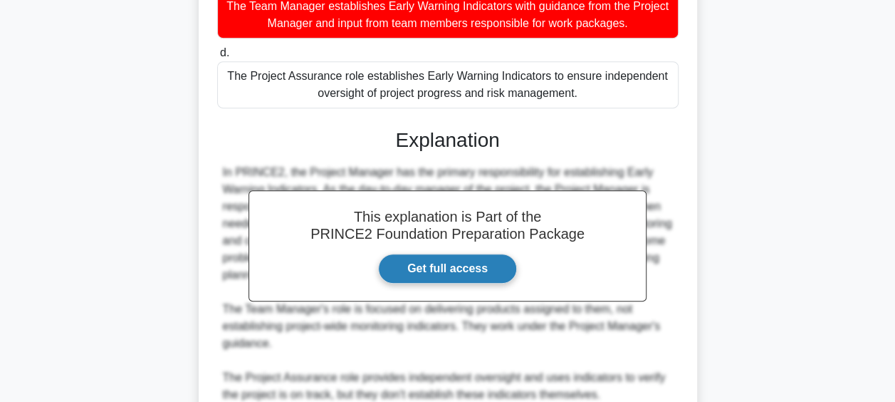
scroll to position [508, 0]
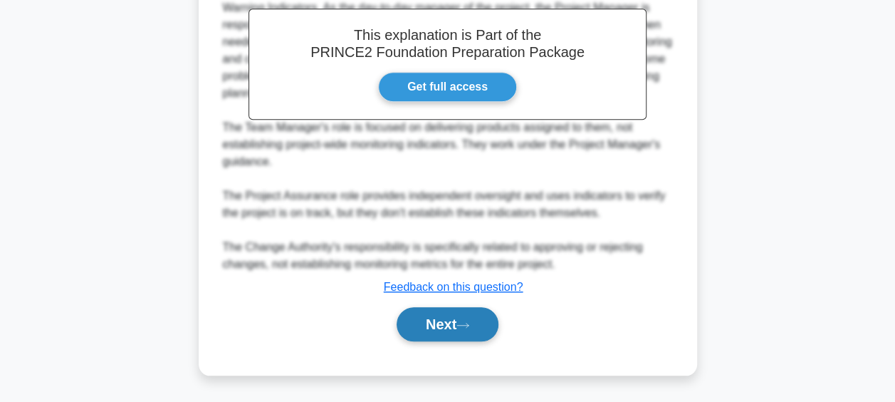
click at [417, 313] on button "Next" at bounding box center [448, 324] width 102 height 34
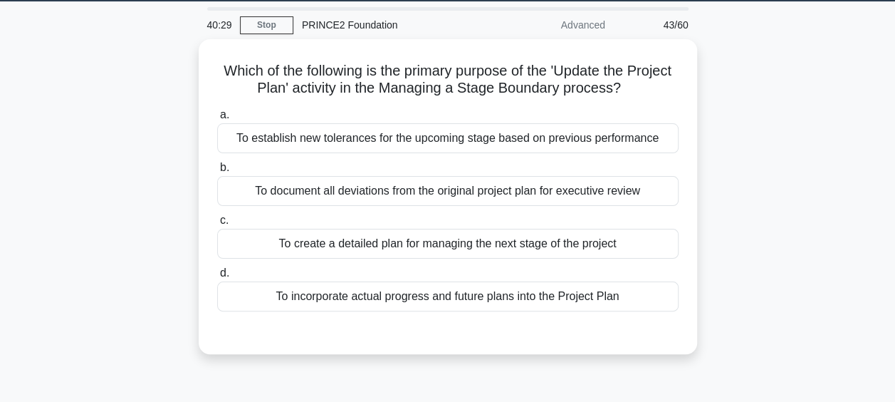
scroll to position [11, 0]
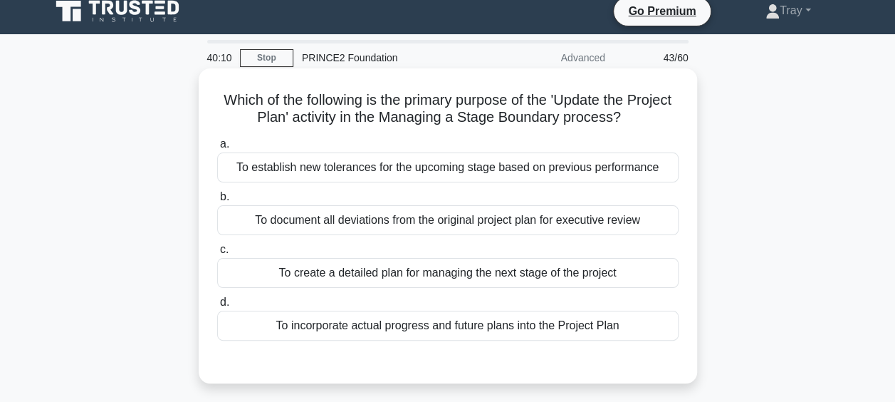
click at [399, 325] on div "To incorporate actual progress and future plans into the Project Plan" at bounding box center [447, 325] width 461 height 30
click at [217, 307] on input "d. To incorporate actual progress and future plans into the Project Plan" at bounding box center [217, 302] width 0 height 9
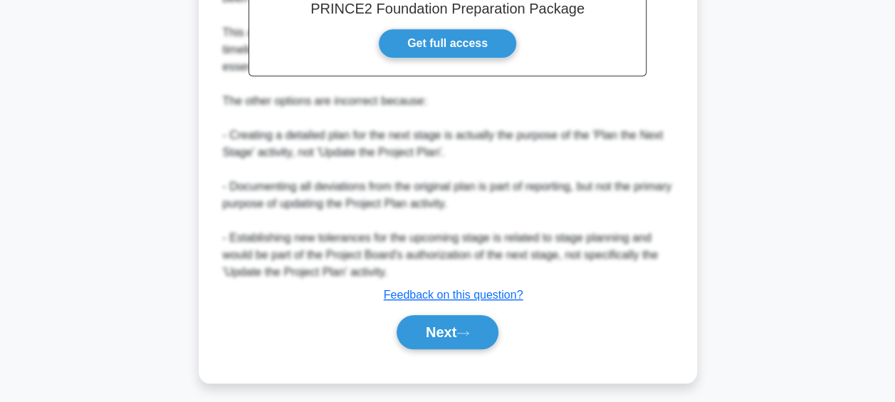
scroll to position [474, 0]
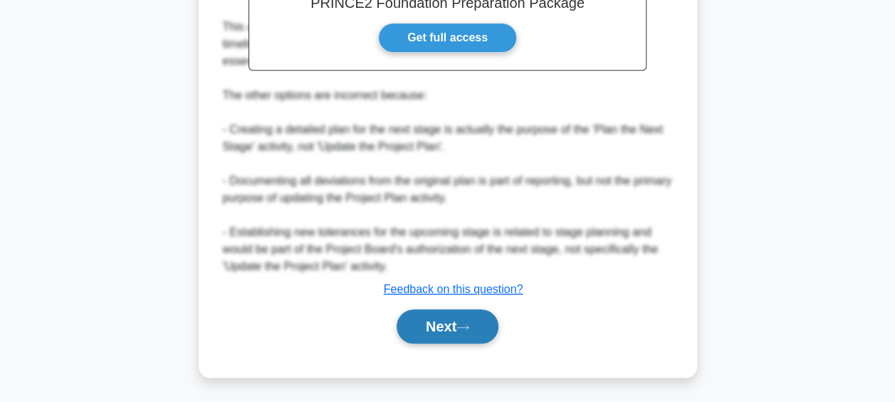
click at [399, 320] on button "Next" at bounding box center [448, 326] width 102 height 34
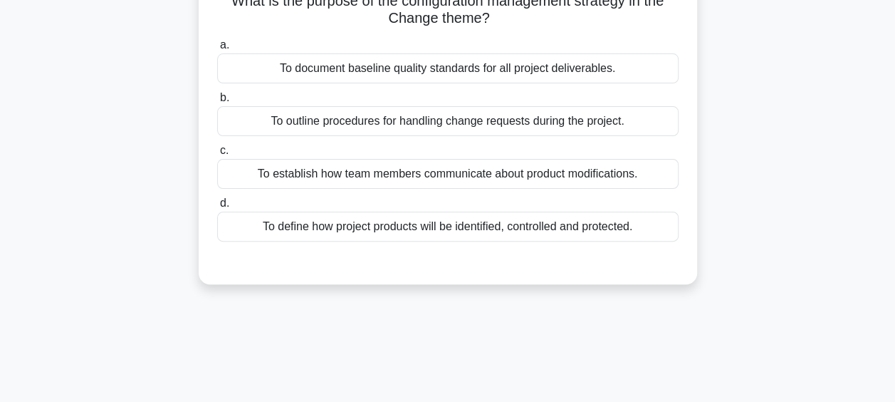
scroll to position [83, 0]
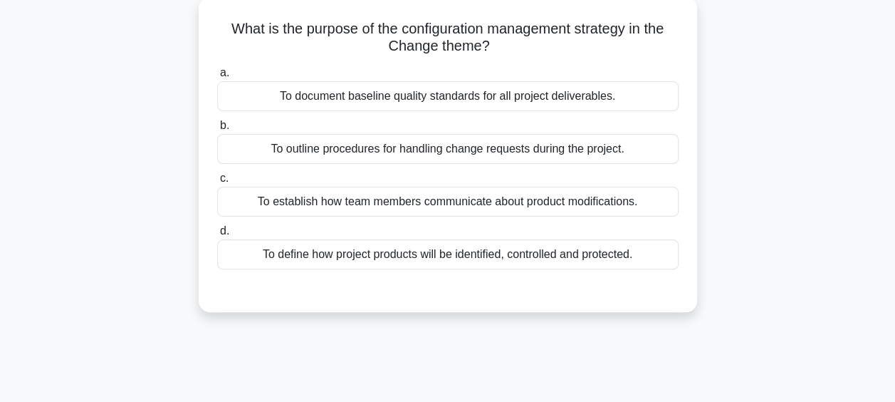
click at [326, 98] on div "To document baseline quality standards for all project deliverables." at bounding box center [447, 96] width 461 height 30
click at [217, 78] on input "a. To document baseline quality standards for all project deliverables." at bounding box center [217, 72] width 0 height 9
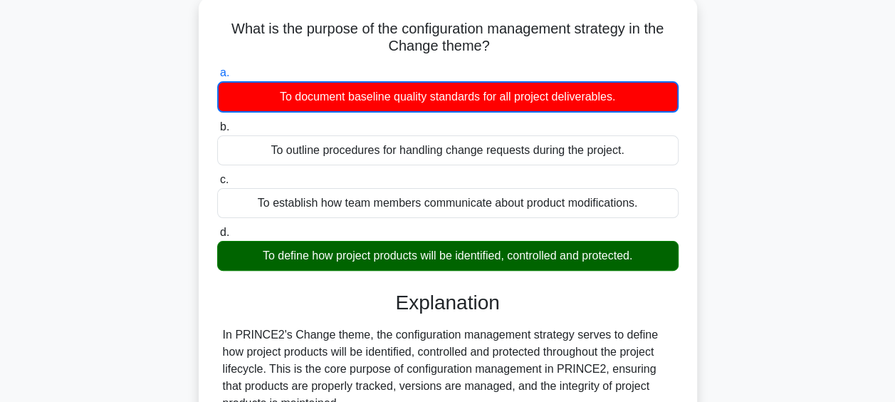
click at [307, 261] on div "To define how project products will be identified, controlled and protected." at bounding box center [447, 256] width 461 height 30
click at [217, 237] on input "d. To define how project products will be identified, controlled and protected." at bounding box center [217, 232] width 0 height 9
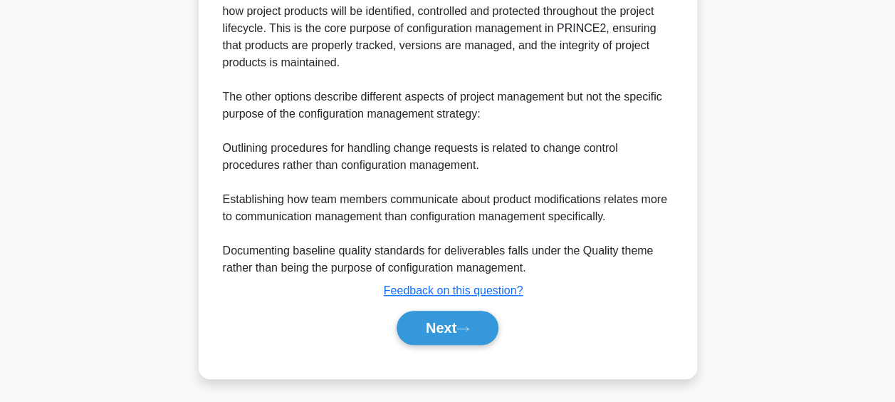
scroll to position [423, 0]
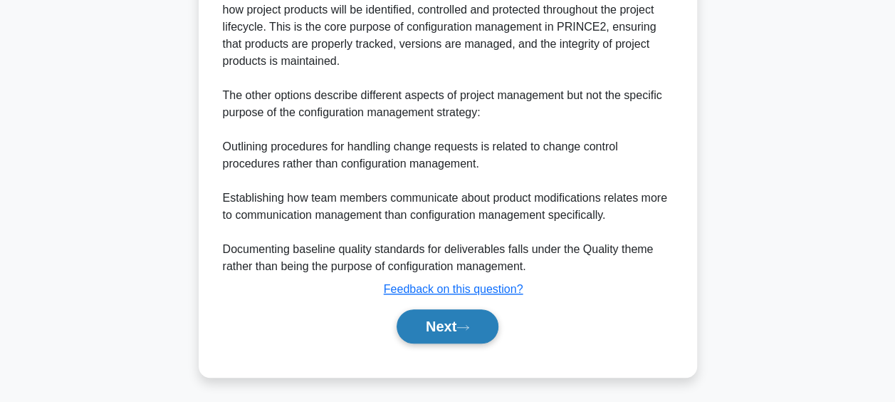
click at [419, 323] on button "Next" at bounding box center [448, 326] width 102 height 34
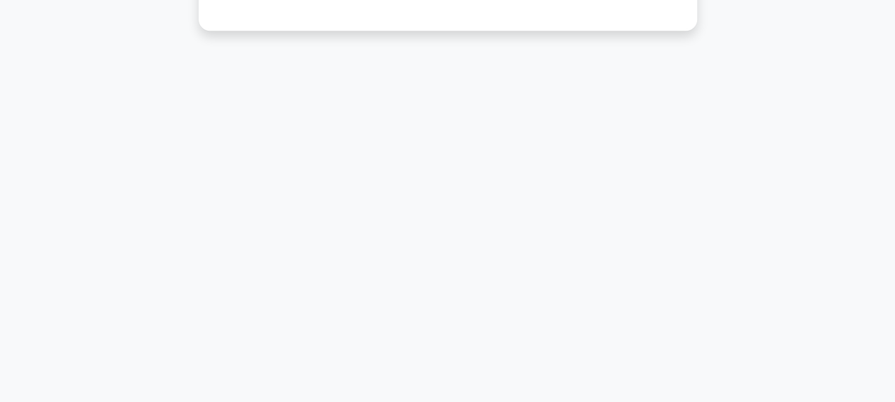
scroll to position [83, 0]
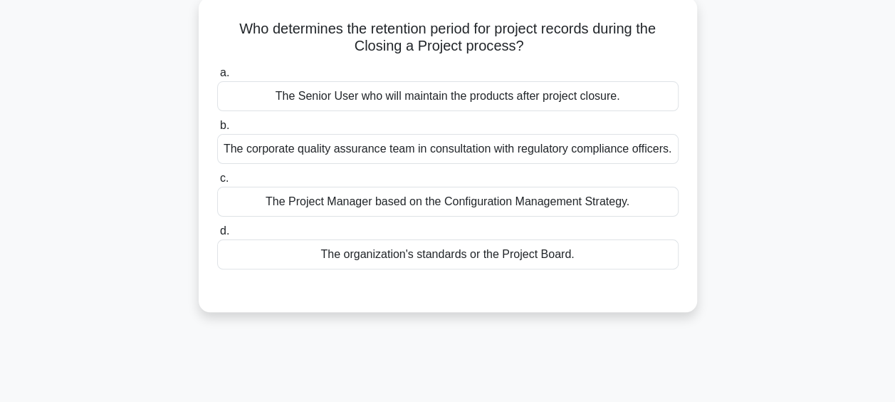
click at [393, 97] on div "The Senior User who will maintain the products after project closure." at bounding box center [447, 96] width 461 height 30
click at [217, 78] on input "a. The Senior User who will maintain the products after project closure." at bounding box center [217, 72] width 0 height 9
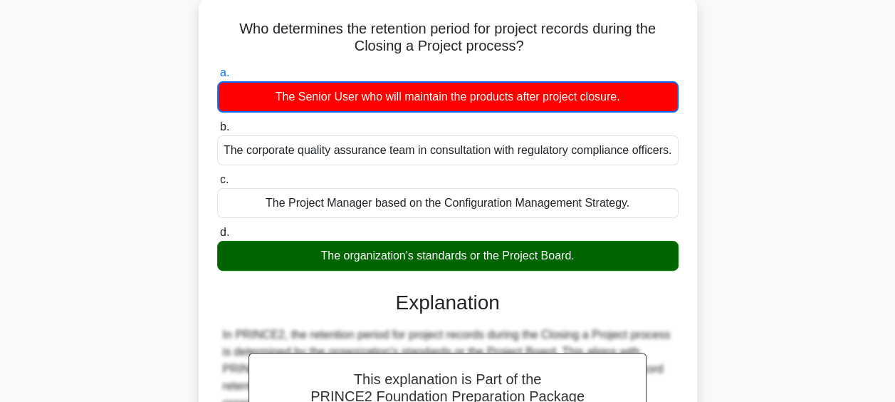
click at [367, 246] on div "The organization's standards or the Project Board." at bounding box center [447, 256] width 461 height 30
click at [217, 237] on input "d. The organization's standards or the Project Board." at bounding box center [217, 232] width 0 height 9
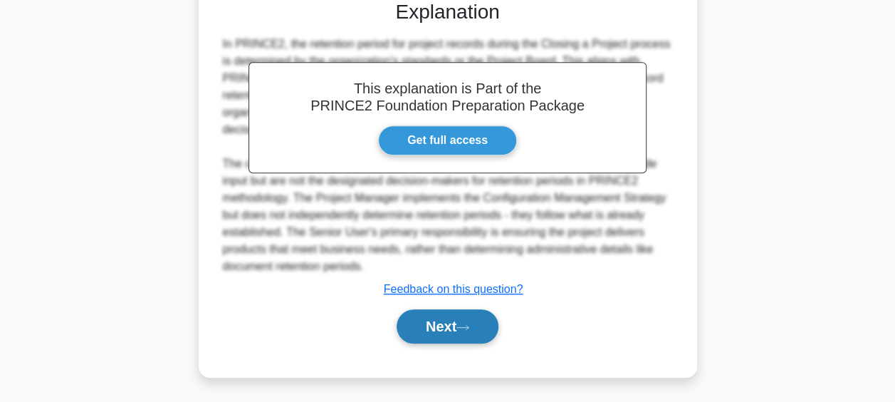
click at [404, 335] on button "Next" at bounding box center [448, 326] width 102 height 34
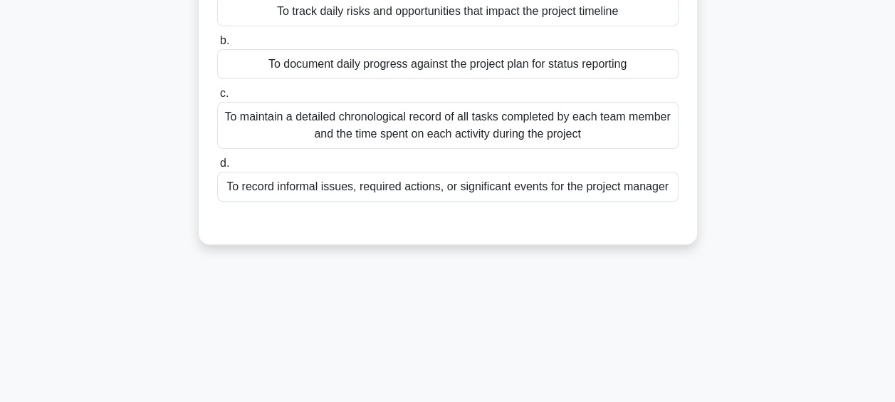
scroll to position [11, 0]
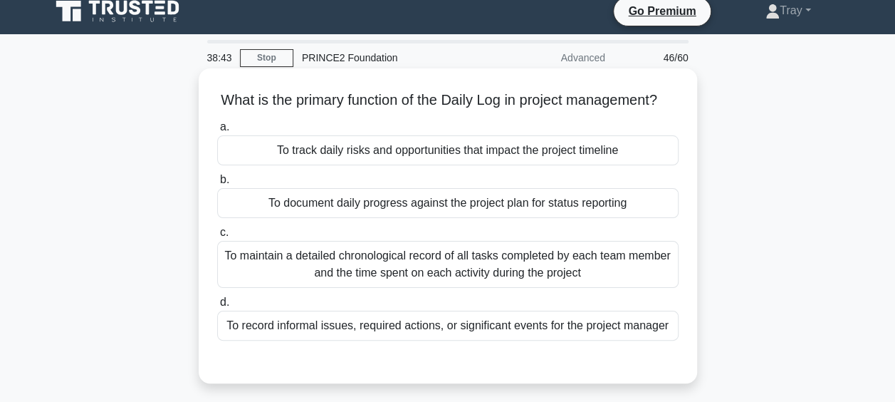
click at [383, 218] on div "To document daily progress against the project plan for status reporting" at bounding box center [447, 203] width 461 height 30
click at [217, 184] on input "b. To document daily progress against the project plan for status reporting" at bounding box center [217, 179] width 0 height 9
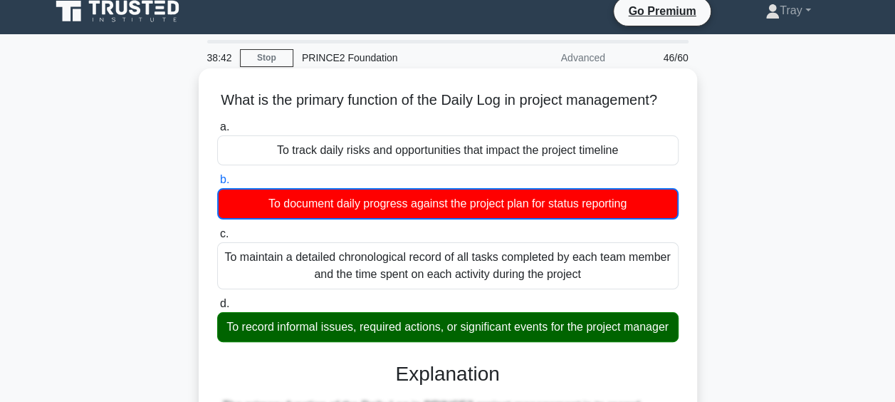
click at [329, 342] on div "To record informal issues, required actions, or significant events for the proj…" at bounding box center [447, 327] width 461 height 30
click at [217, 308] on input "d. To record informal issues, required actions, or significant events for the p…" at bounding box center [217, 303] width 0 height 9
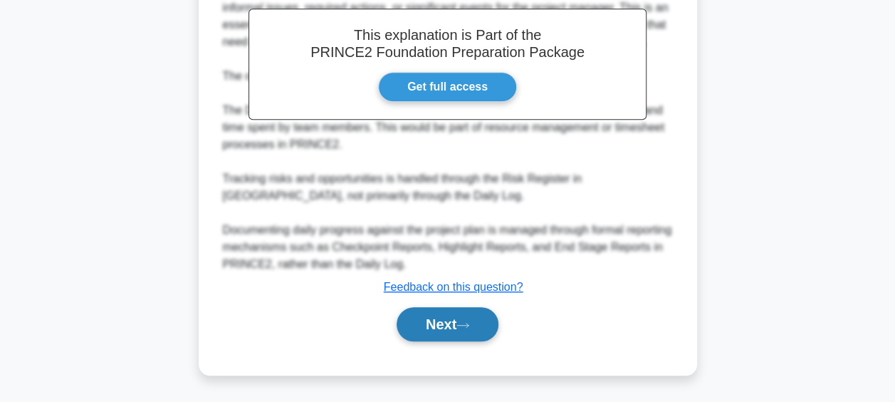
click at [434, 337] on button "Next" at bounding box center [448, 324] width 102 height 34
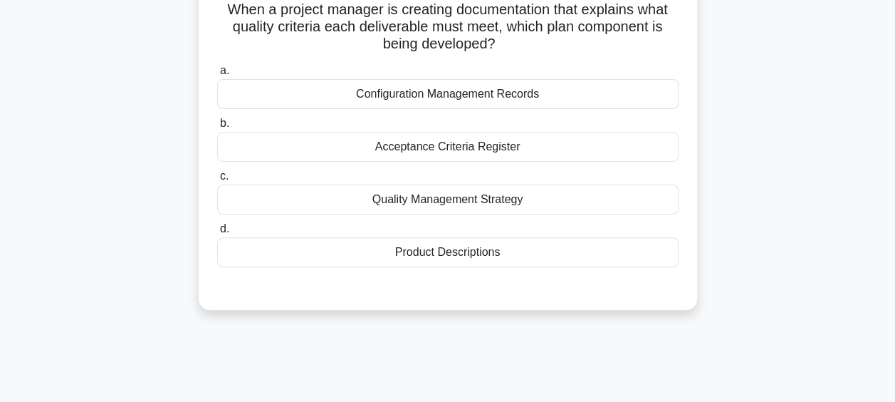
scroll to position [83, 0]
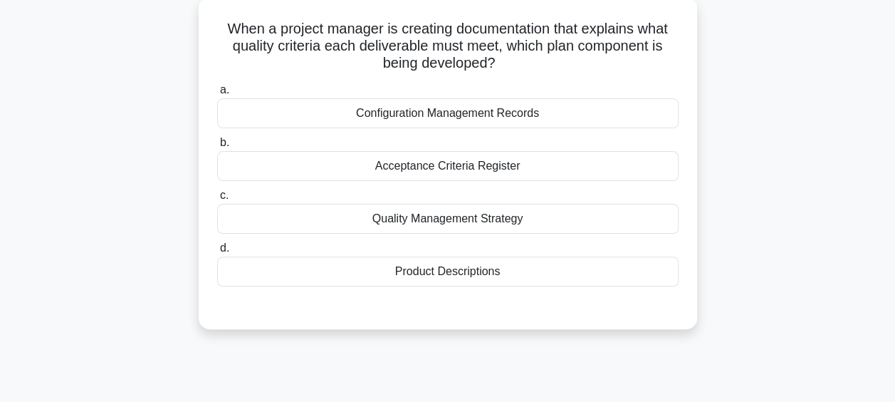
click at [418, 214] on div "Quality Management Strategy" at bounding box center [447, 219] width 461 height 30
click at [217, 200] on input "c. Quality Management Strategy" at bounding box center [217, 195] width 0 height 9
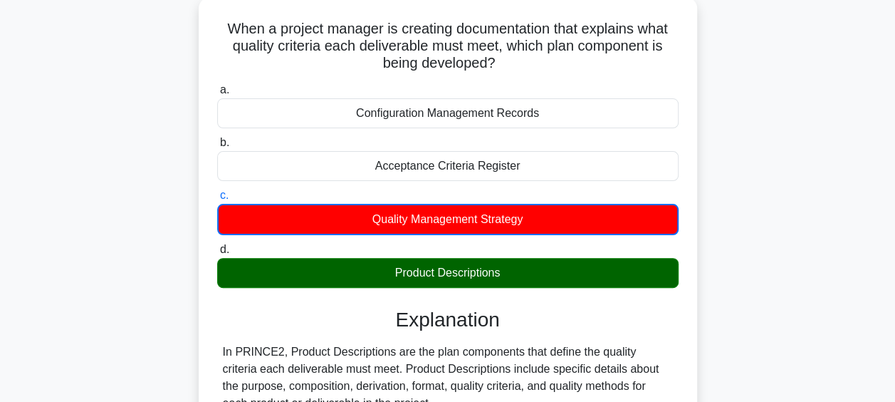
click at [403, 276] on div "Product Descriptions" at bounding box center [447, 273] width 461 height 30
click at [217, 254] on input "d. Product Descriptions" at bounding box center [217, 249] width 0 height 9
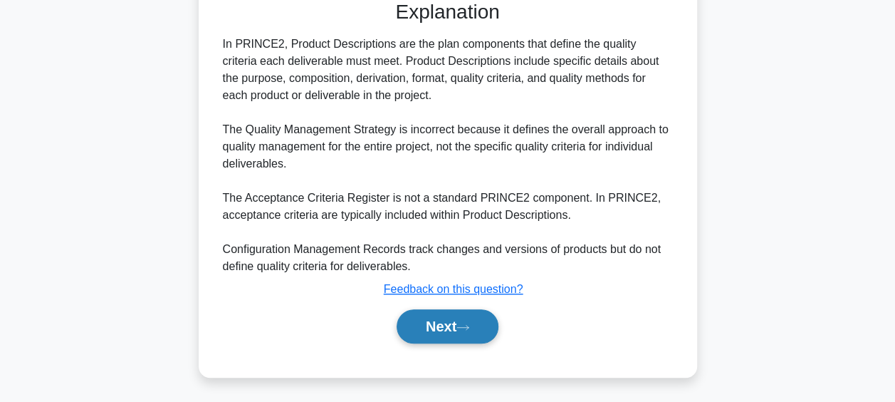
click at [410, 331] on button "Next" at bounding box center [448, 326] width 102 height 34
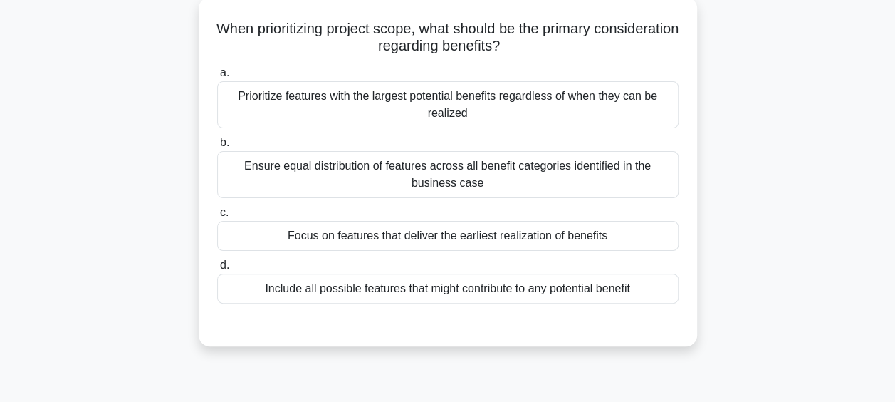
click at [377, 283] on div "Include all possible features that might contribute to any potential benefit" at bounding box center [447, 288] width 461 height 30
click at [217, 270] on input "d. Include all possible features that might contribute to any potential benefit" at bounding box center [217, 265] width 0 height 9
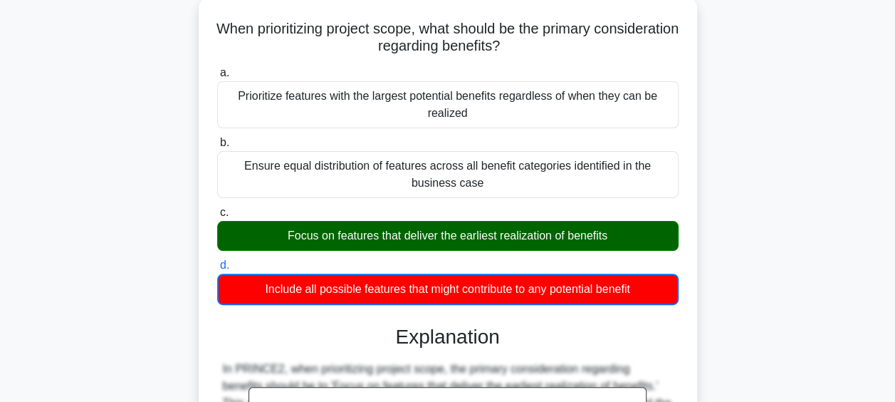
click at [323, 236] on div "Focus on features that deliver the earliest realization of benefits" at bounding box center [447, 236] width 461 height 30
click at [217, 217] on input "c. Focus on features that deliver the earliest realization of benefits" at bounding box center [217, 212] width 0 height 9
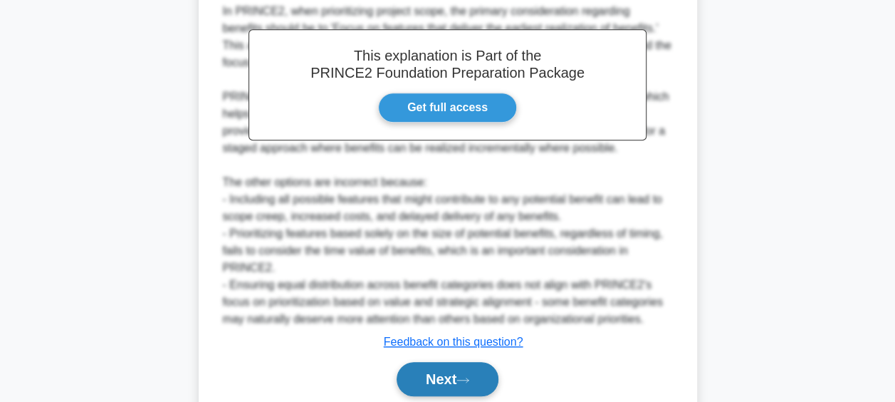
click at [418, 370] on button "Next" at bounding box center [448, 379] width 102 height 34
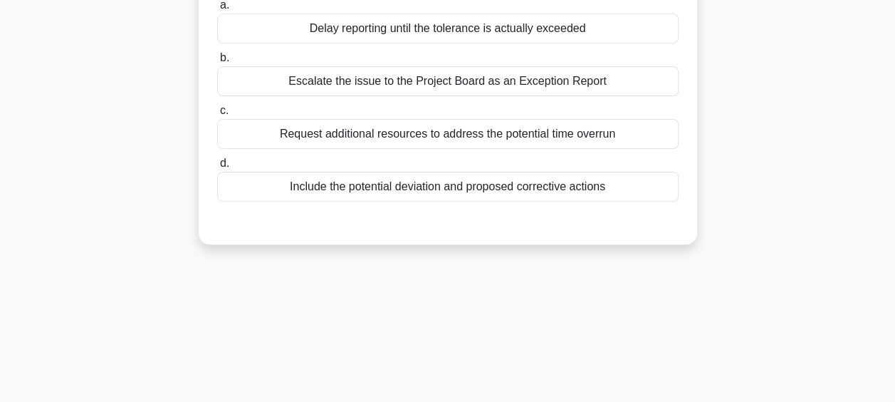
scroll to position [0, 0]
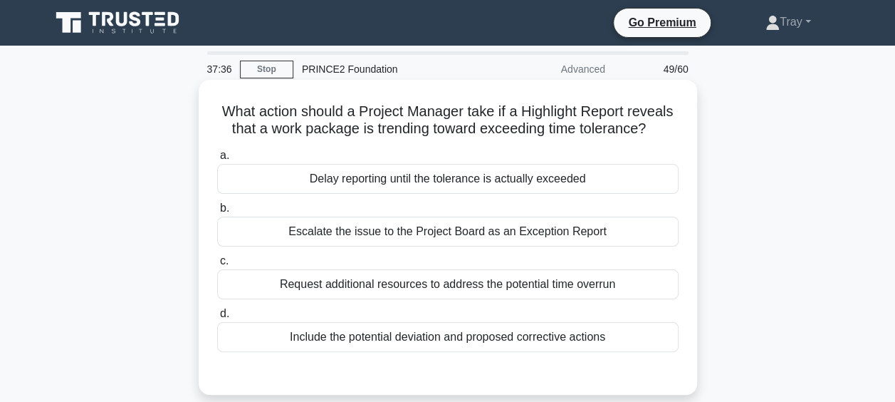
click at [380, 335] on div "Include the potential deviation and proposed corrective actions" at bounding box center [447, 337] width 461 height 30
click at [217, 318] on input "d. Include the potential deviation and proposed corrective actions" at bounding box center [217, 313] width 0 height 9
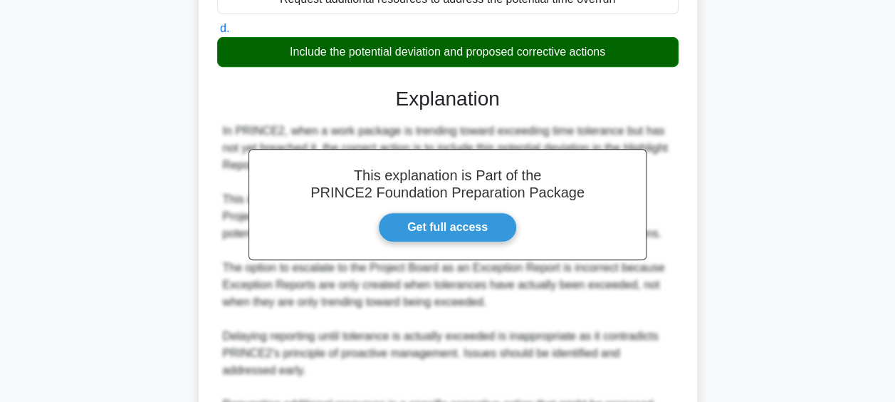
scroll to position [474, 0]
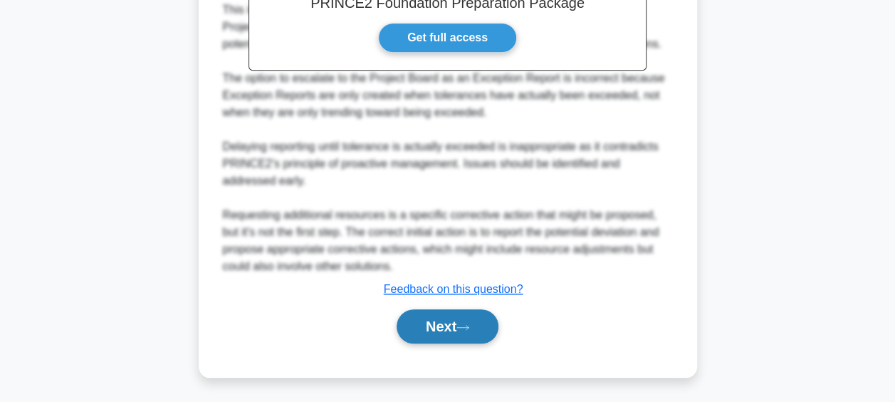
click at [418, 326] on button "Next" at bounding box center [448, 326] width 102 height 34
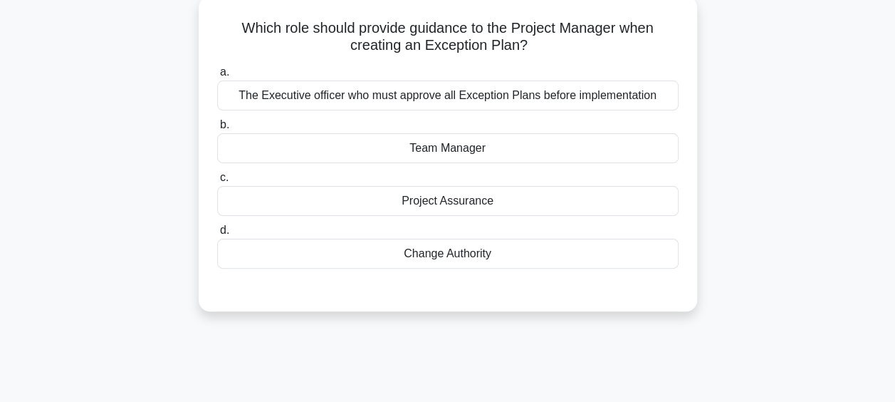
scroll to position [83, 0]
click at [415, 99] on div "The Executive officer who must approve all Exception Plans before implementation" at bounding box center [447, 96] width 461 height 30
click at [217, 78] on input "a. The Executive officer who must approve all Exception Plans before implementa…" at bounding box center [217, 72] width 0 height 9
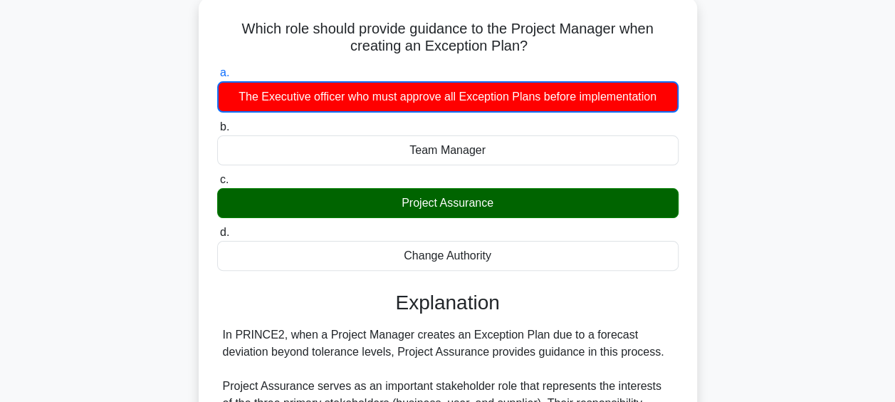
click at [409, 202] on div "Project Assurance" at bounding box center [447, 203] width 461 height 30
click at [217, 184] on input "c. Project Assurance" at bounding box center [217, 179] width 0 height 9
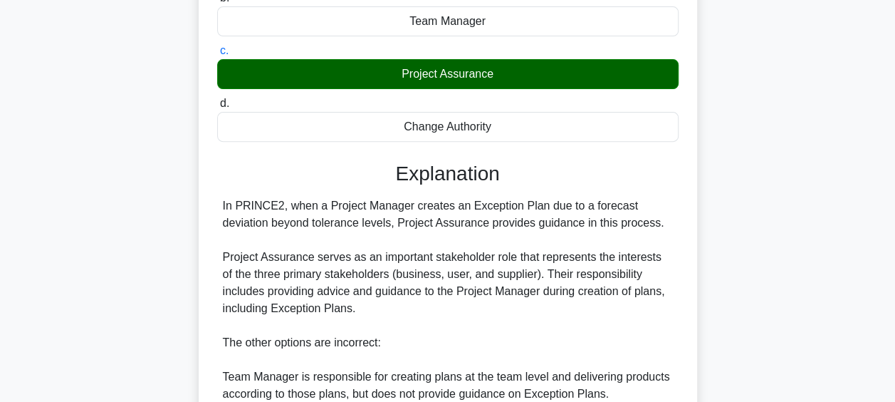
scroll to position [367, 0]
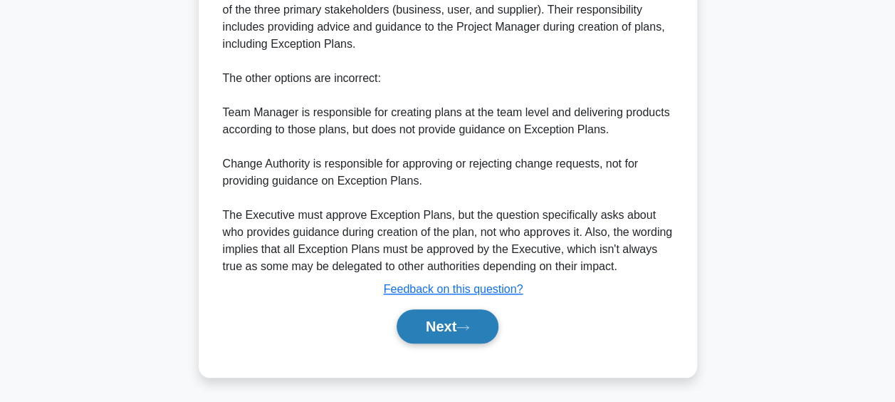
click at [434, 324] on button "Next" at bounding box center [448, 326] width 102 height 34
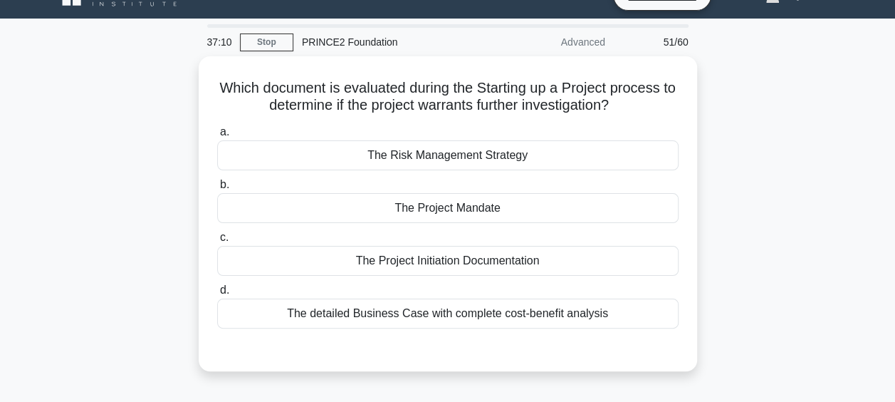
scroll to position [11, 0]
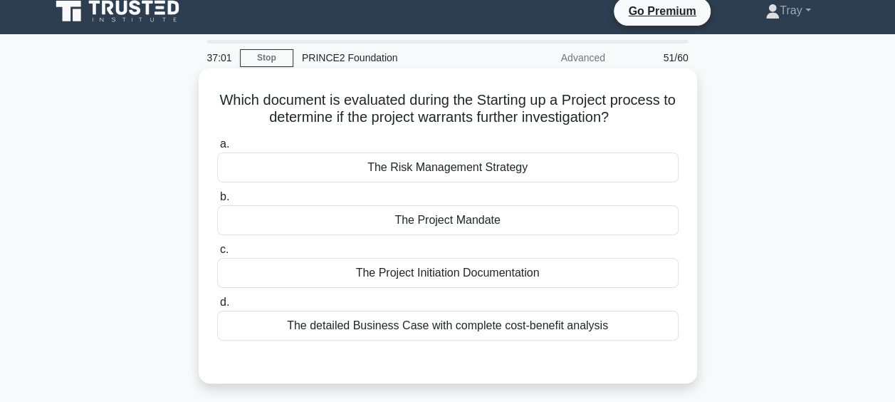
click at [386, 326] on div "The detailed Business Case with complete cost-benefit analysis" at bounding box center [447, 325] width 461 height 30
click at [217, 307] on input "d. The detailed Business Case with complete cost-benefit analysis" at bounding box center [217, 302] width 0 height 9
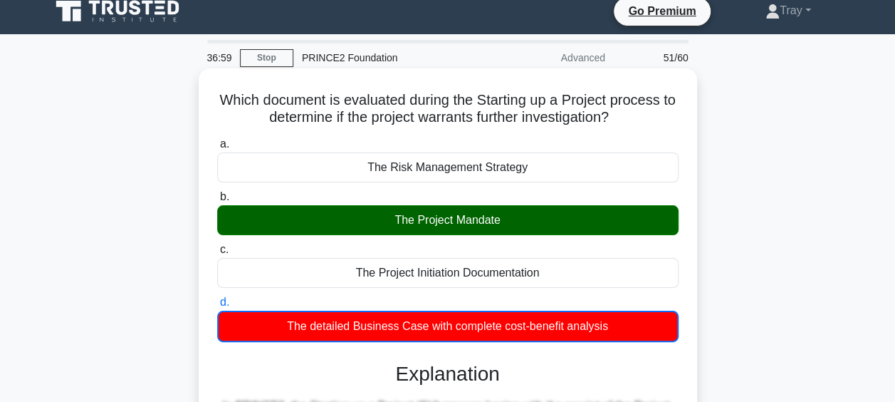
click at [441, 221] on div "The Project Mandate" at bounding box center [447, 220] width 461 height 30
click at [217, 201] on input "b. The Project Mandate" at bounding box center [217, 196] width 0 height 9
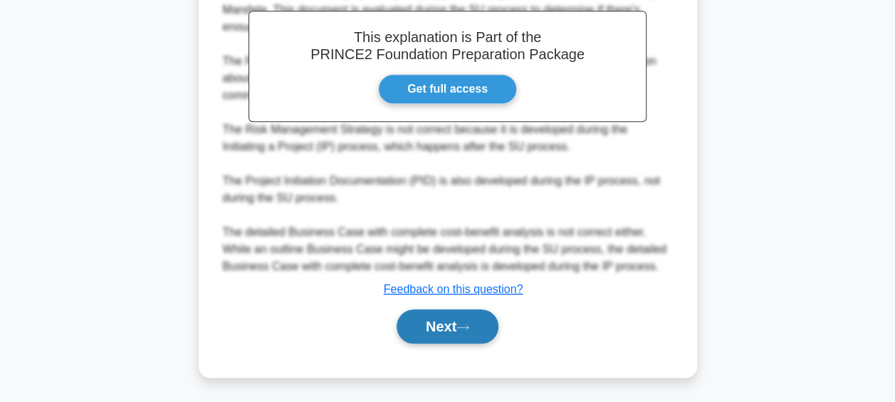
click at [417, 329] on button "Next" at bounding box center [448, 326] width 102 height 34
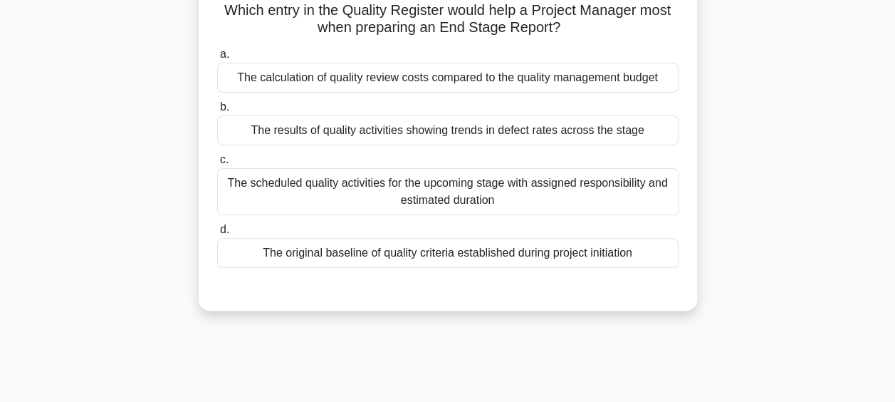
scroll to position [83, 0]
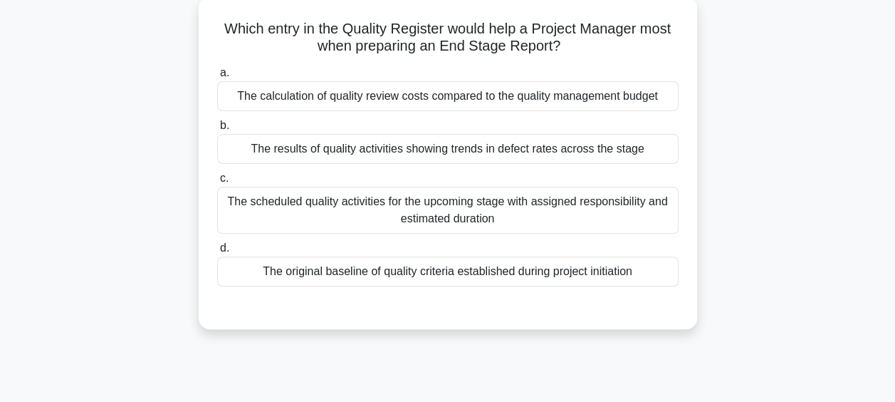
click at [505, 218] on div "The scheduled quality activities for the upcoming stage with assigned responsib…" at bounding box center [447, 210] width 461 height 47
click at [217, 183] on input "c. The scheduled quality activities for the upcoming stage with assigned respon…" at bounding box center [217, 178] width 0 height 9
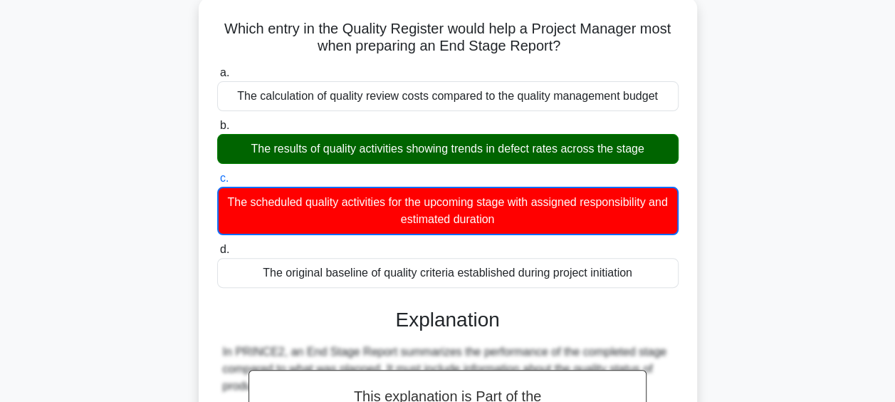
click at [428, 155] on div "The results of quality activities showing trends in defect rates across the sta…" at bounding box center [447, 149] width 461 height 30
click at [217, 130] on input "b. The results of quality activities showing trends in defect rates across the …" at bounding box center [217, 125] width 0 height 9
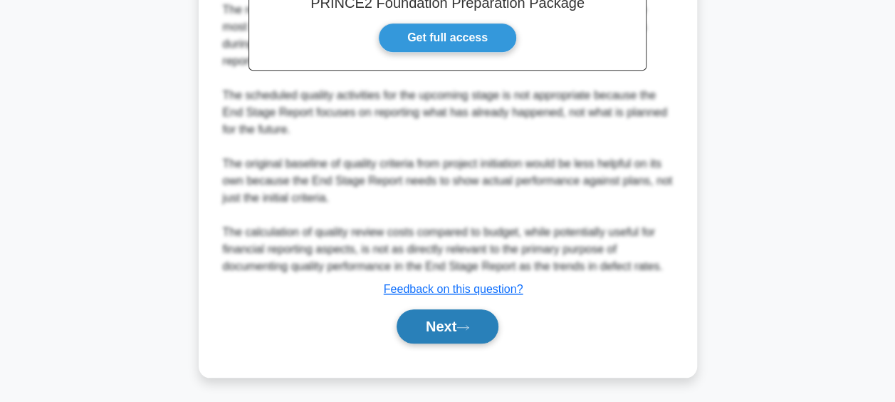
click at [446, 313] on button "Next" at bounding box center [448, 326] width 102 height 34
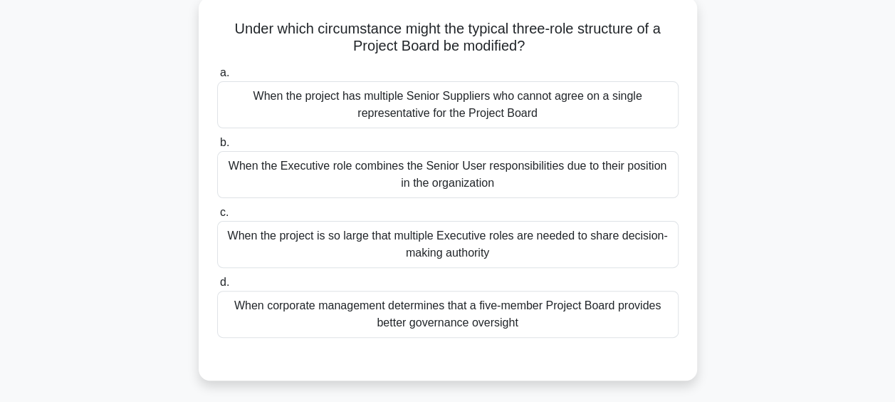
click at [436, 242] on div "When the project is so large that multiple Executive roles are needed to share …" at bounding box center [447, 244] width 461 height 47
click at [217, 217] on input "c. When the project is so large that multiple Executive roles are needed to sha…" at bounding box center [217, 212] width 0 height 9
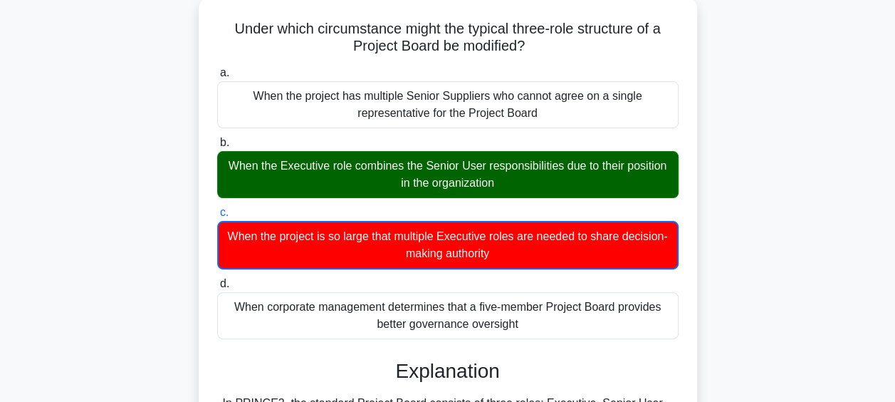
click at [411, 172] on div "When the Executive role combines the Senior User responsibilities due to their …" at bounding box center [447, 174] width 461 height 47
click at [217, 147] on input "b. When the Executive role combines the Senior User responsibilities due to the…" at bounding box center [217, 142] width 0 height 9
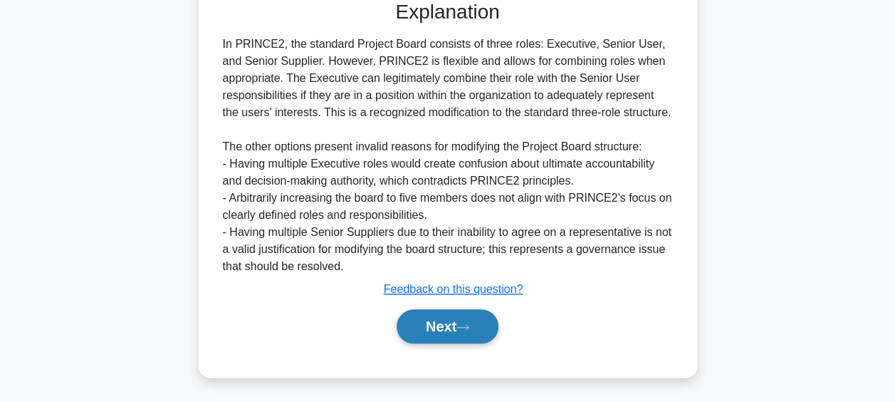
click at [444, 331] on button "Next" at bounding box center [448, 326] width 102 height 34
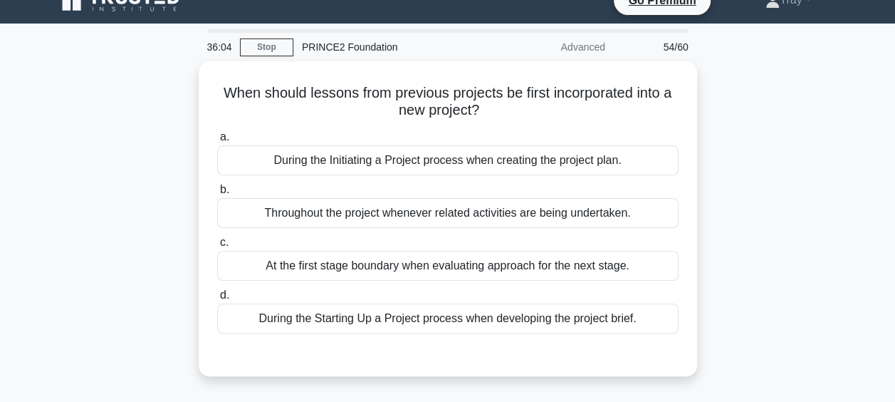
scroll to position [11, 0]
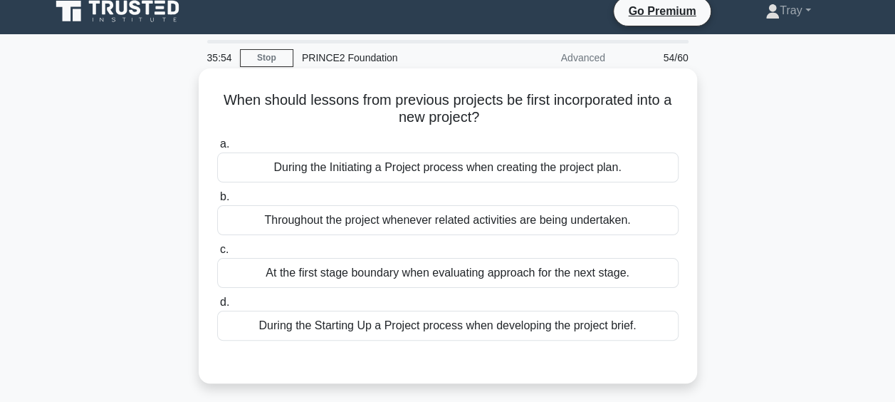
click at [386, 212] on div "Throughout the project whenever related activities are being undertaken." at bounding box center [447, 220] width 461 height 30
click at [217, 201] on input "b. Throughout the project whenever related activities are being undertaken." at bounding box center [217, 196] width 0 height 9
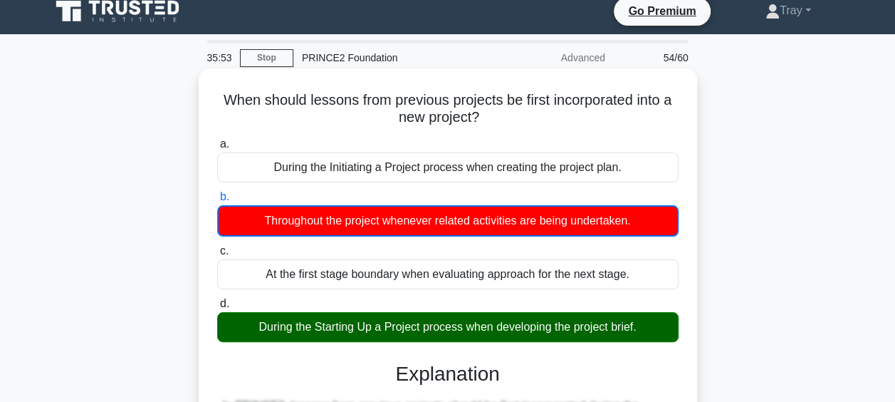
click at [343, 331] on div "During the Starting Up a Project process when developing the project brief." at bounding box center [447, 327] width 461 height 30
click at [217, 308] on input "d. During the Starting Up a Project process when developing the project brief." at bounding box center [217, 303] width 0 height 9
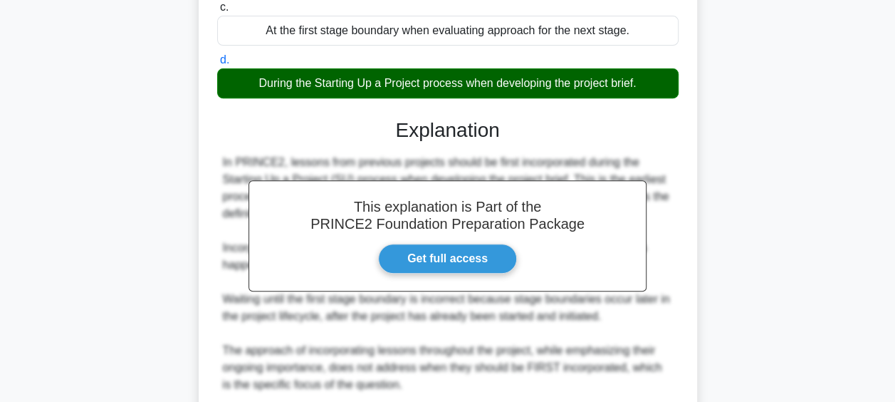
scroll to position [372, 0]
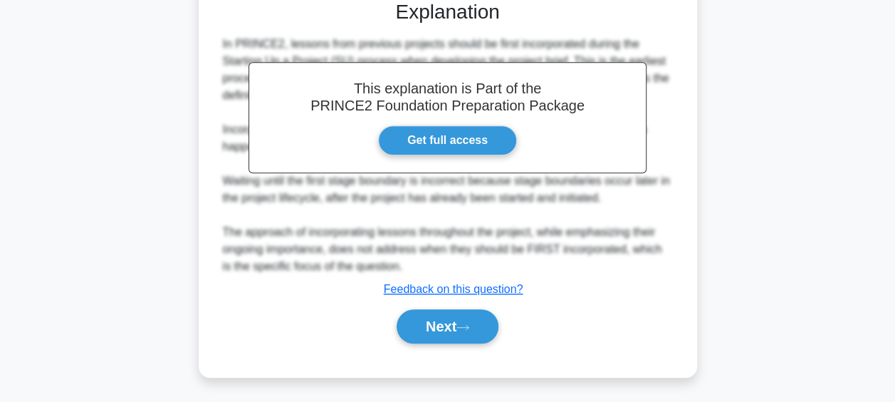
click at [436, 304] on div "Next" at bounding box center [447, 326] width 461 height 46
click at [434, 315] on button "Next" at bounding box center [448, 326] width 102 height 34
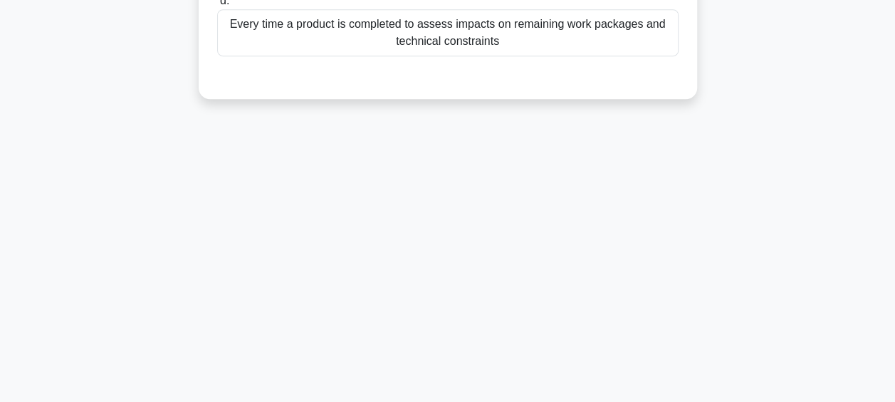
scroll to position [83, 0]
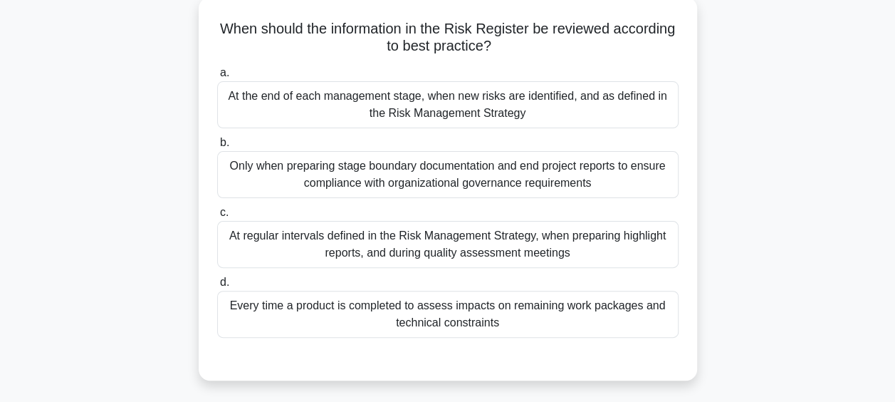
click at [429, 252] on div "At regular intervals defined in the Risk Management Strategy, when preparing hi…" at bounding box center [447, 244] width 461 height 47
click at [217, 217] on input "c. At regular intervals defined in the Risk Management Strategy, when preparing…" at bounding box center [217, 212] width 0 height 9
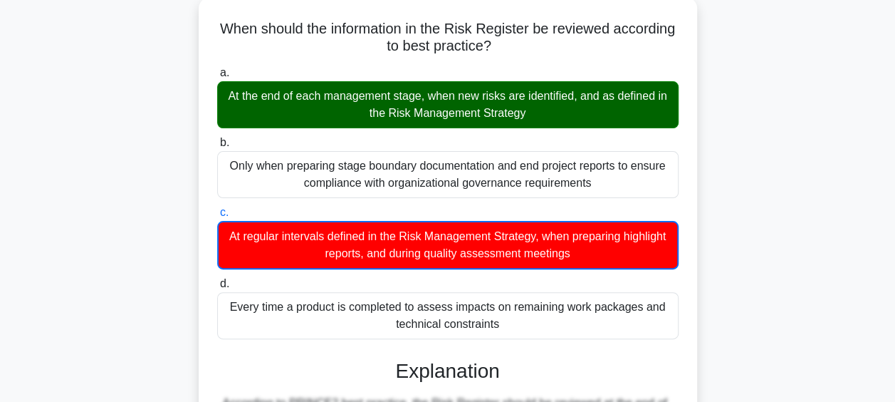
click at [385, 107] on div "At the end of each management stage, when new risks are identified, and as defi…" at bounding box center [447, 104] width 461 height 47
click at [217, 78] on input "a. At the end of each management stage, when new risks are identified, and as d…" at bounding box center [217, 72] width 0 height 9
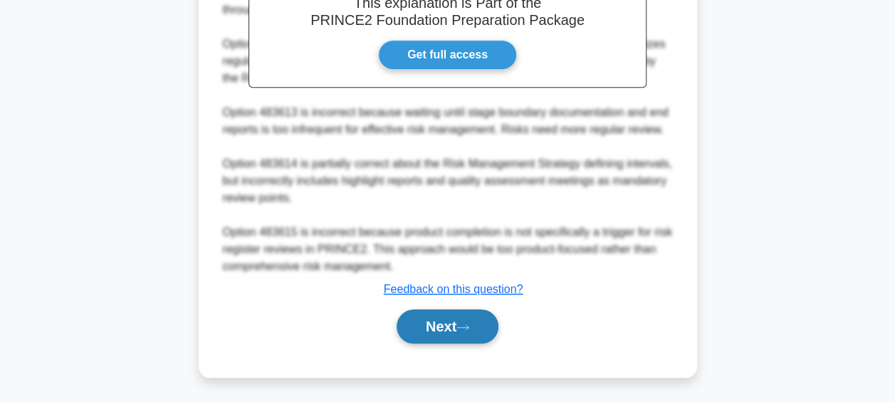
click at [417, 315] on button "Next" at bounding box center [448, 326] width 102 height 34
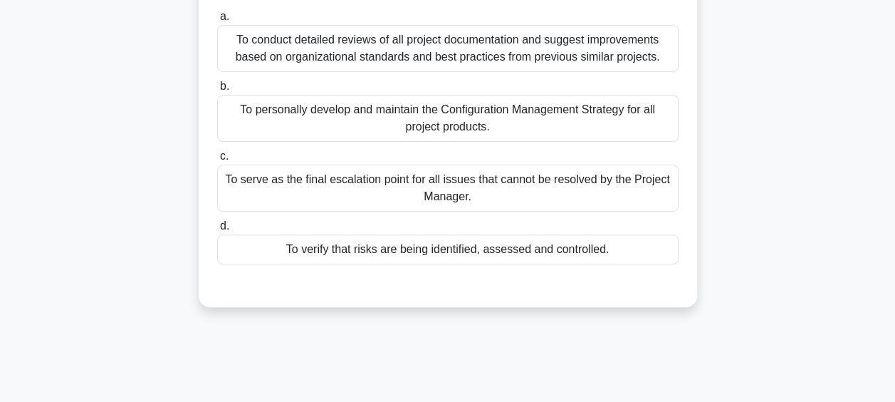
scroll to position [71, 0]
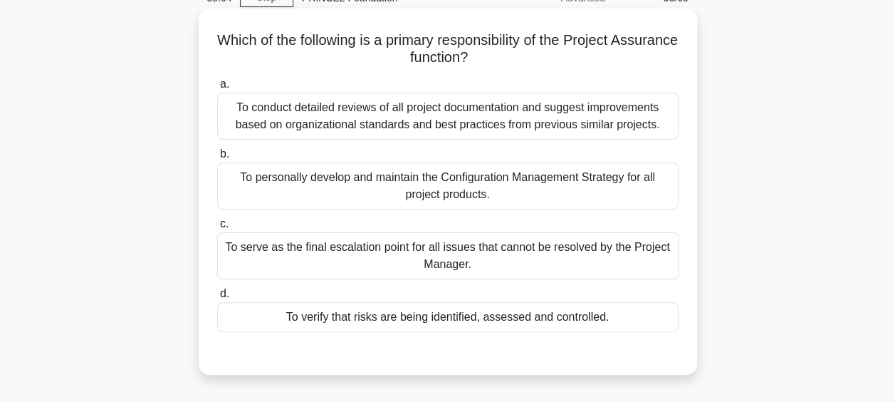
click at [423, 107] on div "To conduct detailed reviews of all project documentation and suggest improvemen…" at bounding box center [447, 116] width 461 height 47
click at [217, 89] on input "a. To conduct detailed reviews of all project documentation and suggest improve…" at bounding box center [217, 84] width 0 height 9
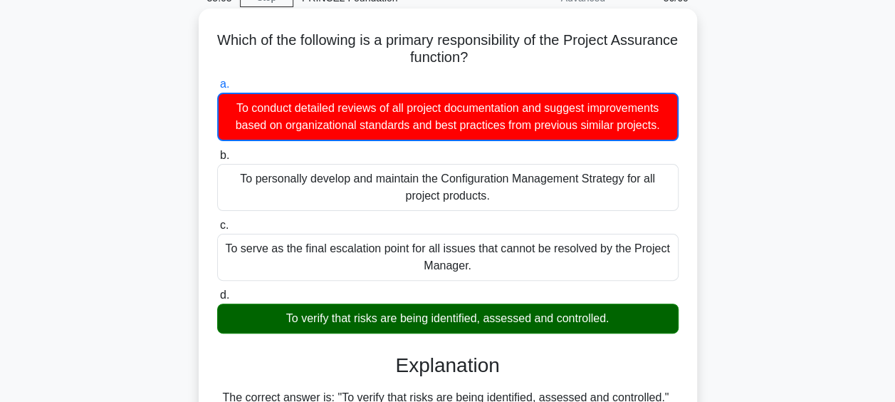
click at [369, 321] on div "To verify that risks are being identified, assessed and controlled." at bounding box center [447, 318] width 461 height 30
click at [217, 300] on input "d. To verify that risks are being identified, assessed and controlled." at bounding box center [217, 294] width 0 height 9
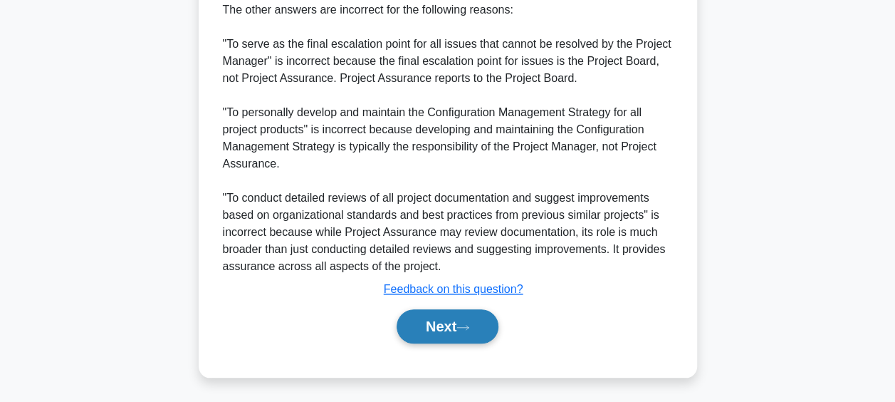
click at [434, 326] on button "Next" at bounding box center [448, 326] width 102 height 34
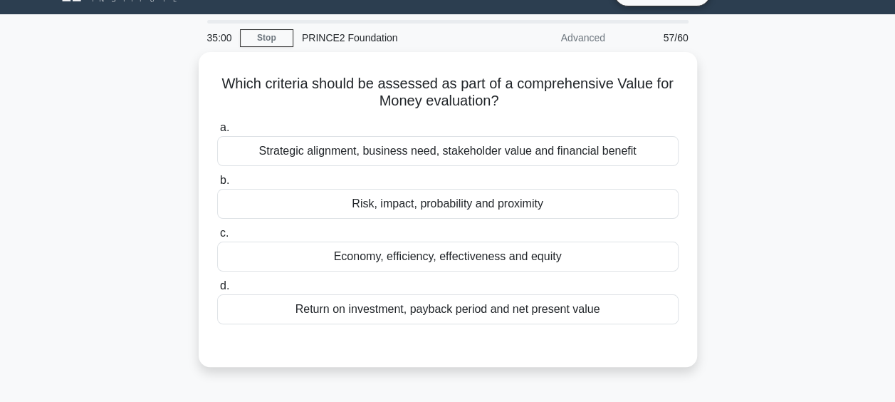
scroll to position [11, 0]
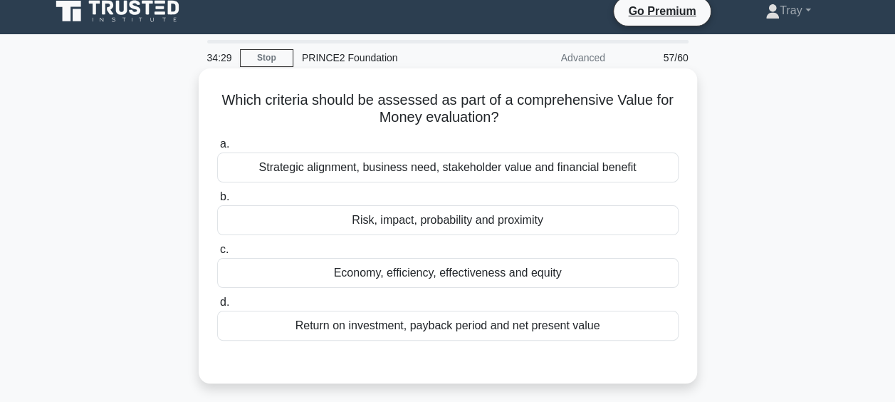
click at [421, 325] on div "Return on investment, payback period and net present value" at bounding box center [447, 325] width 461 height 30
click at [217, 307] on input "d. Return on investment, payback period and net present value" at bounding box center [217, 302] width 0 height 9
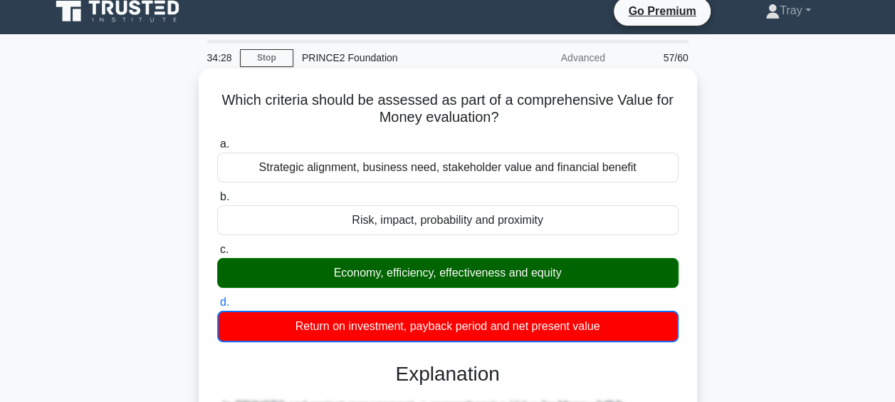
click at [422, 271] on div "Economy, efficiency, effectiveness and equity" at bounding box center [447, 273] width 461 height 30
click at [217, 254] on input "c. Economy, efficiency, effectiveness and equity" at bounding box center [217, 249] width 0 height 9
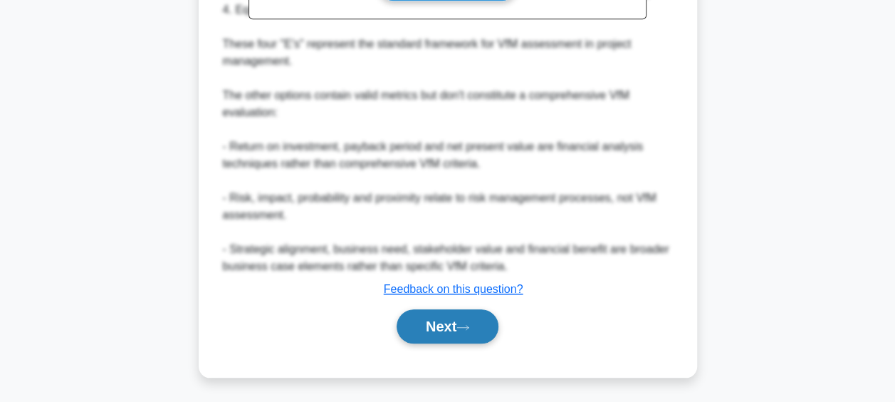
click at [432, 321] on button "Next" at bounding box center [448, 326] width 102 height 34
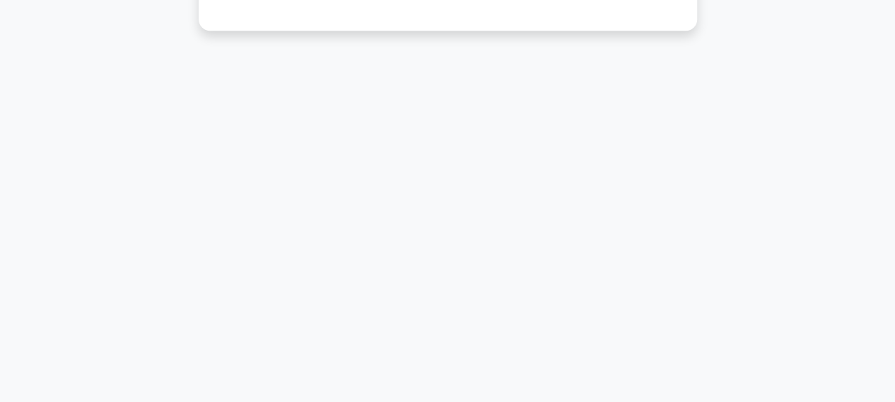
scroll to position [83, 0]
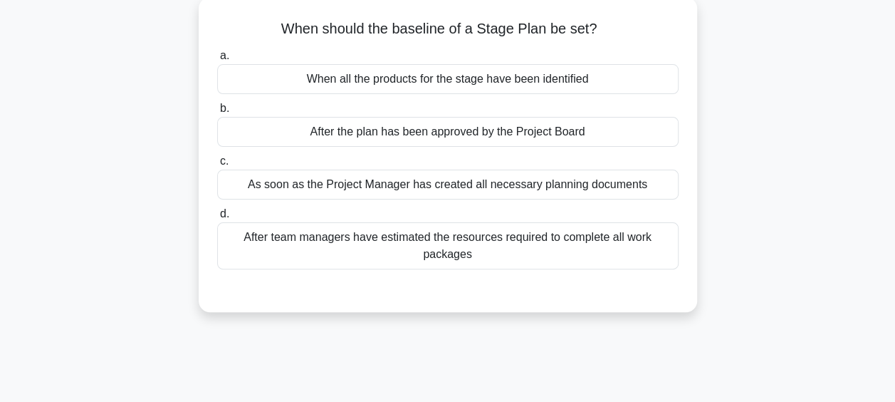
click at [436, 234] on div "After team managers have estimated the resources required to complete all work …" at bounding box center [447, 245] width 461 height 47
click at [217, 219] on input "d. After team managers have estimated the resources required to complete all wo…" at bounding box center [217, 213] width 0 height 9
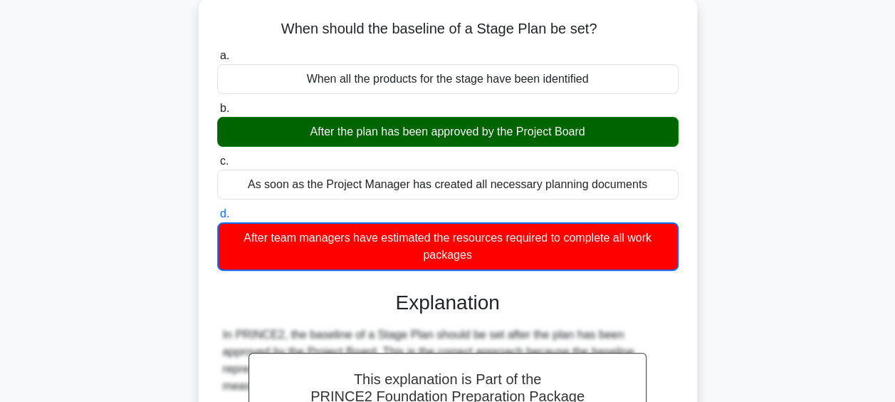
click at [419, 132] on div "After the plan has been approved by the Project Board" at bounding box center [447, 132] width 461 height 30
click at [217, 113] on input "b. After the plan has been approved by the Project Board" at bounding box center [217, 108] width 0 height 9
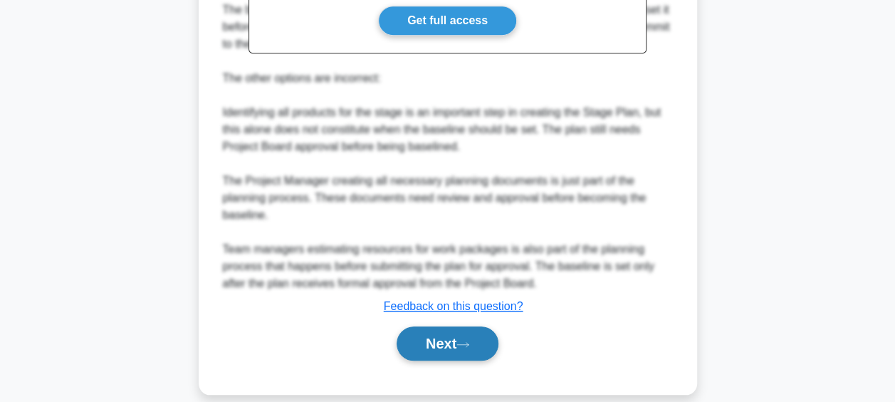
click at [425, 338] on button "Next" at bounding box center [448, 343] width 102 height 34
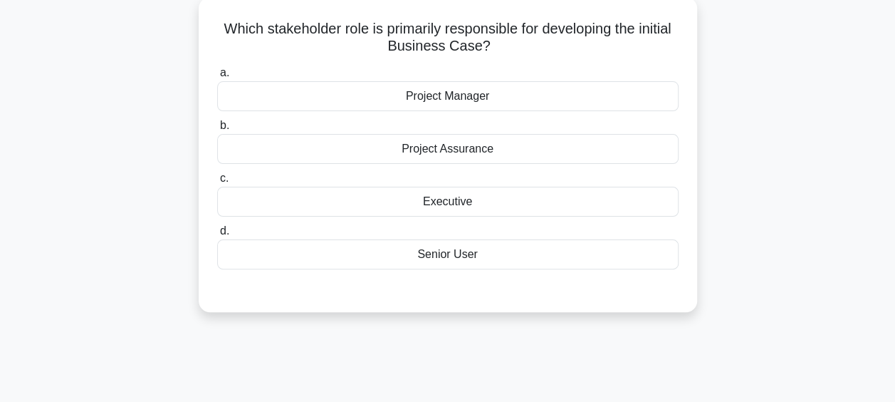
click at [441, 243] on div "Senior User" at bounding box center [447, 254] width 461 height 30
click at [217, 236] on input "d. Senior User" at bounding box center [217, 230] width 0 height 9
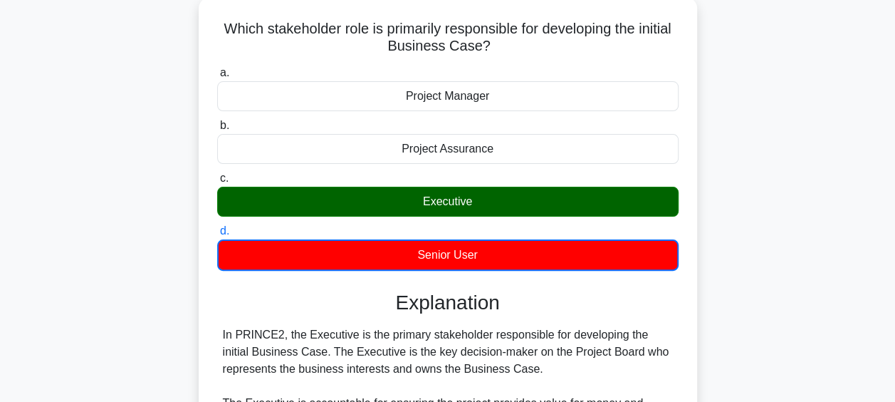
click at [446, 204] on div "Executive" at bounding box center [447, 202] width 461 height 30
click at [217, 183] on input "c. Executive" at bounding box center [217, 178] width 0 height 9
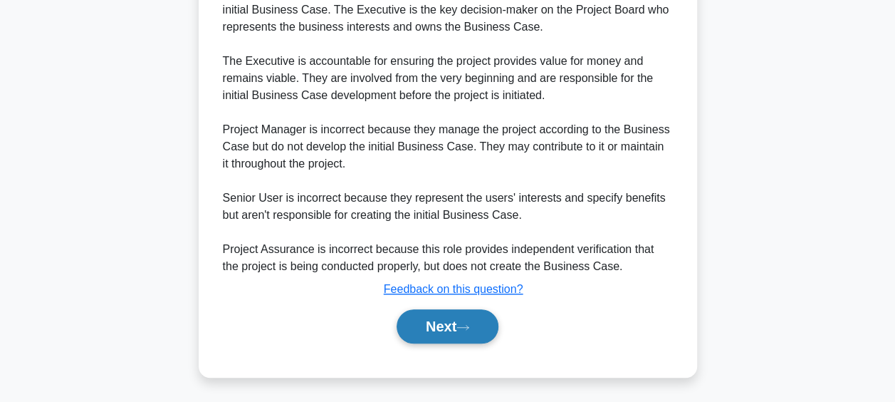
click at [446, 318] on button "Next" at bounding box center [448, 326] width 102 height 34
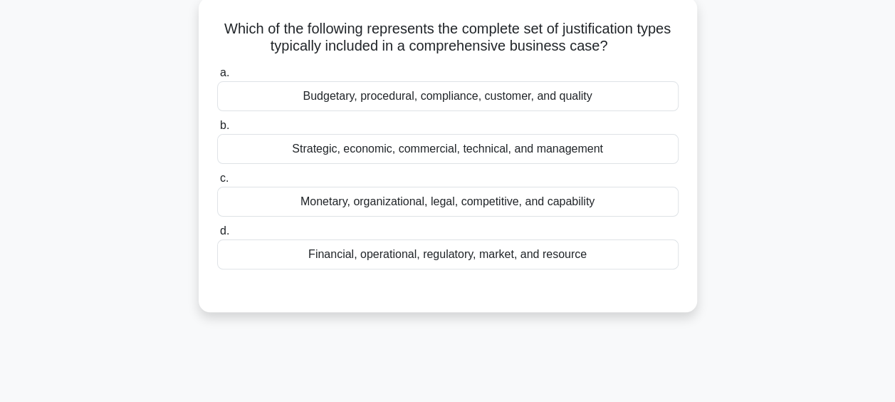
click at [414, 256] on div "Financial, operational, regulatory, market, and resource" at bounding box center [447, 254] width 461 height 30
click at [217, 236] on input "d. Financial, operational, regulatory, market, and resource" at bounding box center [217, 230] width 0 height 9
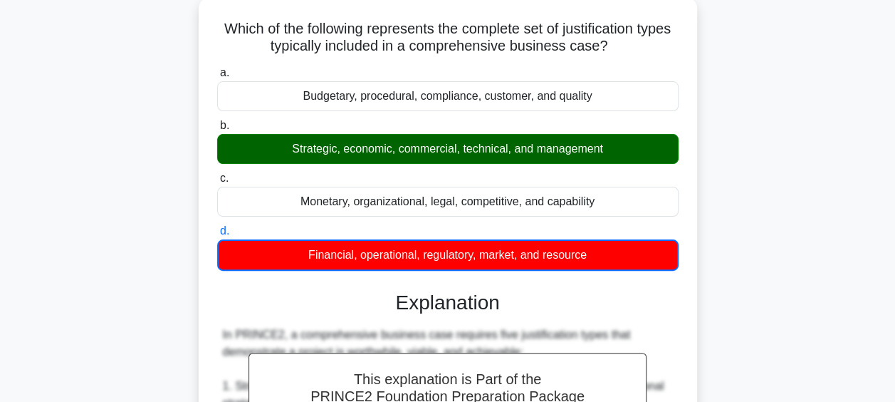
click at [389, 152] on div "Strategic, economic, commercial, technical, and management" at bounding box center [447, 149] width 461 height 30
click at [217, 130] on input "b. Strategic, economic, commercial, technical, and management" at bounding box center [217, 125] width 0 height 9
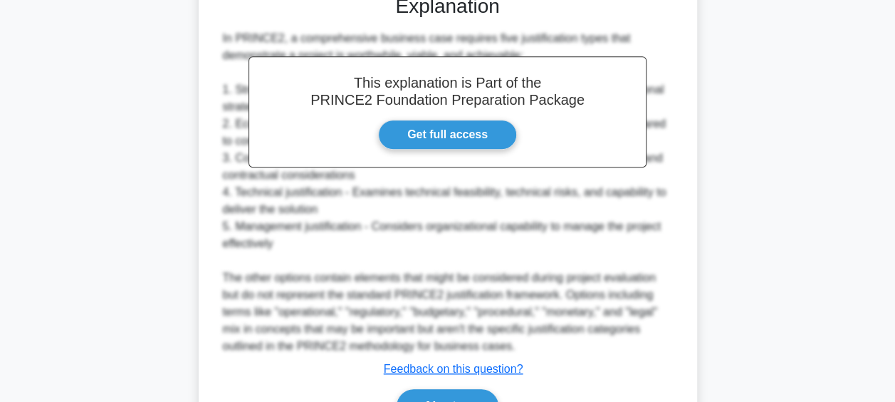
scroll to position [457, 0]
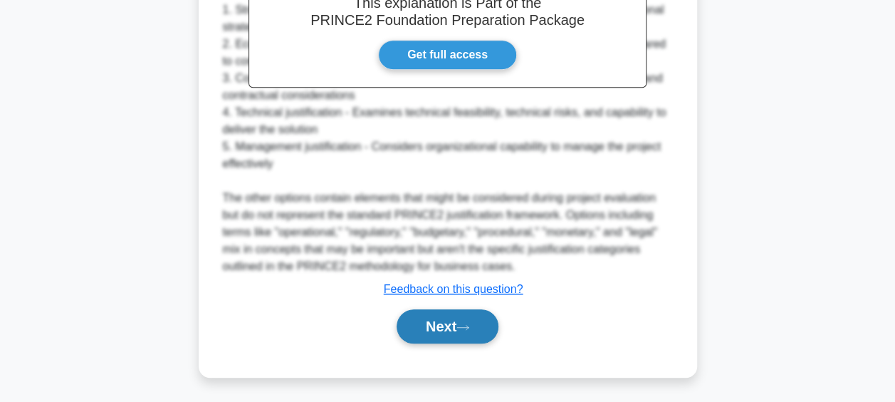
drag, startPoint x: 447, startPoint y: 318, endPoint x: 447, endPoint y: 339, distance: 20.6
click at [447, 318] on button "Next" at bounding box center [448, 326] width 102 height 34
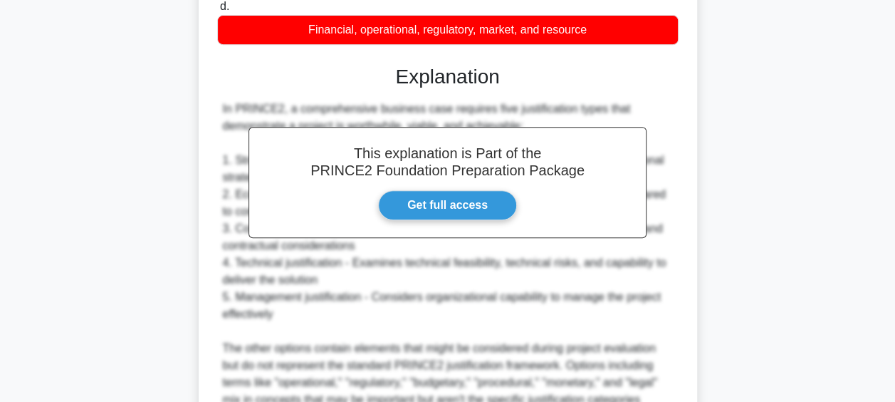
scroll to position [243, 0]
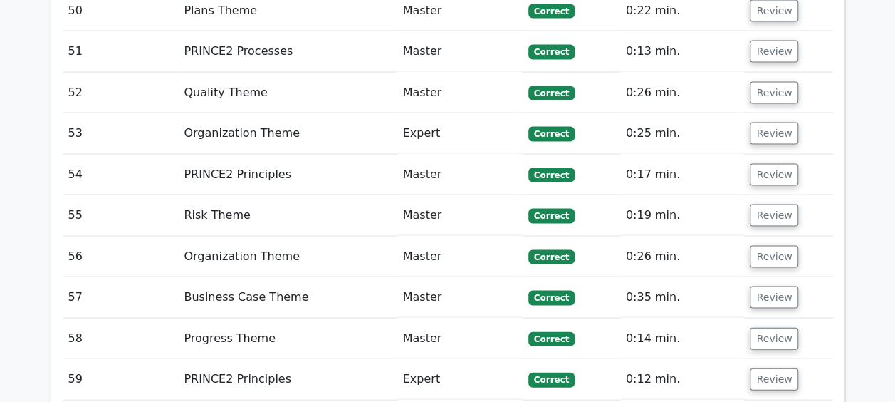
scroll to position [4058, 0]
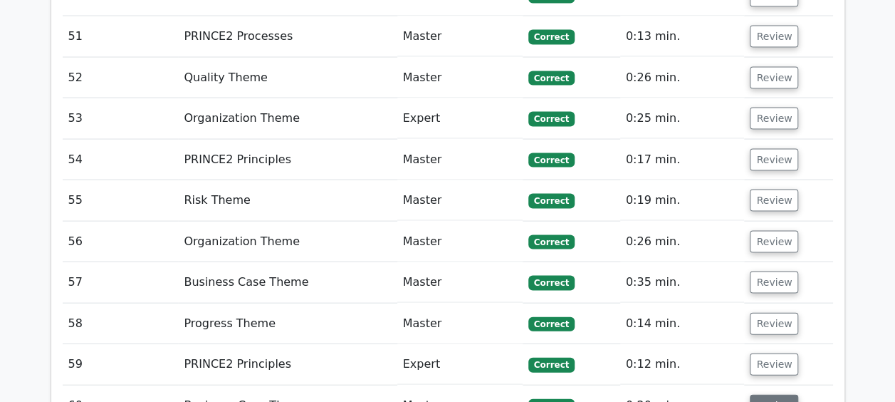
click at [760, 394] on button "Review" at bounding box center [774, 405] width 48 height 22
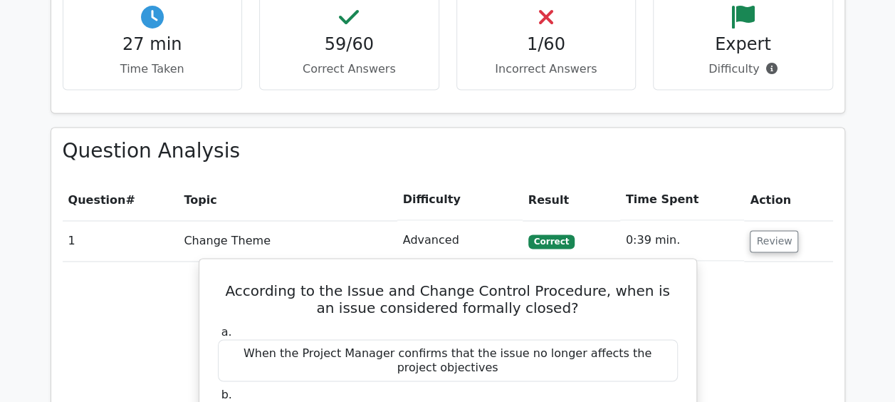
scroll to position [1294, 0]
